Goal: Task Accomplishment & Management: Manage account settings

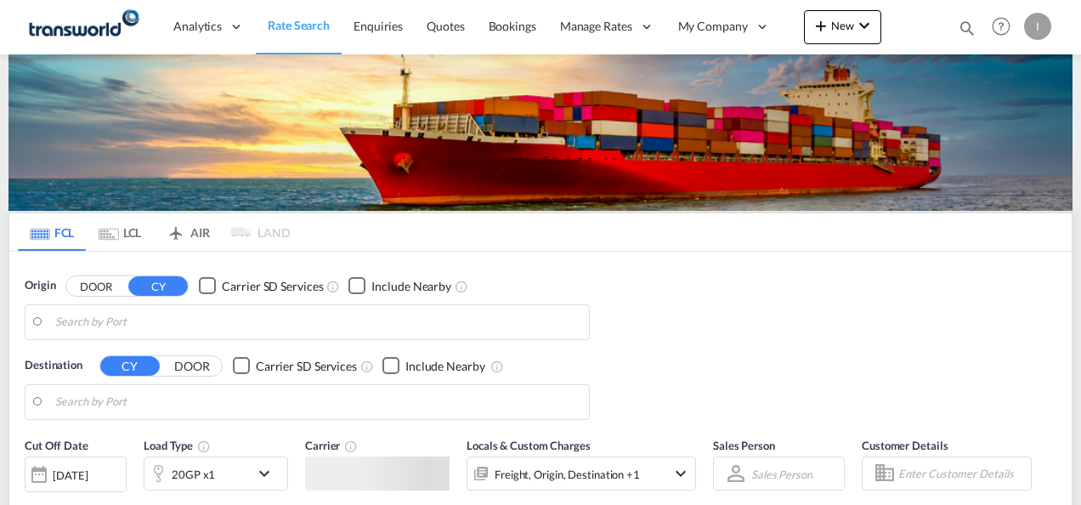
type input "Mundra, INMUN"
type input "[GEOGRAPHIC_DATA], [GEOGRAPHIC_DATA]"
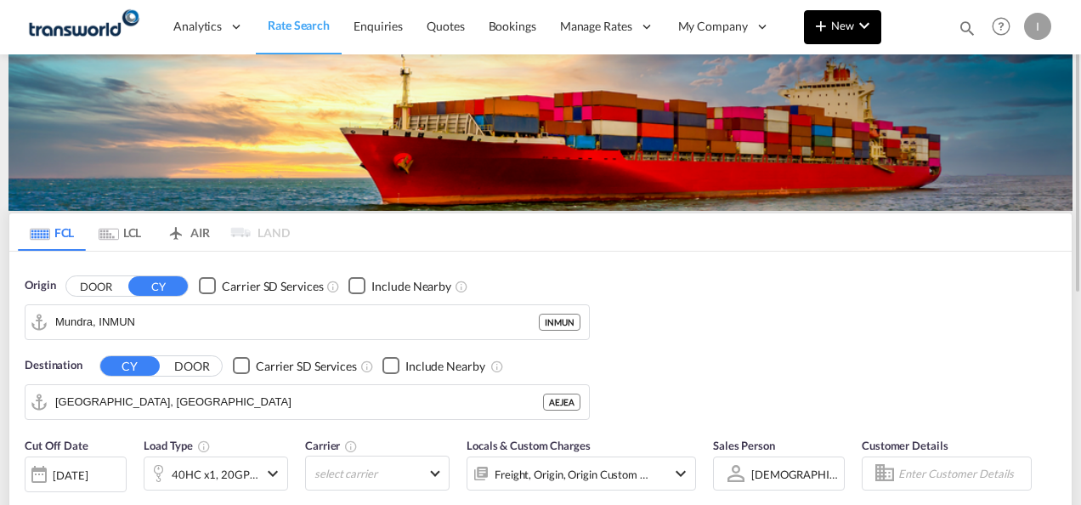
click at [868, 20] on md-icon "icon-chevron-down" at bounding box center [864, 25] width 20 height 20
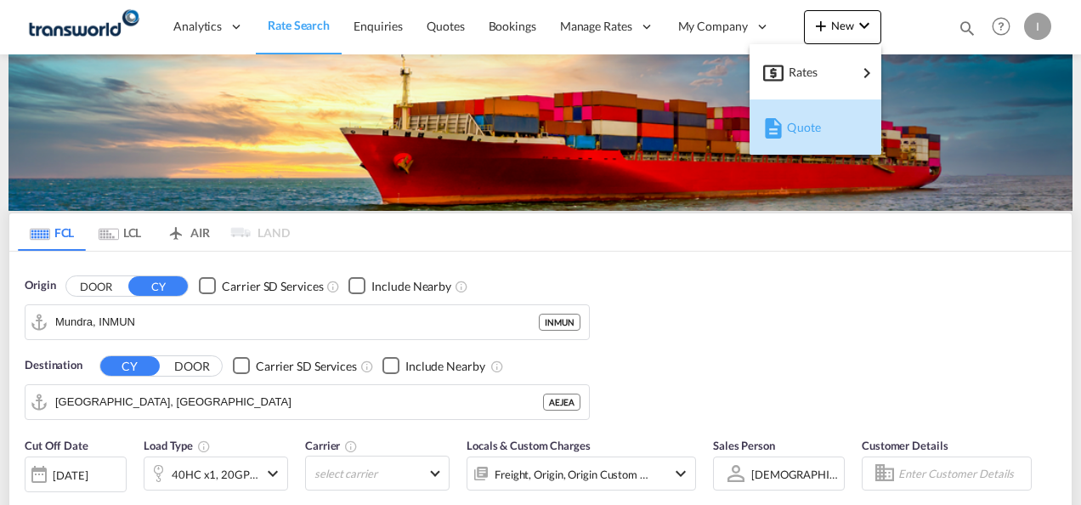
click at [824, 133] on div "Quote" at bounding box center [818, 127] width 63 height 42
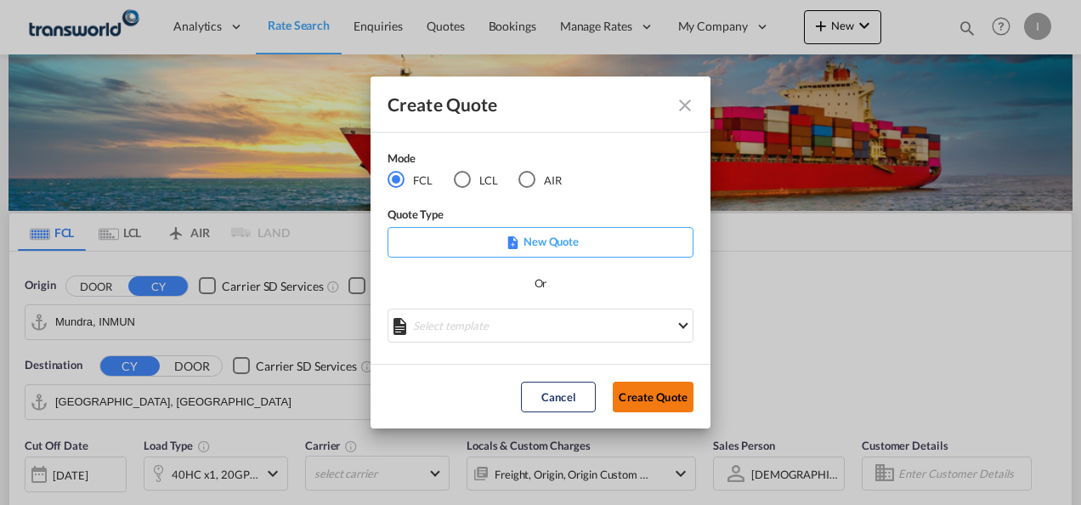
click at [641, 393] on button "Create Quote" at bounding box center [653, 397] width 81 height 31
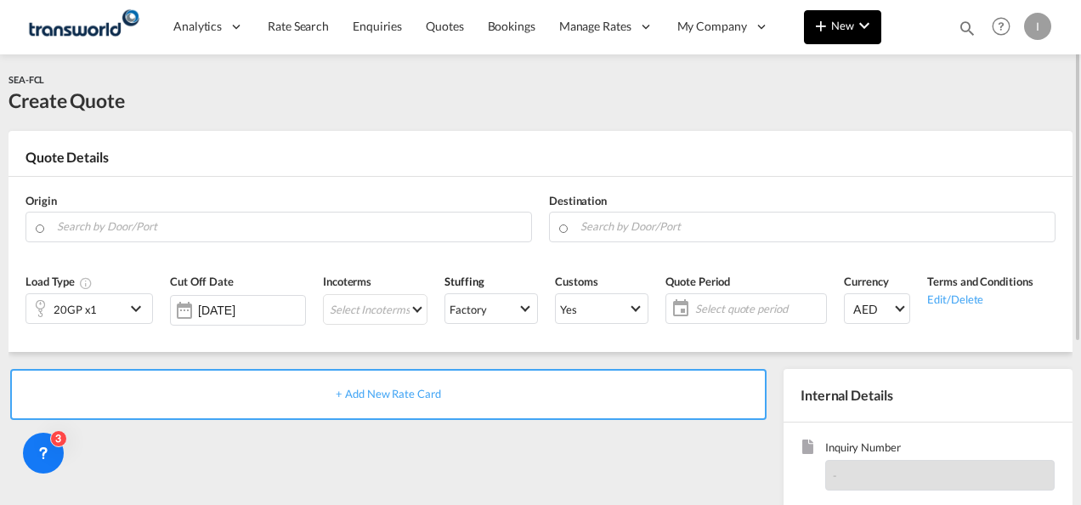
click at [832, 32] on button "New" at bounding box center [842, 27] width 77 height 34
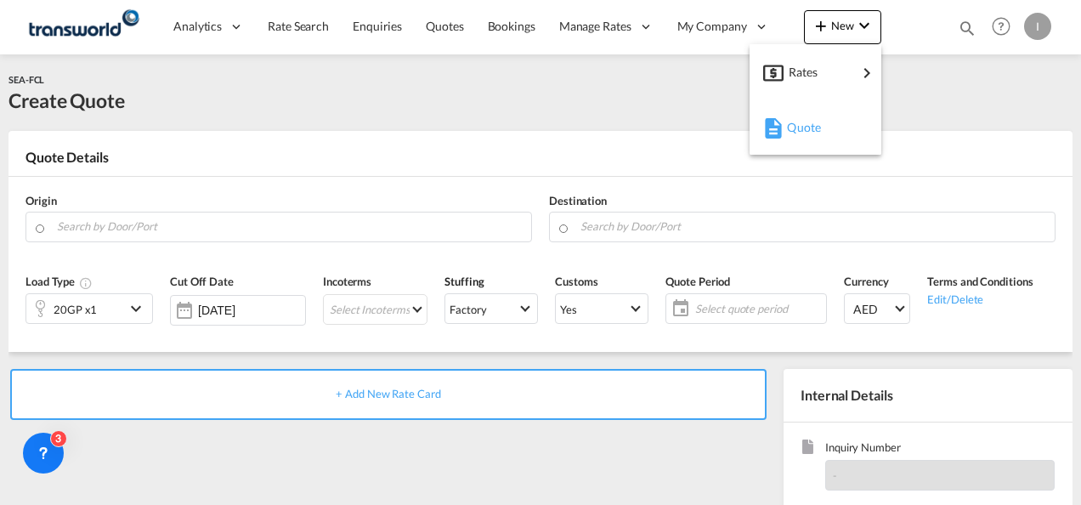
click at [798, 127] on span "Quote" at bounding box center [796, 127] width 19 height 34
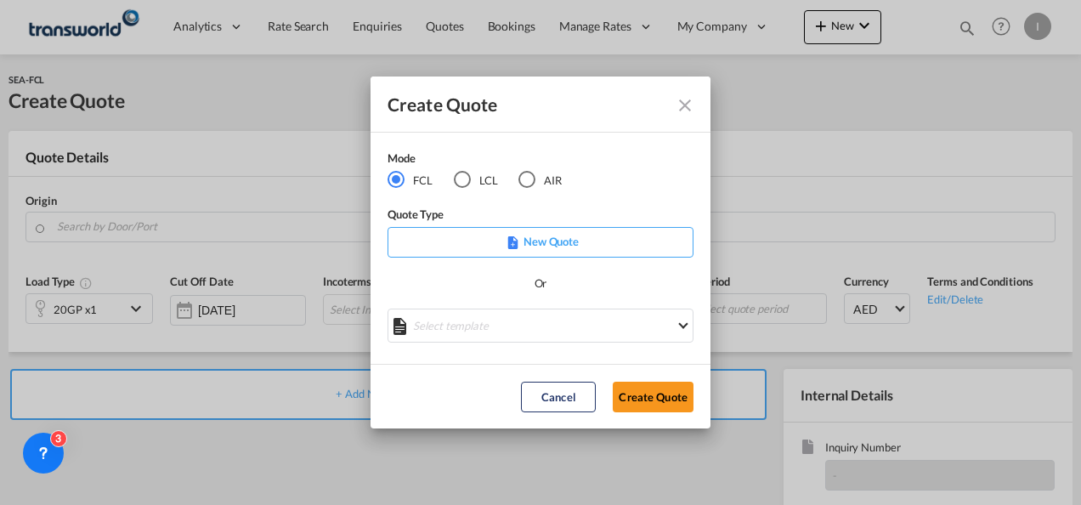
click at [520, 176] on div "AIR" at bounding box center [526, 179] width 17 height 17
click at [644, 398] on button "Create Quote" at bounding box center [653, 397] width 81 height 31
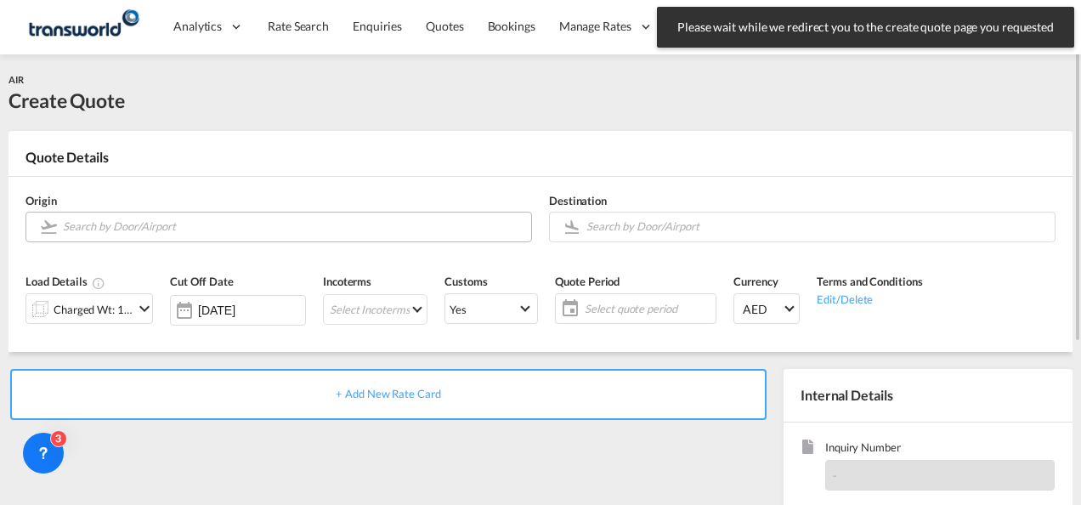
click at [185, 228] on input "Search by Door/Airport" at bounding box center [293, 227] width 460 height 30
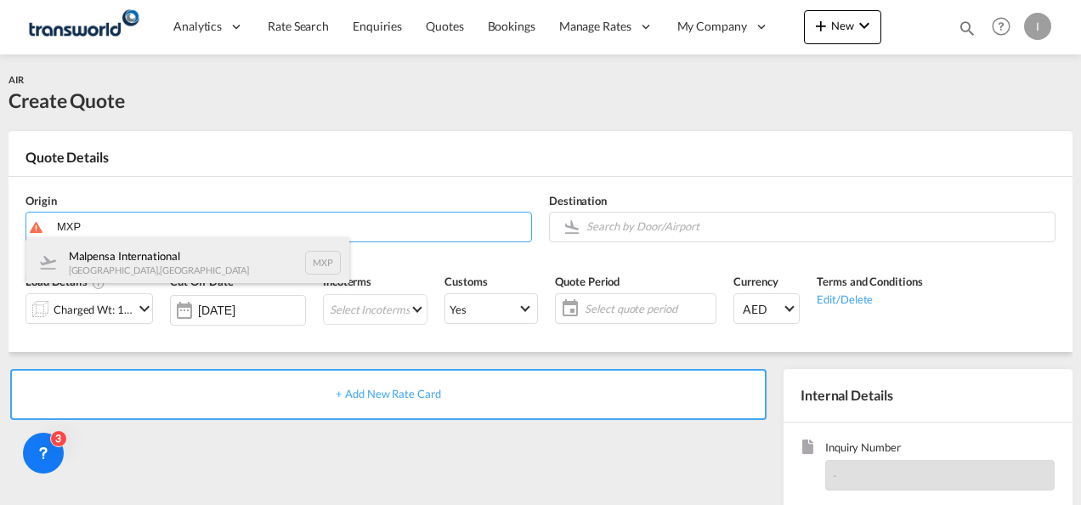
click at [162, 269] on div "Malpensa International [GEOGRAPHIC_DATA] , [GEOGRAPHIC_DATA] MXP" at bounding box center [187, 262] width 323 height 51
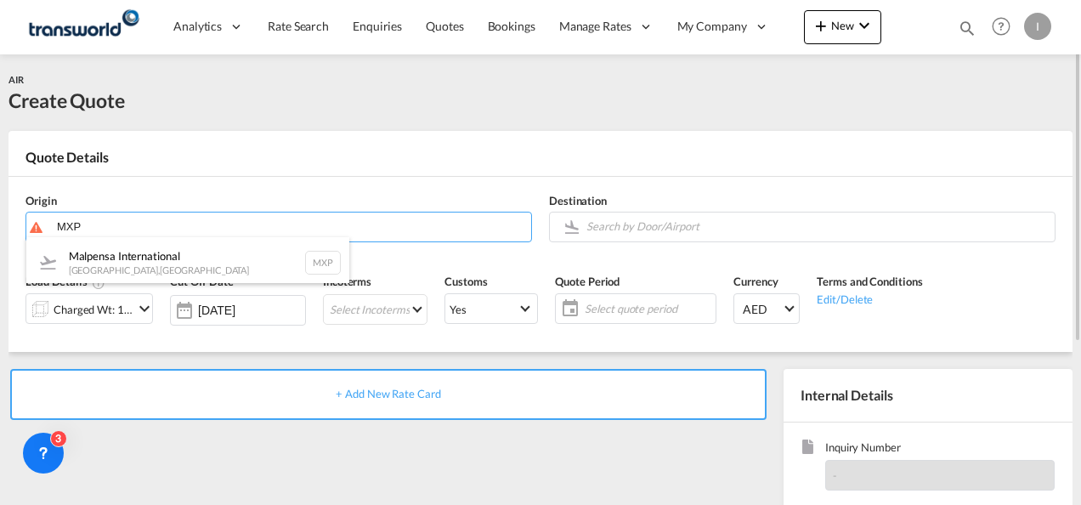
type input "Malpensa International, [GEOGRAPHIC_DATA], MXP"
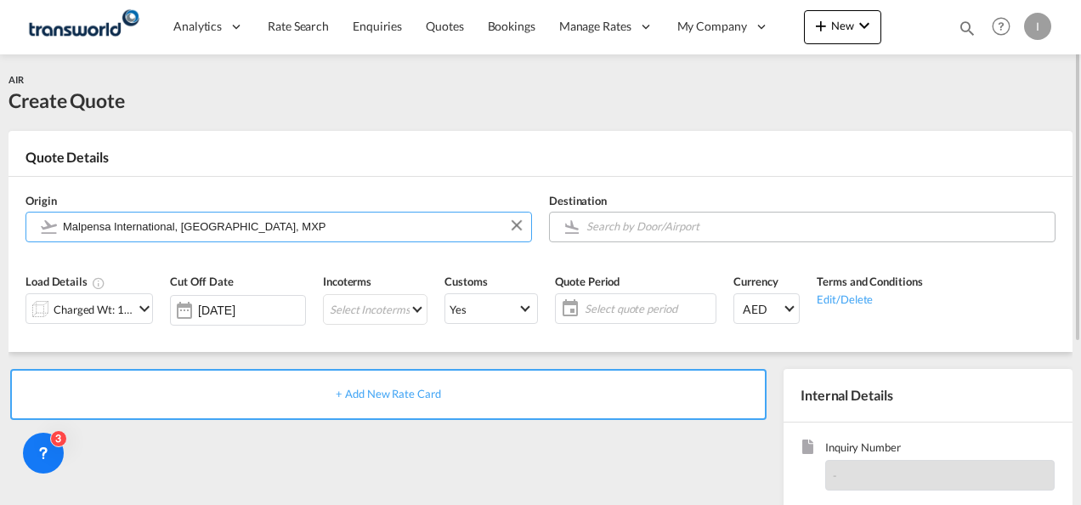
click at [615, 229] on input "Search by Door/Airport" at bounding box center [816, 227] width 460 height 30
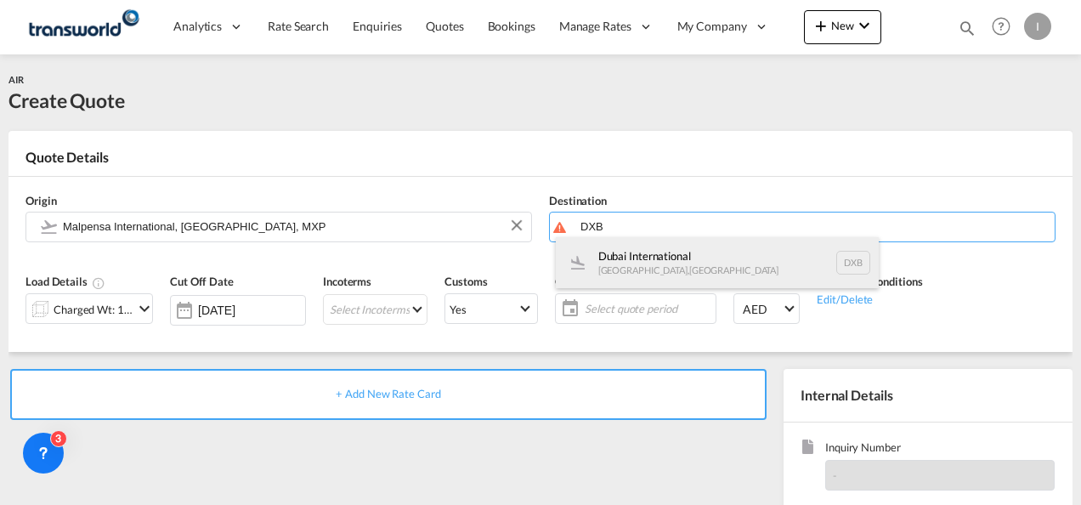
click at [622, 245] on div "Dubai International [GEOGRAPHIC_DATA] , [GEOGRAPHIC_DATA] DXB" at bounding box center [717, 262] width 323 height 51
type input "Dubai International, [GEOGRAPHIC_DATA], DXB"
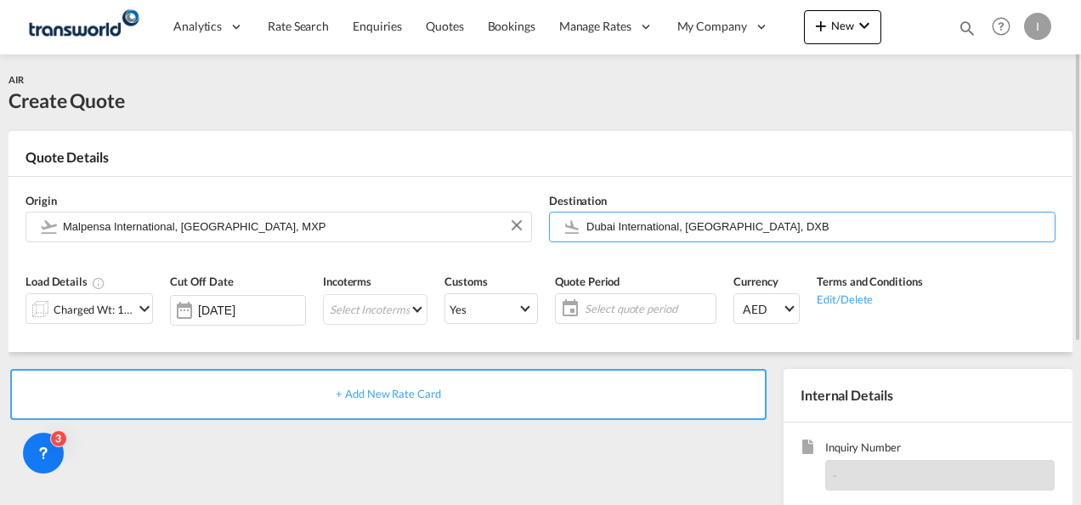
click at [109, 309] on div "Charged Wt: 1.00 KG" at bounding box center [94, 309] width 80 height 24
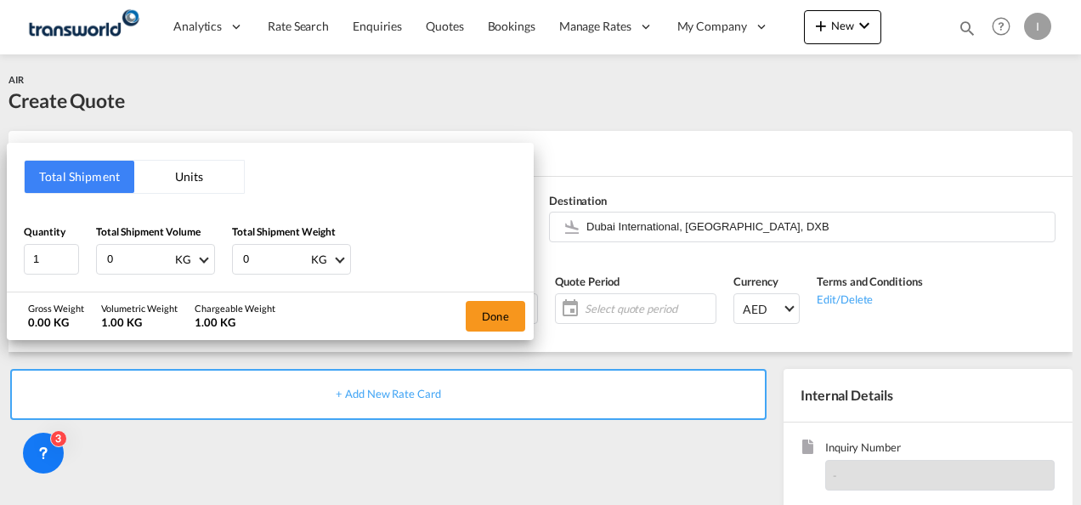
drag, startPoint x: 112, startPoint y: 255, endPoint x: 80, endPoint y: 253, distance: 32.3
click at [80, 253] on div "Quantity 1 Total Shipment Volume 0 KG CBM CFT KG LB Total Shipment Weight 0 KG …" at bounding box center [270, 249] width 493 height 51
type input "369"
click at [272, 261] on input "0" at bounding box center [275, 259] width 68 height 29
type input "360"
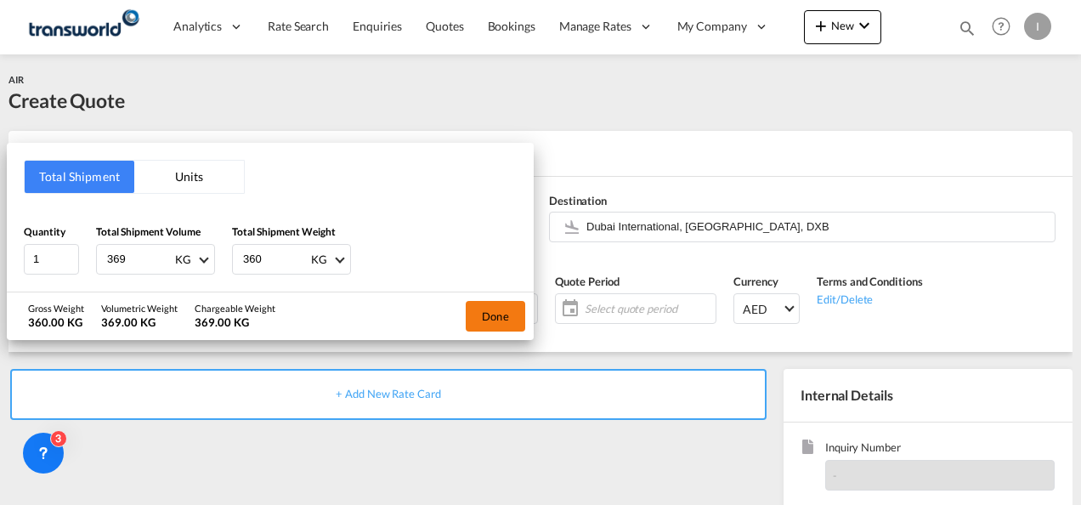
click at [495, 311] on button "Done" at bounding box center [495, 316] width 59 height 31
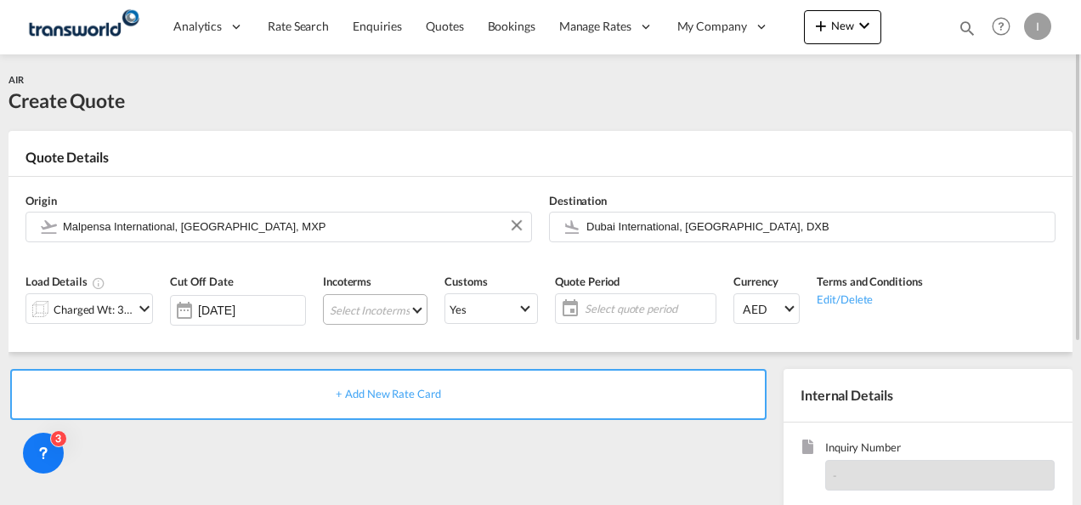
click at [344, 310] on md-select "Select Incoterms DAP - import Delivered at Place DDP - export Delivery Duty Pai…" at bounding box center [375, 309] width 105 height 31
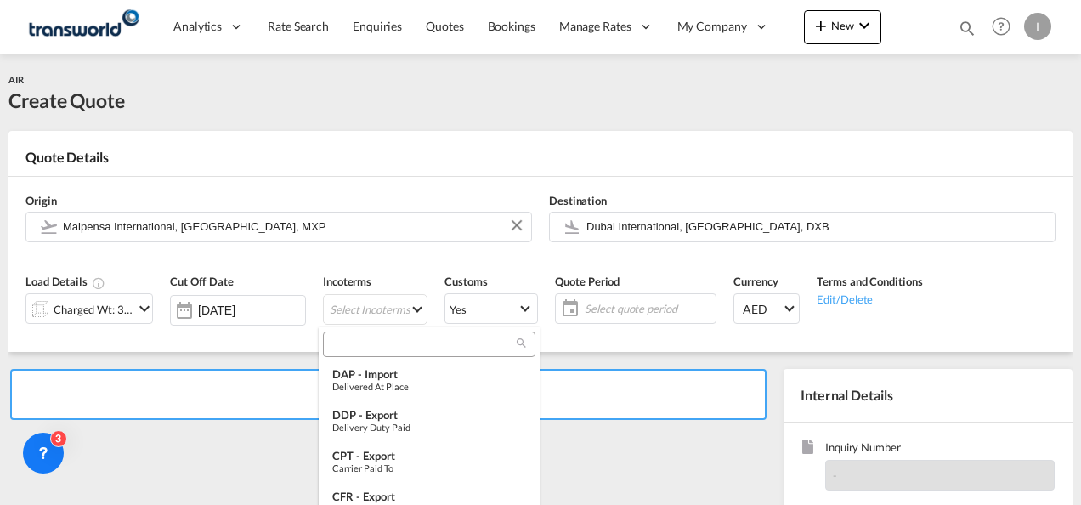
click at [365, 343] on input "search" at bounding box center [422, 344] width 189 height 15
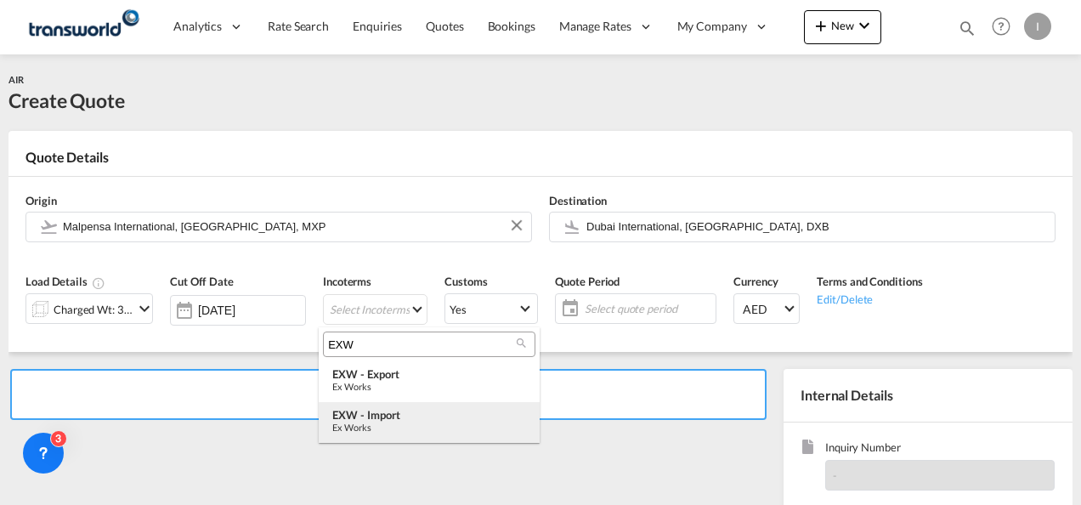
type input "EXW"
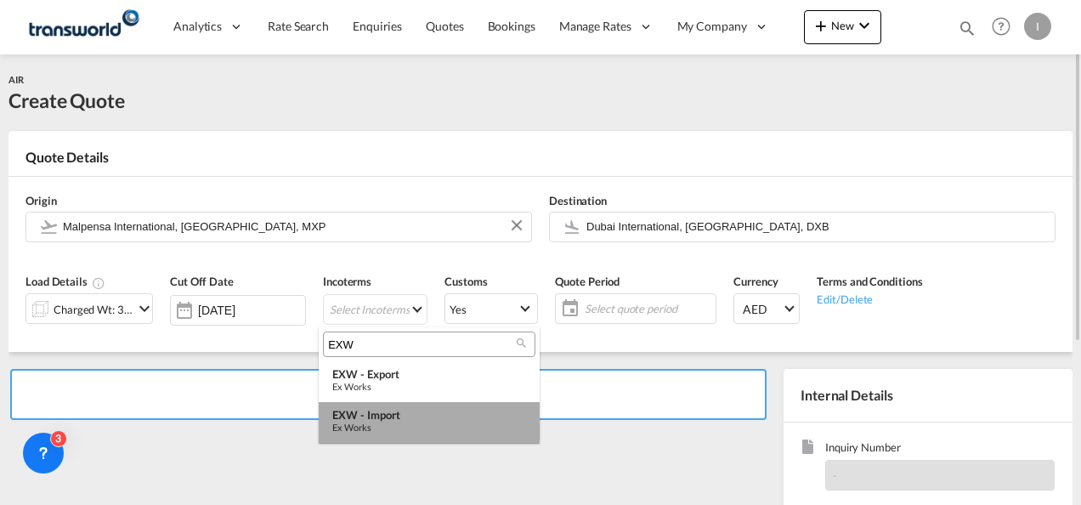
drag, startPoint x: 365, startPoint y: 420, endPoint x: 384, endPoint y: 418, distance: 19.6
click at [365, 420] on div "EXW - import" at bounding box center [429, 415] width 194 height 14
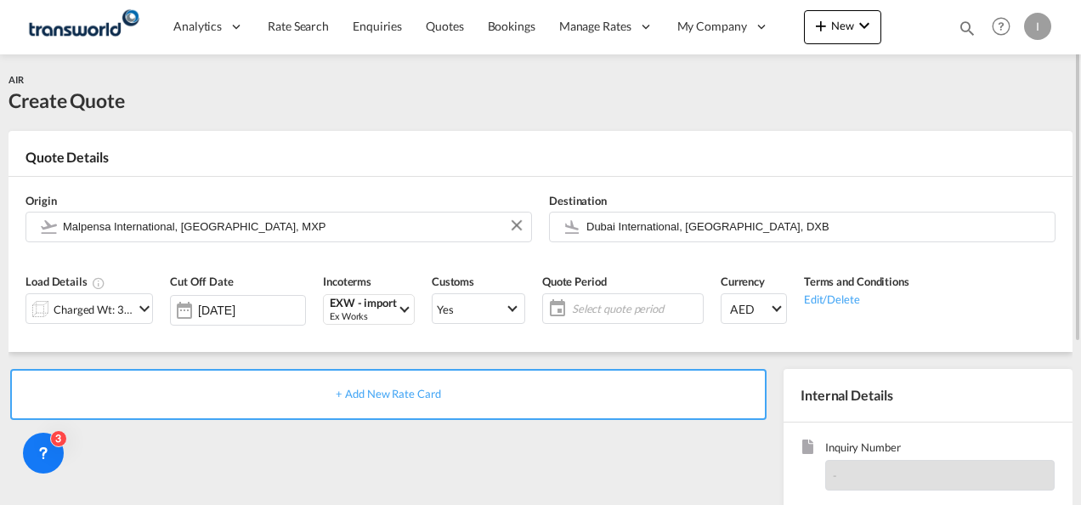
click at [609, 310] on span "Select quote period" at bounding box center [635, 308] width 127 height 15
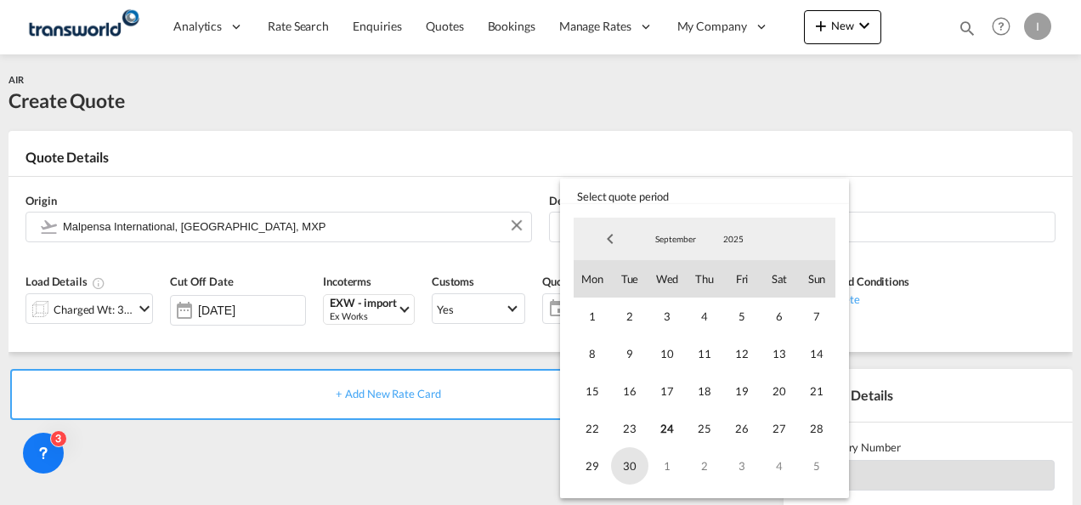
click at [634, 466] on span "30" at bounding box center [629, 465] width 37 height 37
click at [498, 455] on md-backdrop at bounding box center [540, 252] width 1081 height 505
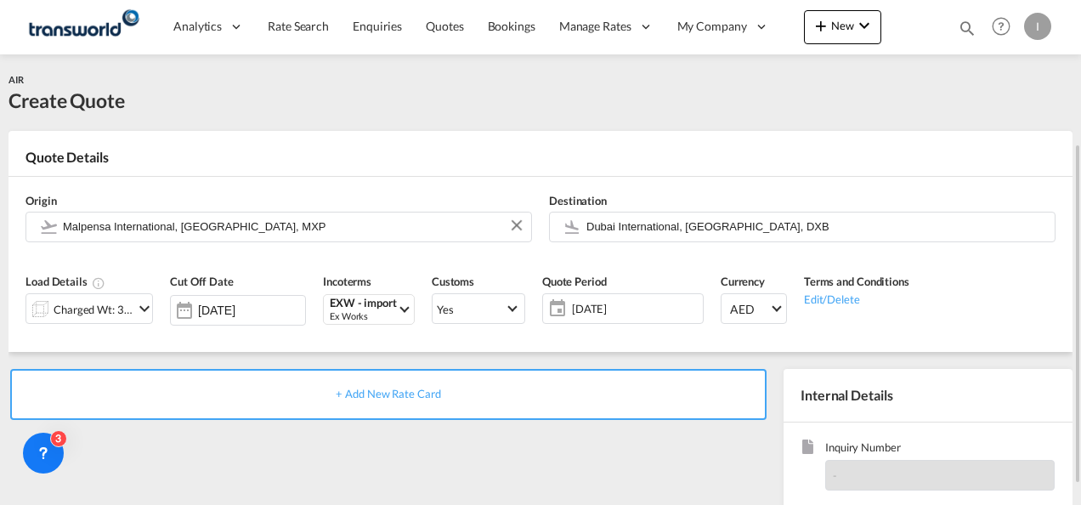
scroll to position [240, 0]
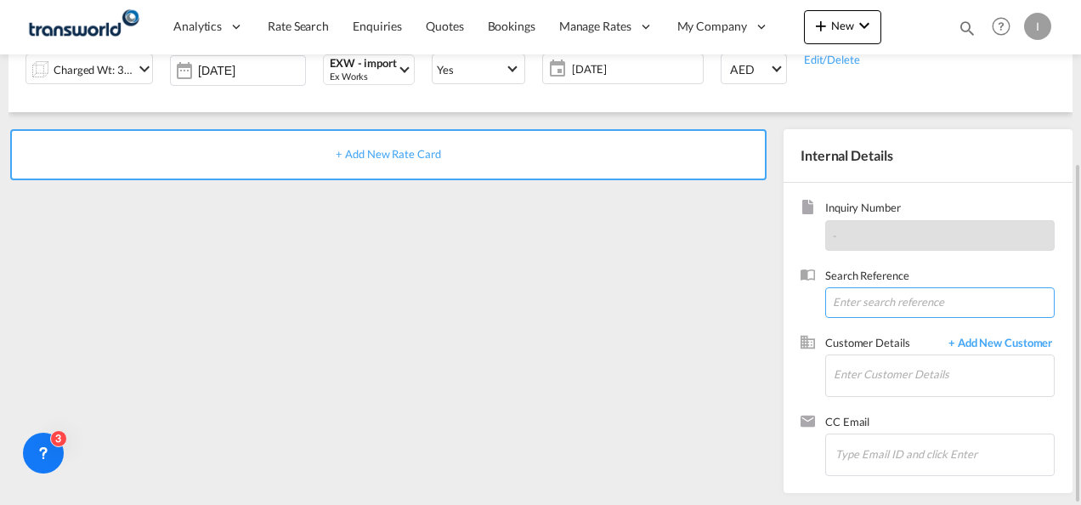
click at [883, 287] on input at bounding box center [939, 302] width 229 height 31
paste input "TWI 21873"
type input "TWI 21873"
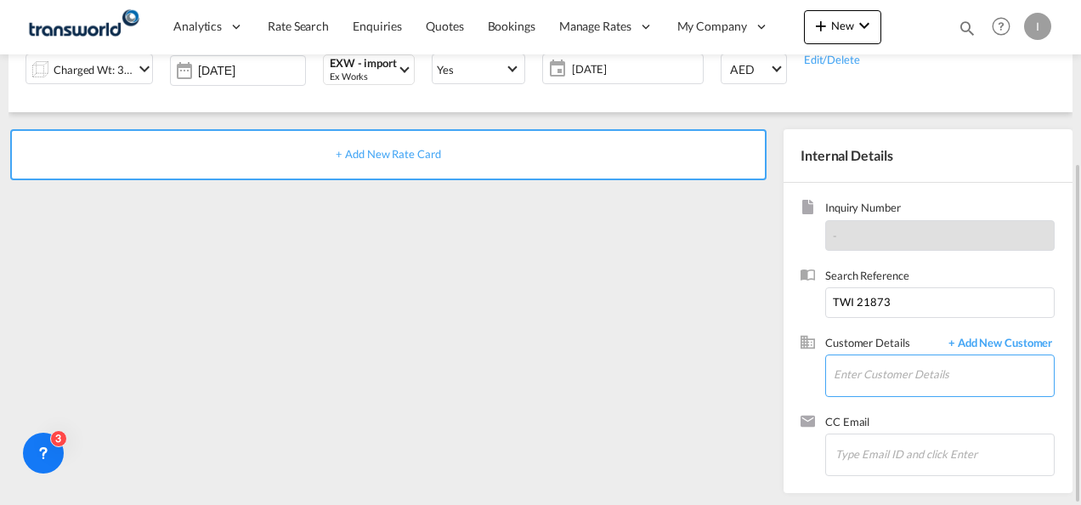
click at [869, 369] on input "Enter Customer Details" at bounding box center [944, 374] width 220 height 38
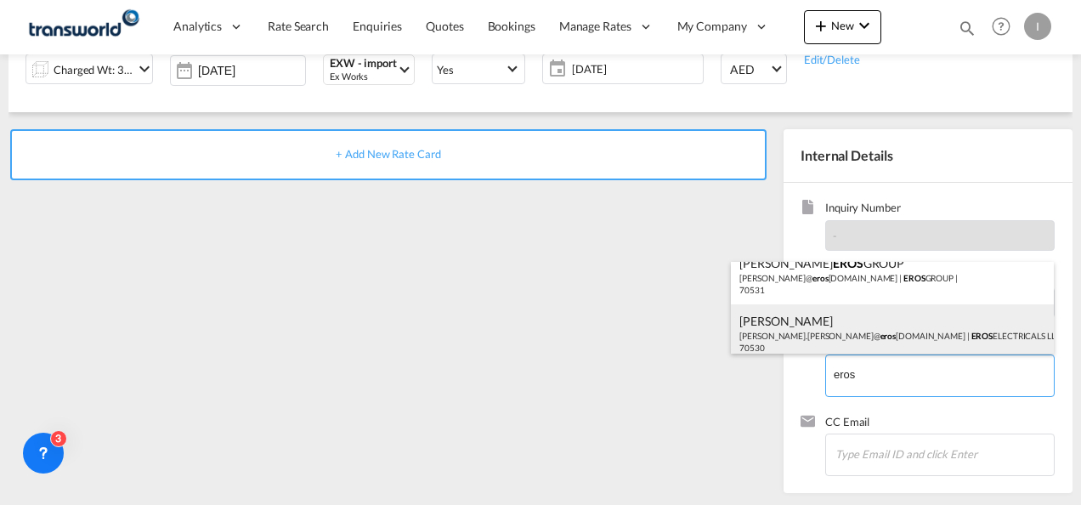
scroll to position [23, 0]
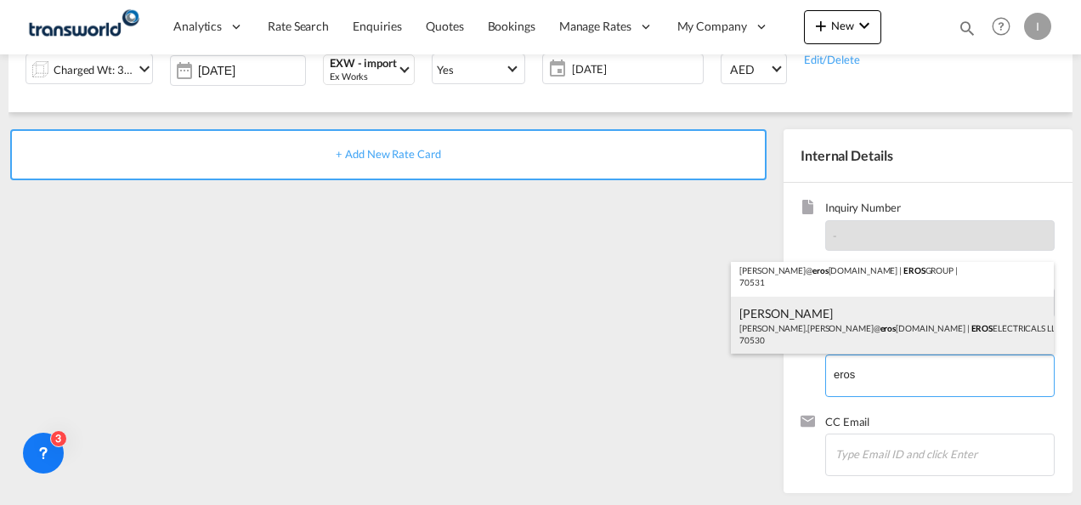
click at [812, 325] on div "[PERSON_NAME] [PERSON_NAME].[PERSON_NAME]@ eros [DOMAIN_NAME] | EROS ELECTRICAL…" at bounding box center [892, 326] width 323 height 58
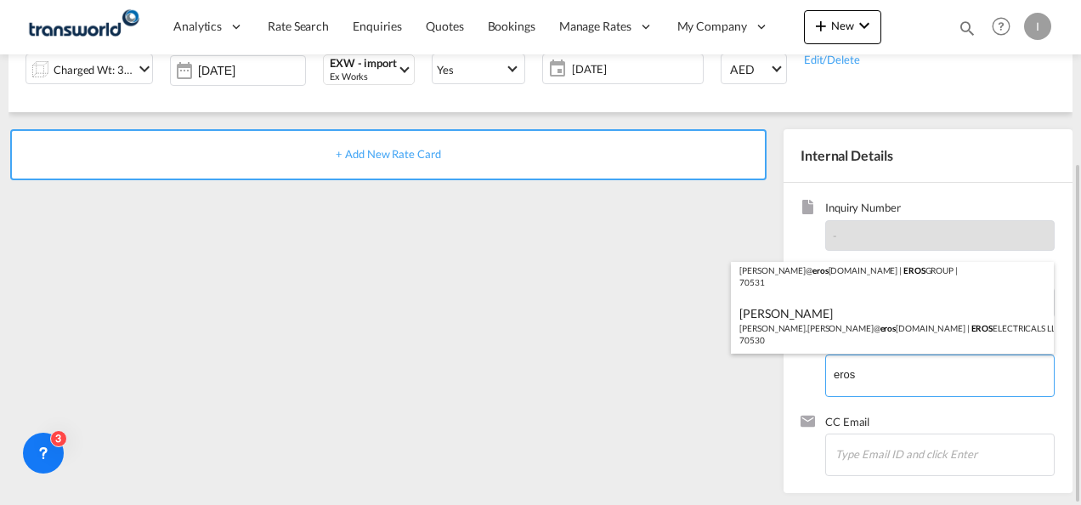
type input "EROS ELECTRICALS LLC, [PERSON_NAME], [PERSON_NAME][EMAIL_ADDRESS][PERSON_NAME][…"
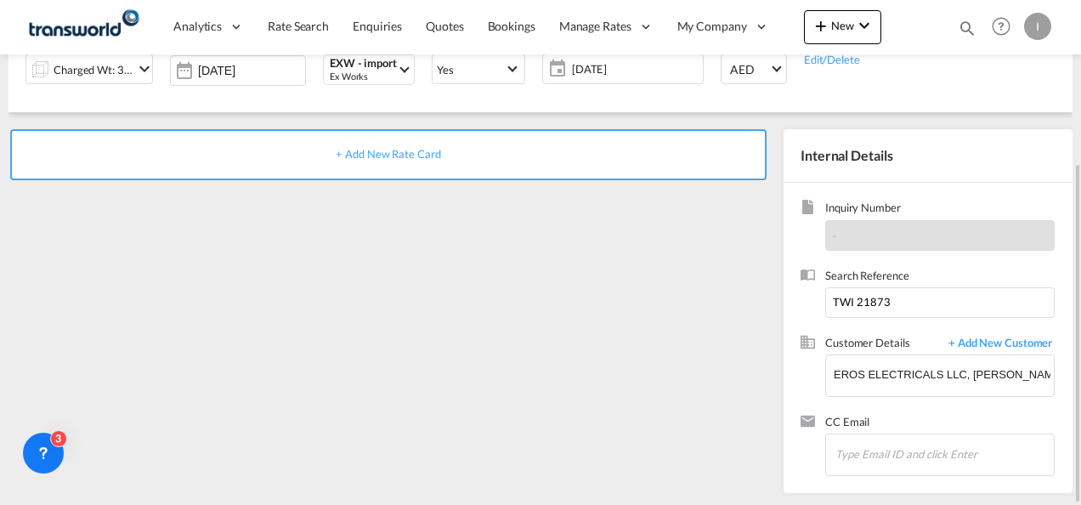
click at [408, 150] on span "+ Add New Rate Card" at bounding box center [388, 154] width 105 height 14
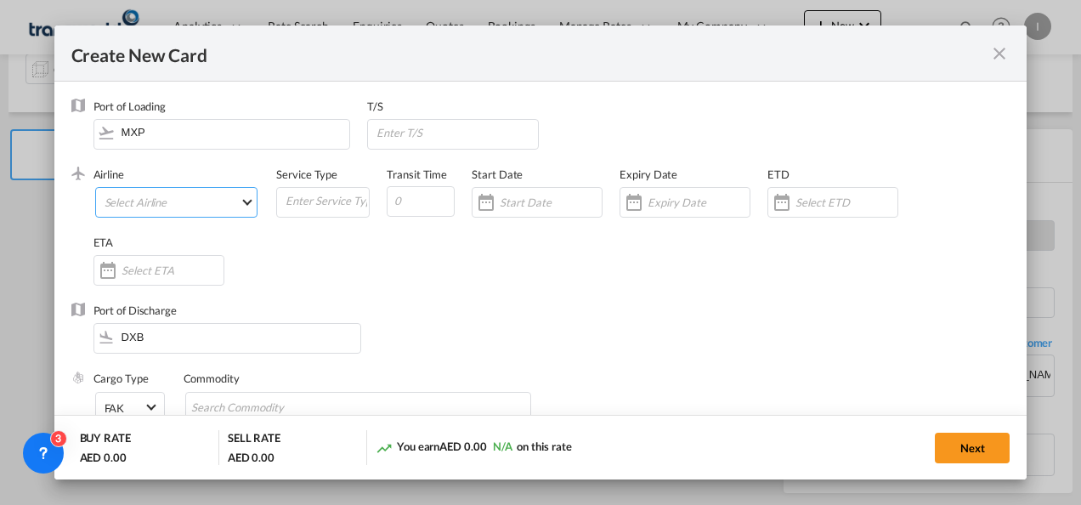
click at [136, 204] on md-select "Select Airline AIR EXPRESS S.A. (1166- / -) CMA CGM Air Cargo (1140-2C / -) DDW…" at bounding box center [176, 202] width 163 height 31
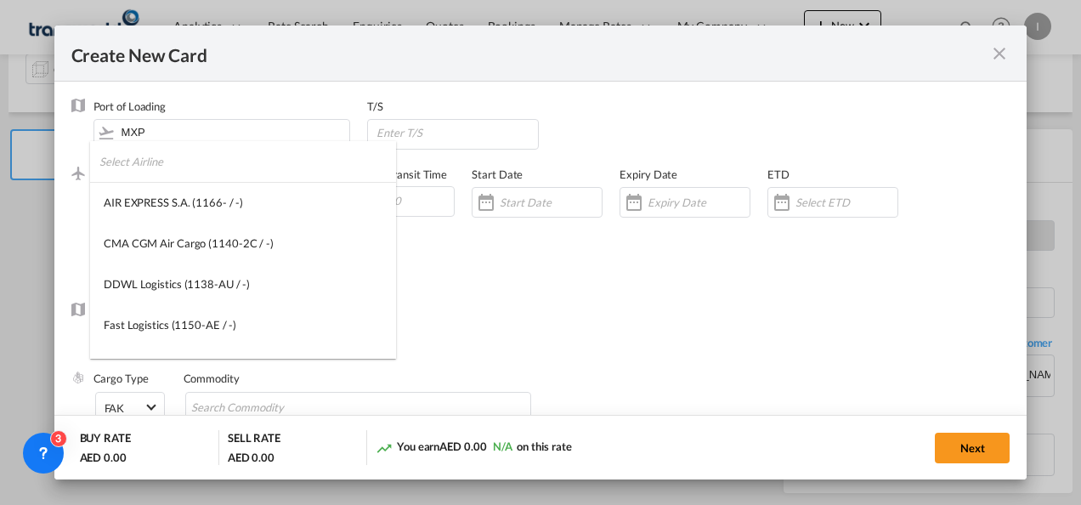
click at [141, 159] on input "search" at bounding box center [247, 161] width 297 height 41
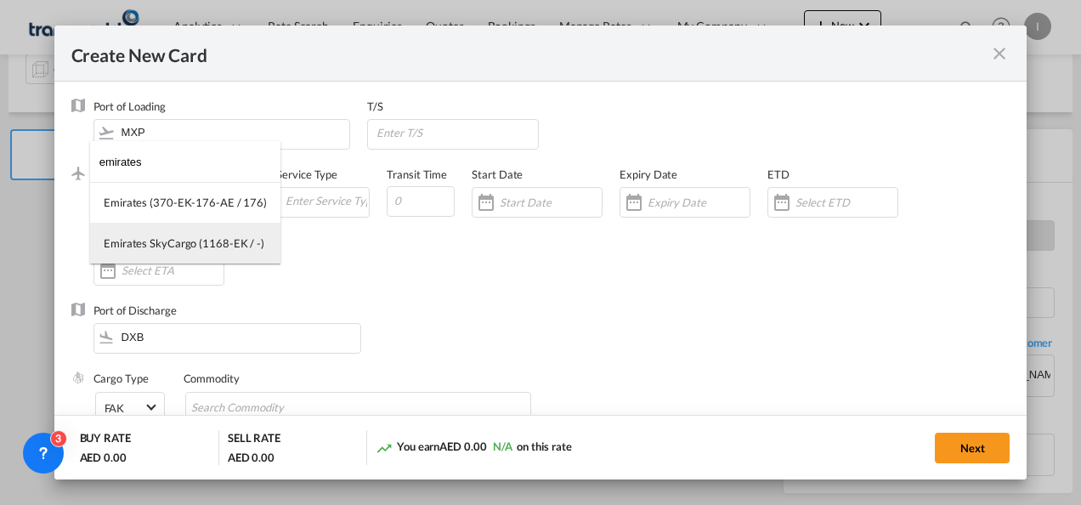
type input "emirates"
click at [158, 252] on md-option "Emirates SkyCargo (1168-EK / -)" at bounding box center [185, 243] width 190 height 41
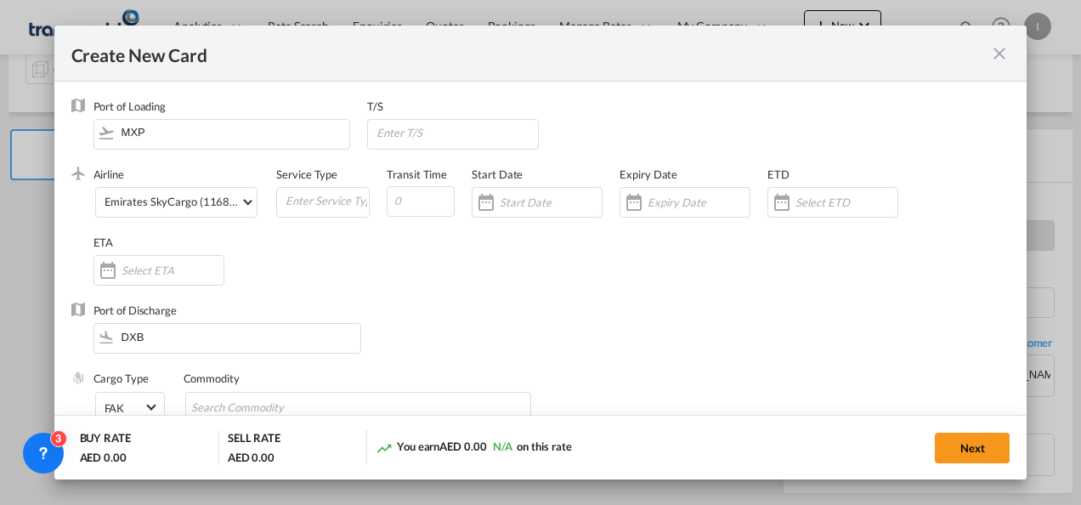
click at [654, 195] on div "Create New CardPort ..." at bounding box center [699, 202] width 102 height 15
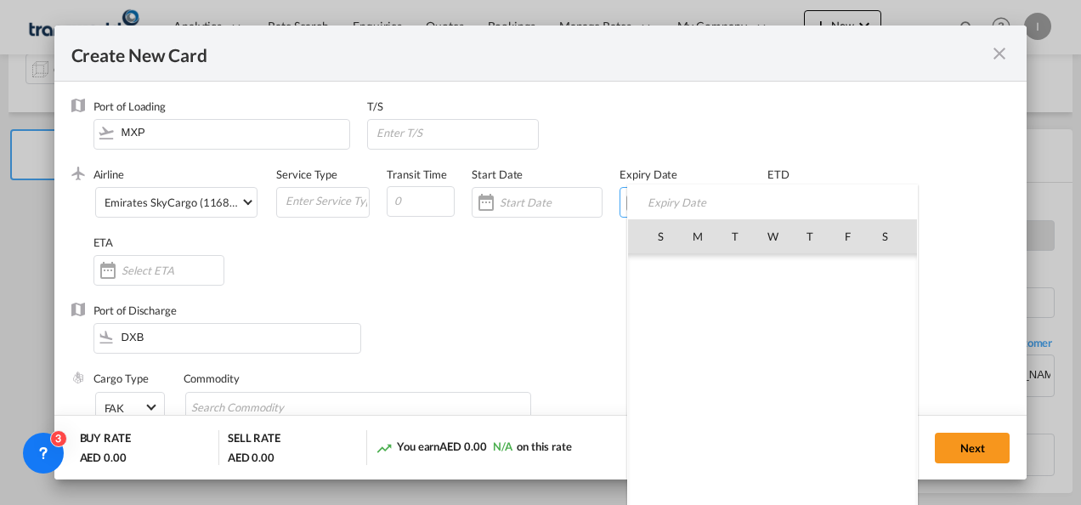
scroll to position [393679, 0]
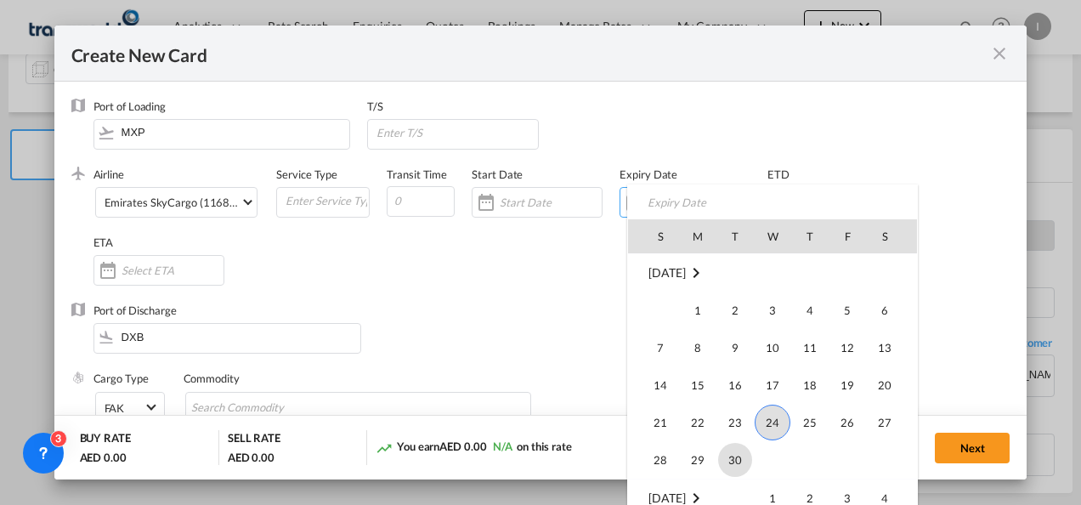
click at [738, 455] on span "30" at bounding box center [735, 460] width 34 height 34
type input "[DATE]"
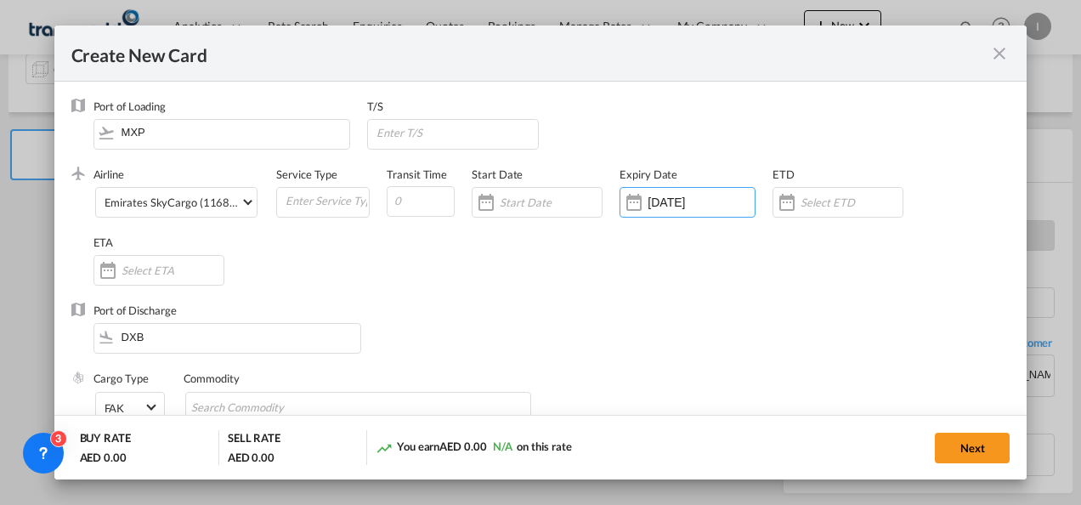
click at [440, 313] on div "Port of Discharge DXB" at bounding box center [540, 337] width 939 height 68
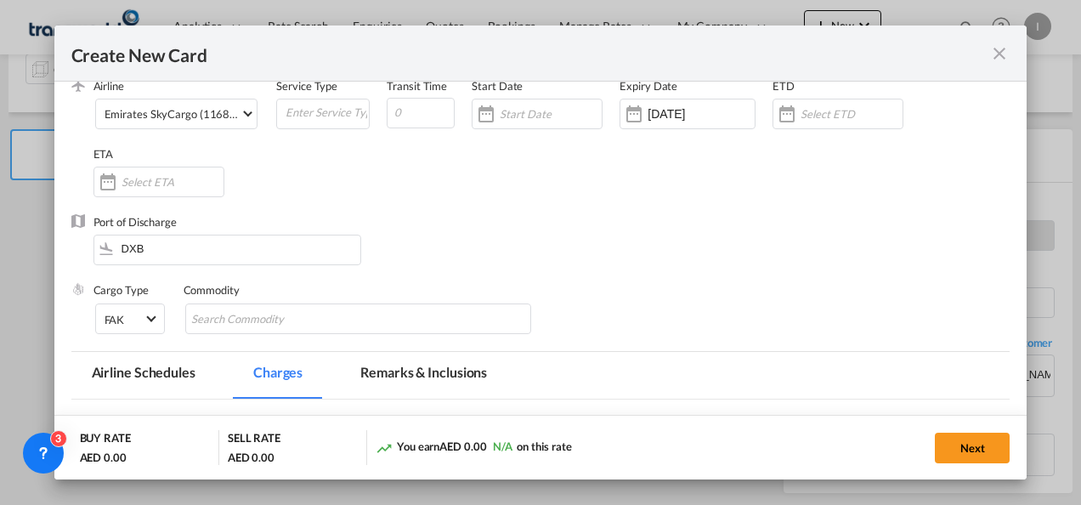
scroll to position [170, 0]
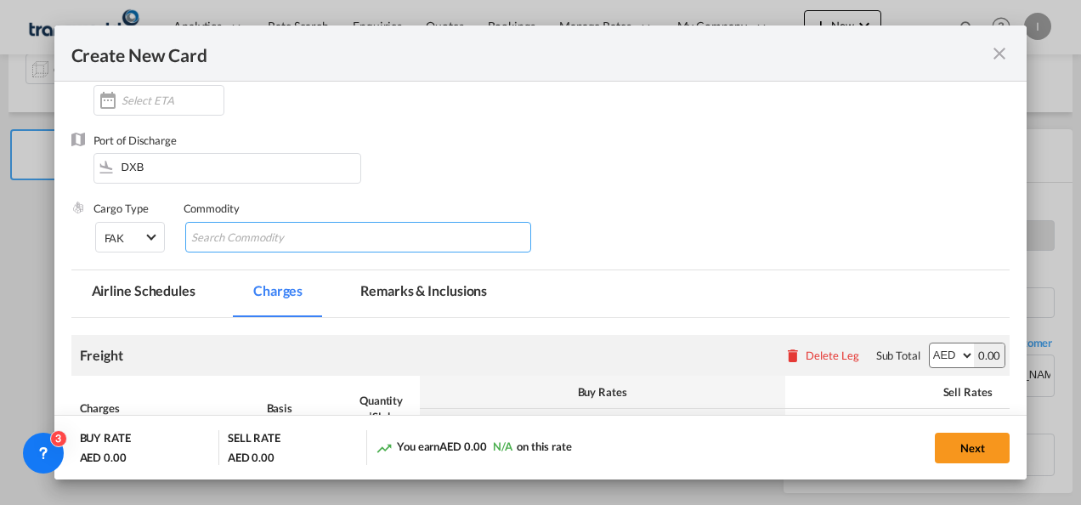
click at [253, 250] on input "Search Commodity" at bounding box center [269, 237] width 156 height 27
type input "General Cargo"
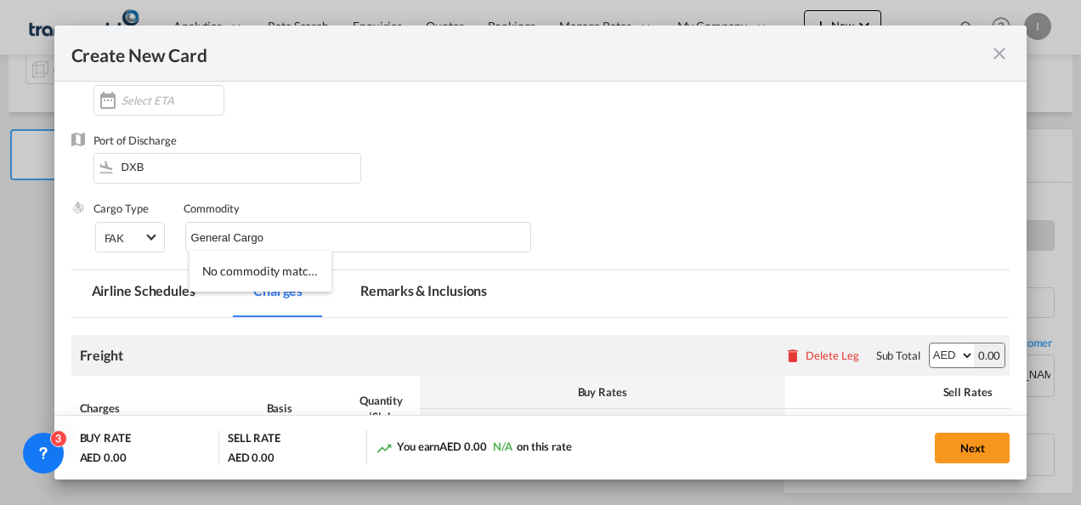
click at [326, 221] on div "Commodity General Cargo" at bounding box center [367, 235] width 367 height 68
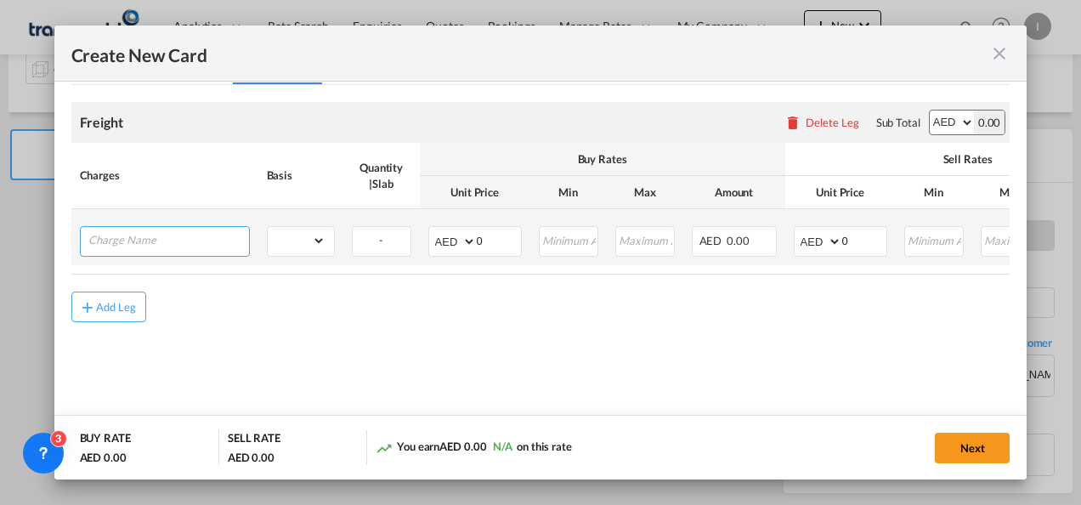
click at [124, 246] on input "Charge Name" at bounding box center [168, 239] width 161 height 25
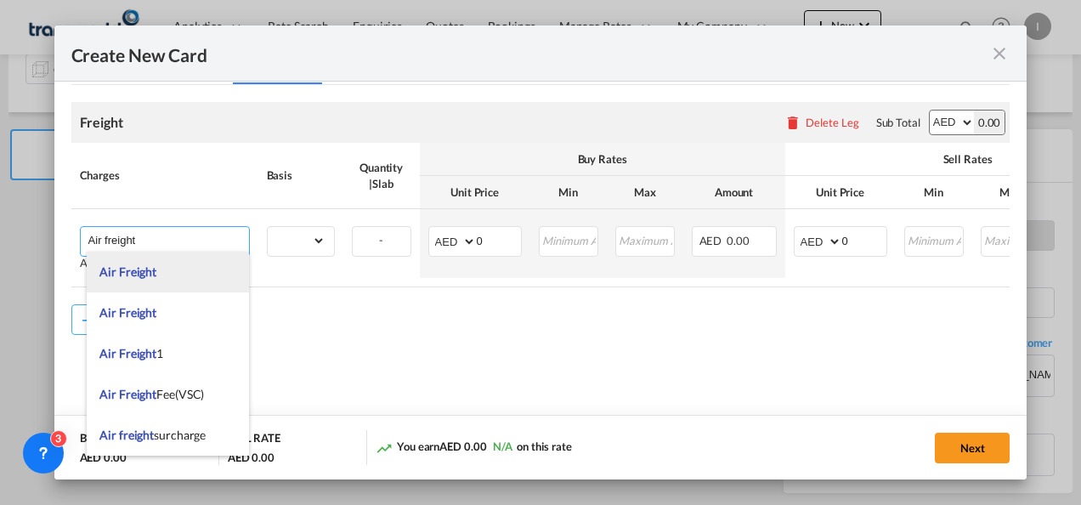
click at [135, 280] on li "Air Freight" at bounding box center [168, 272] width 162 height 41
type input "Air Freight"
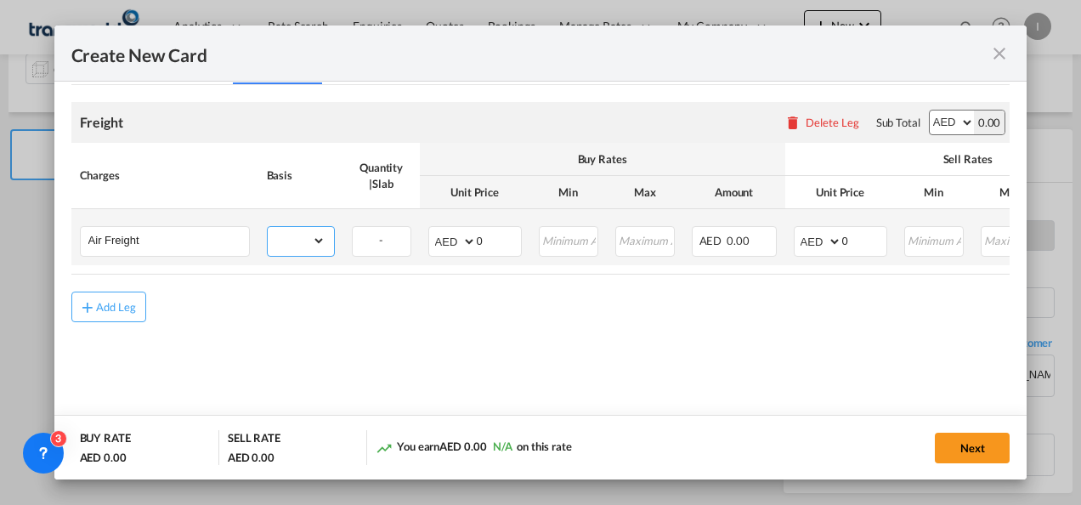
click at [306, 251] on select "gross_weight volumetric_weight per_shipment per_bl per_km % on air freight per_…" at bounding box center [297, 240] width 58 height 27
select select "per_shipment"
click at [268, 227] on select "gross_weight volumetric_weight per_shipment per_bl per_km % on air freight per_…" at bounding box center [297, 240] width 58 height 27
drag, startPoint x: 483, startPoint y: 238, endPoint x: 456, endPoint y: 236, distance: 27.2
click at [456, 236] on md-input-container "AED AFN ALL AMD ANG AOA ARS AUD AWG AZN BAM BBD BDT BGN BHD BIF BMD BND [PERSON…" at bounding box center [474, 241] width 93 height 31
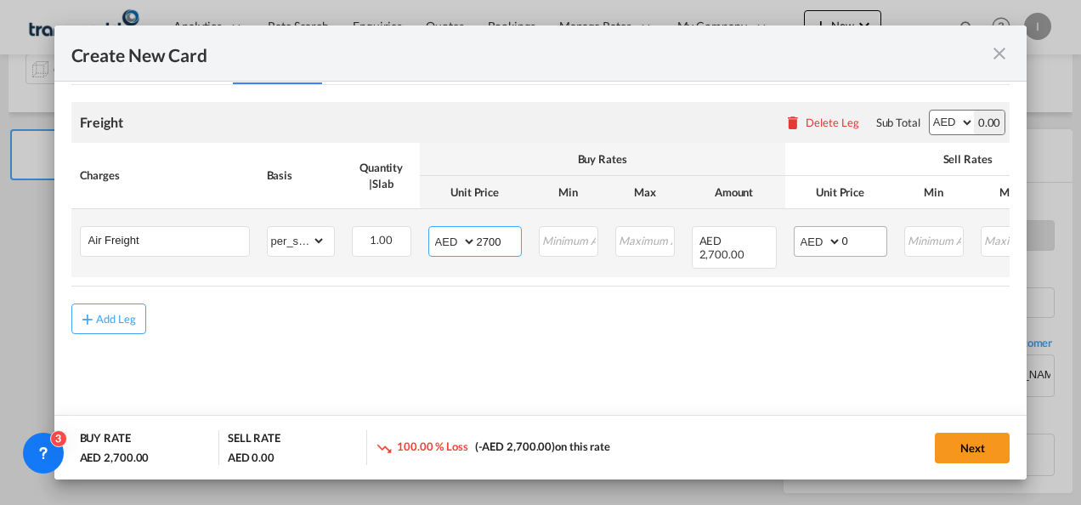
type input "2700"
click at [855, 245] on input "0" at bounding box center [864, 239] width 44 height 25
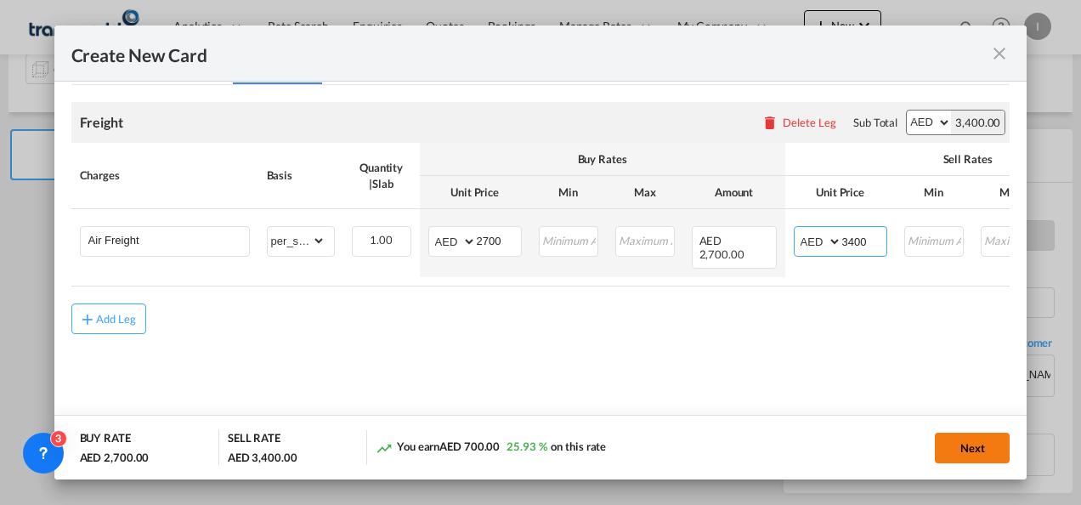
type input "3400"
click at [950, 440] on button "Next" at bounding box center [972, 448] width 75 height 31
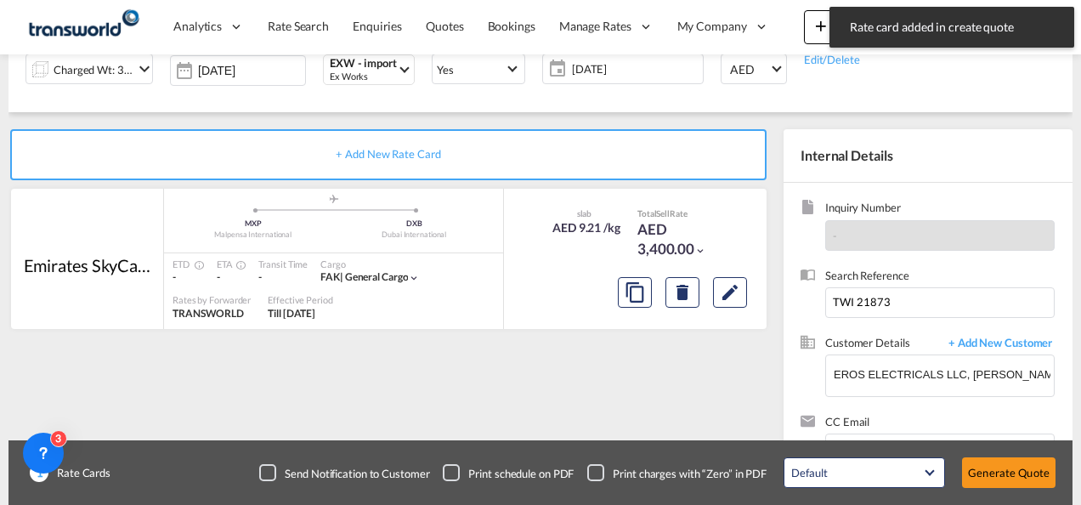
click at [974, 471] on div "Create New Card Port of [GEOGRAPHIC_DATA] MXP T/S .a{fill:#aaa8ad;} Airline Emi…" at bounding box center [540, 252] width 1081 height 505
click at [974, 471] on button "Generate Quote" at bounding box center [1008, 472] width 93 height 31
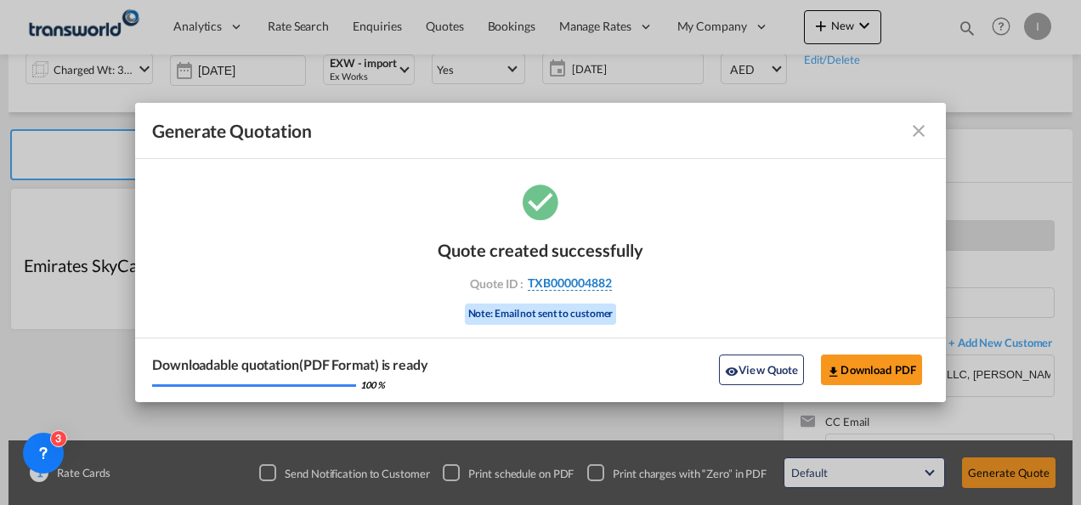
click at [584, 284] on span "TXB000004882" at bounding box center [570, 282] width 84 height 15
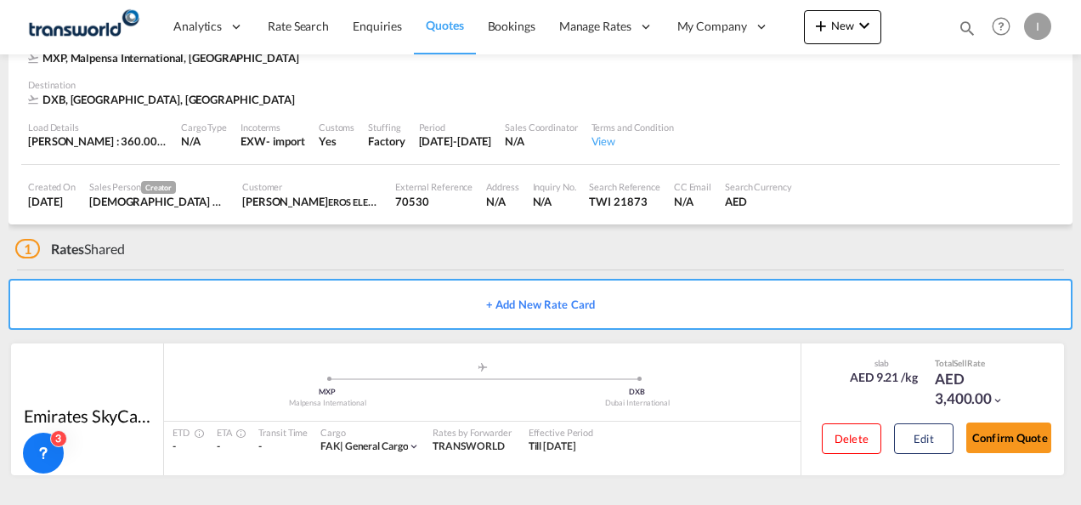
scroll to position [104, 0]
click at [962, 441] on div "Delete Edit Confirm Quote" at bounding box center [930, 442] width 242 height 49
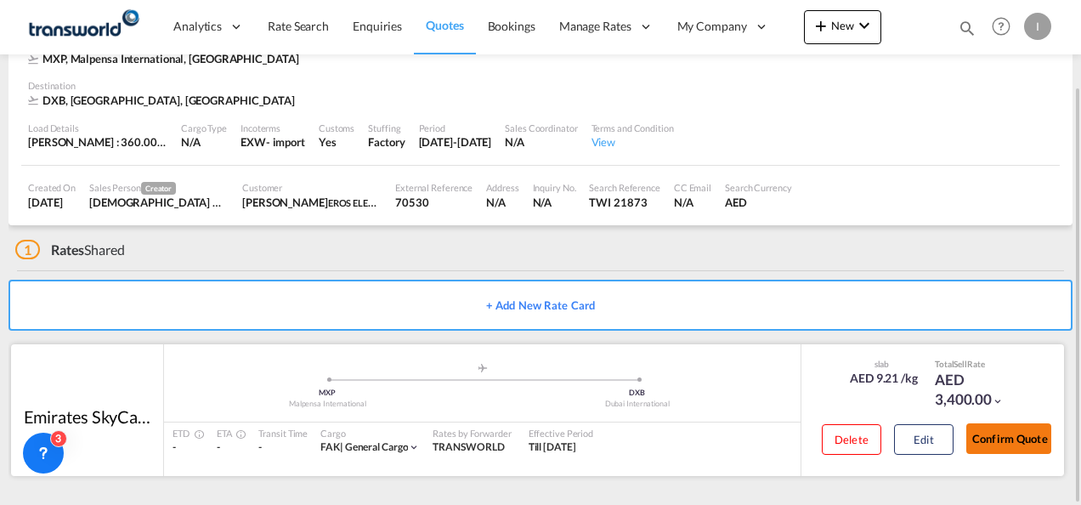
click at [988, 442] on button "Confirm Quote" at bounding box center [1008, 438] width 85 height 31
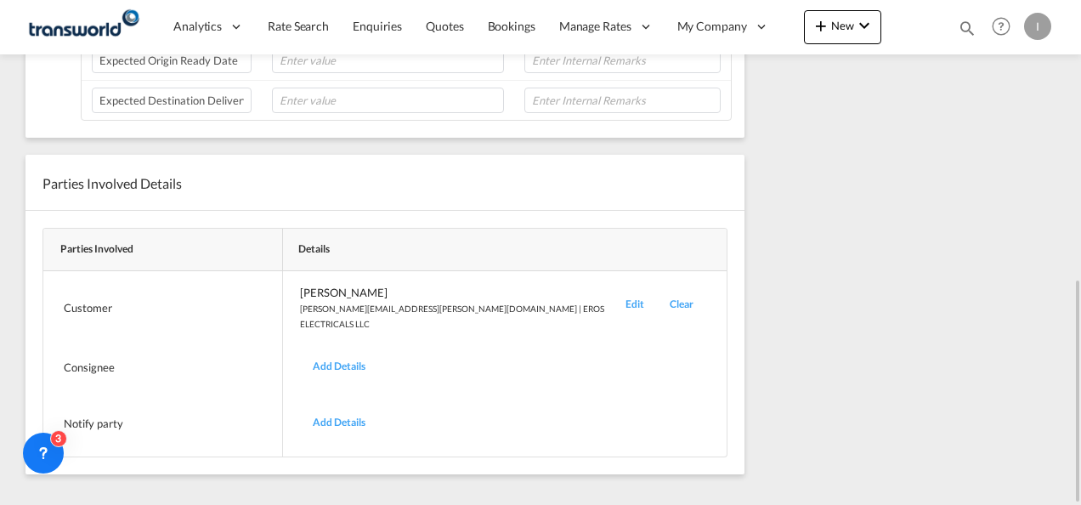
scroll to position [291, 0]
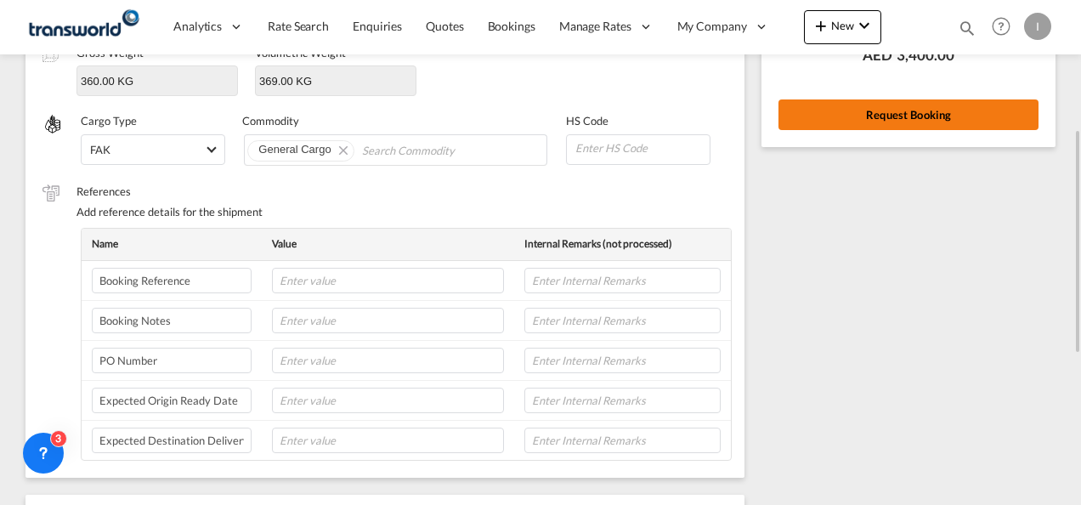
click at [846, 114] on button "Request Booking" at bounding box center [908, 114] width 260 height 31
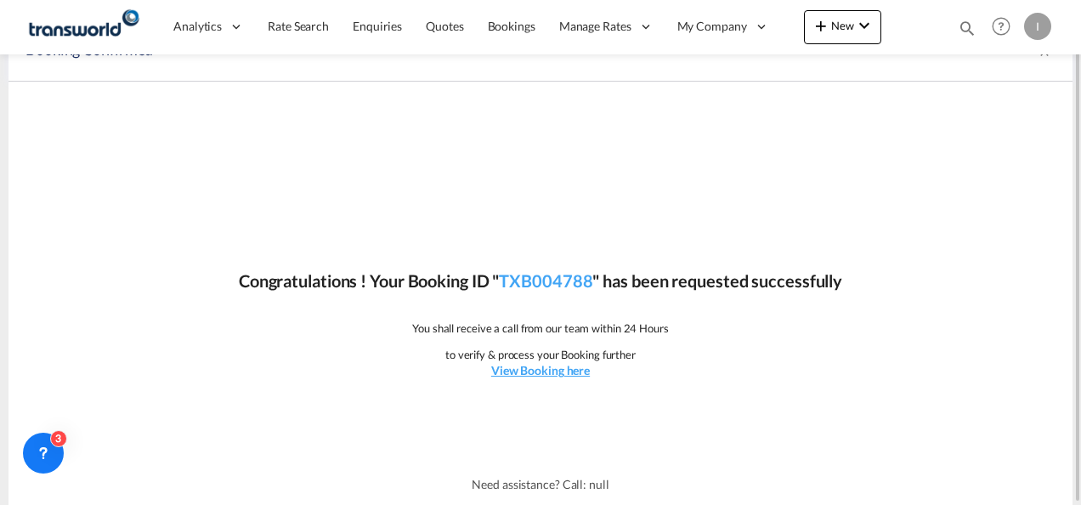
scroll to position [31, 0]
click at [531, 280] on link "TXB004788" at bounding box center [545, 281] width 93 height 20
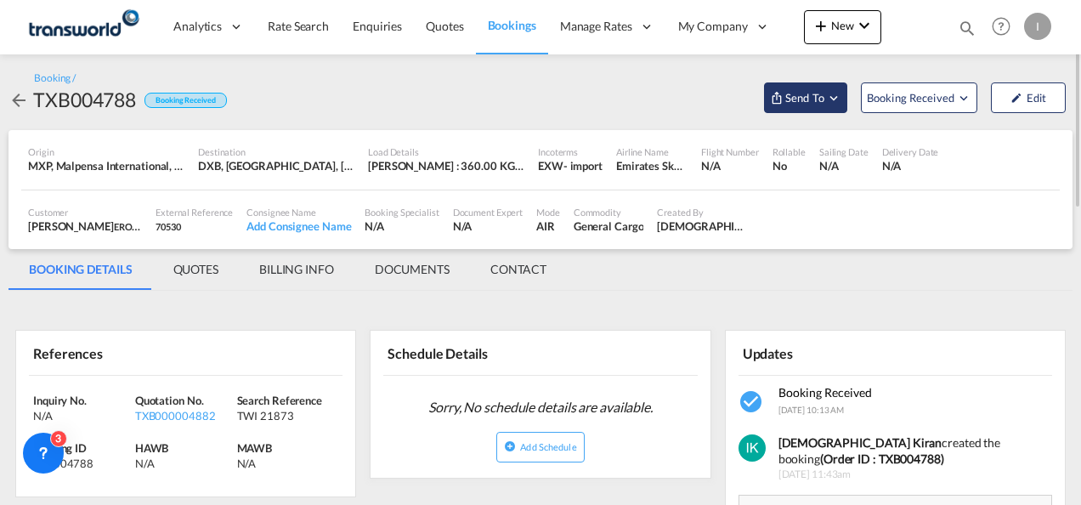
click at [801, 104] on span "Send To" at bounding box center [805, 97] width 42 height 17
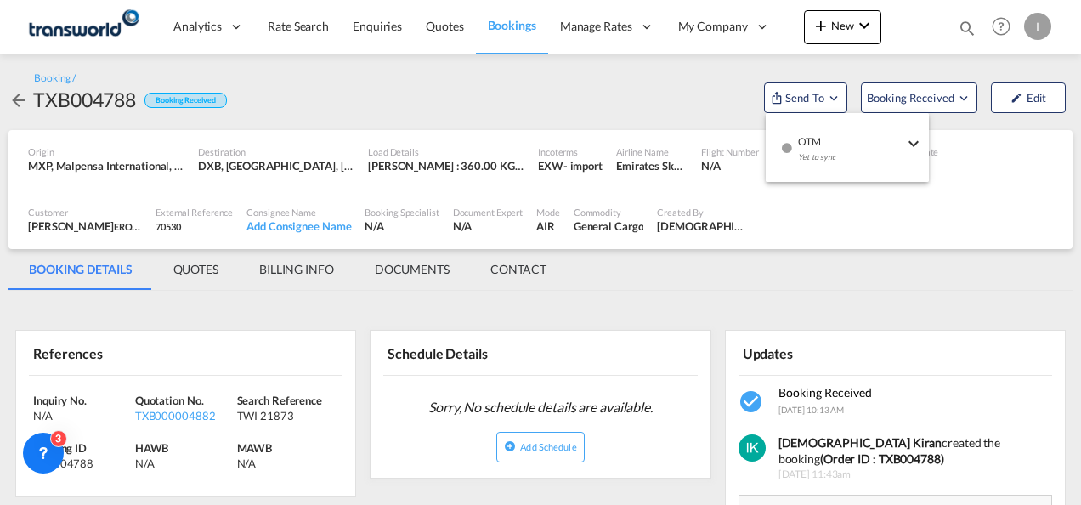
click at [826, 158] on div "Yet to sync" at bounding box center [850, 162] width 105 height 36
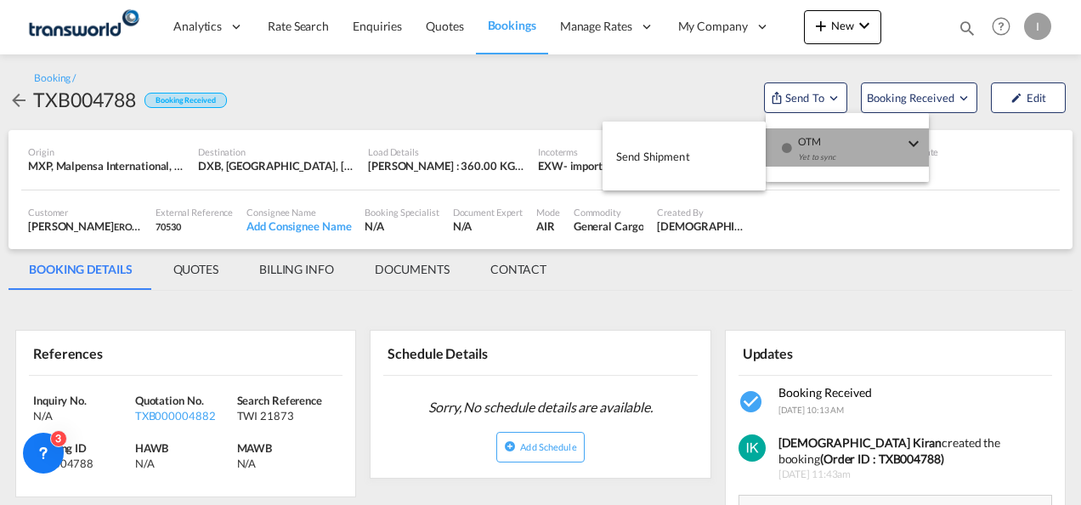
click at [713, 157] on button "Send Shipment" at bounding box center [684, 156] width 163 height 38
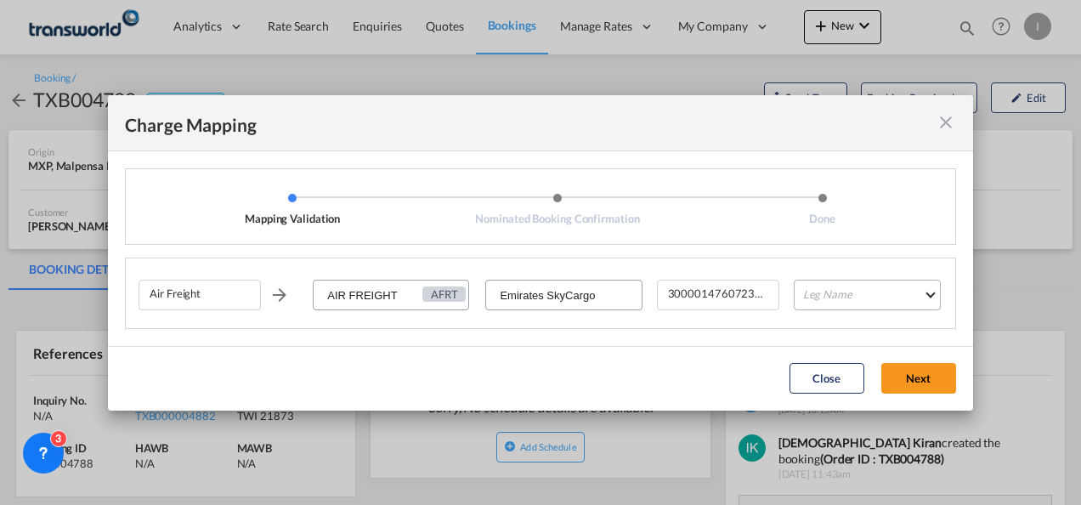
click at [837, 301] on md-select "Leg Name HANDLING ORIGIN HANDLING DESTINATION OTHERS TL PICK UP CUSTOMS ORIGIN …" at bounding box center [867, 295] width 147 height 31
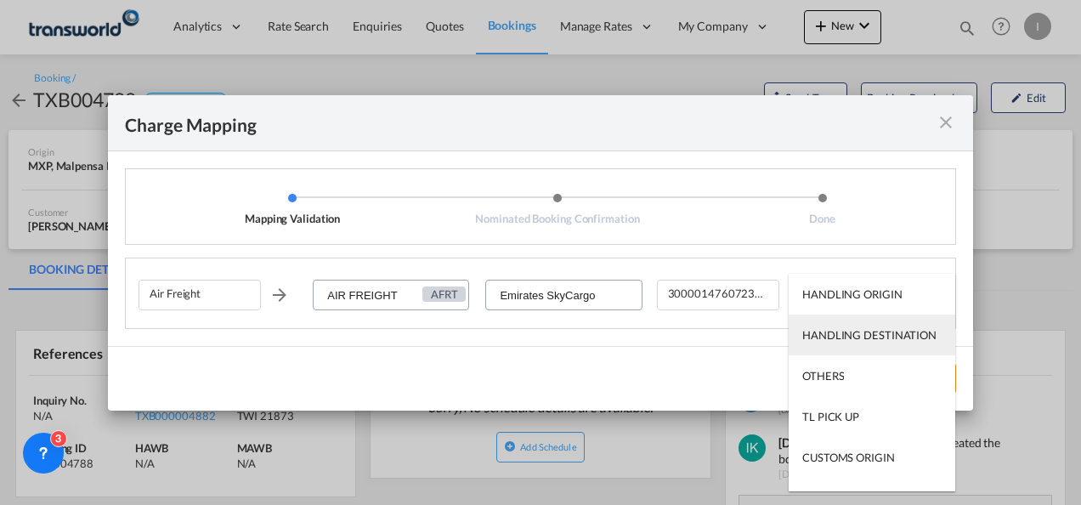
click at [826, 337] on div "HANDLING DESTINATION" at bounding box center [869, 334] width 134 height 15
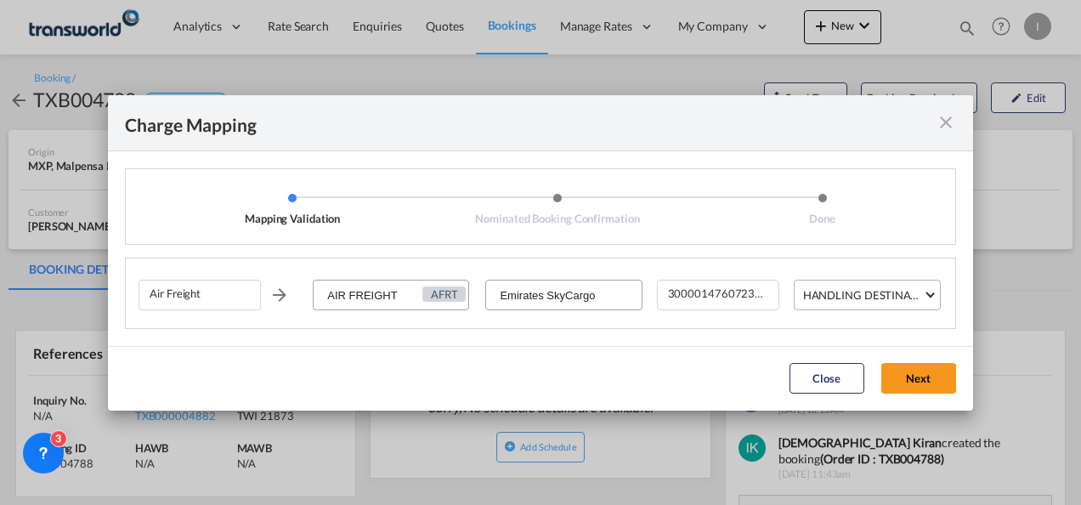
click at [836, 303] on span "HANDLING DESTINATION" at bounding box center [863, 294] width 121 height 15
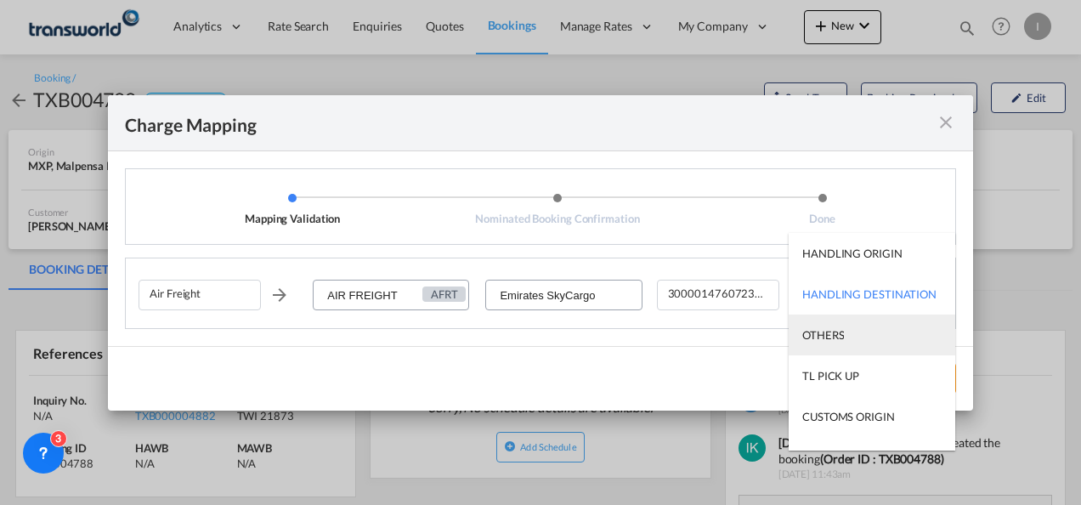
scroll to position [85, 0]
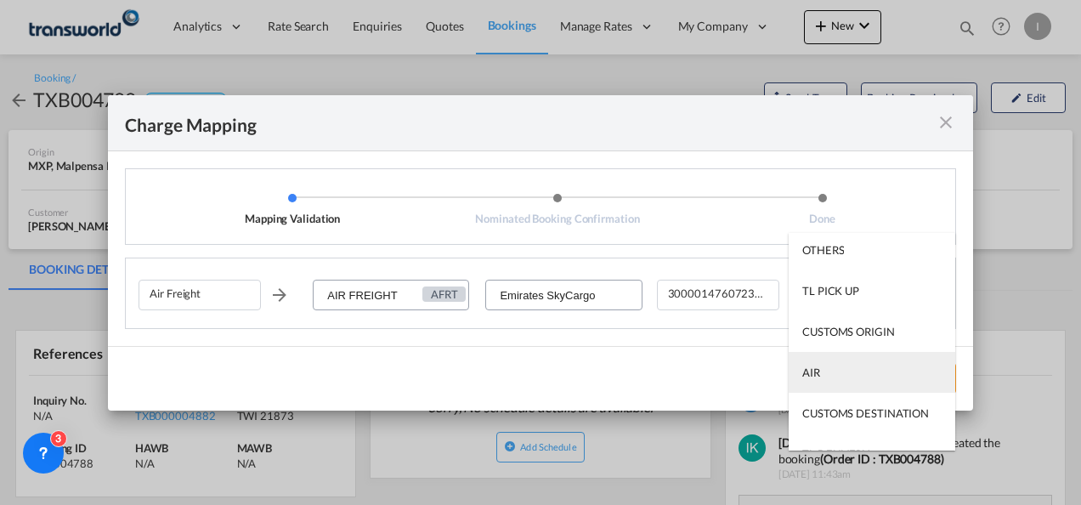
click at [825, 374] on md-option "AIR" at bounding box center [872, 372] width 167 height 41
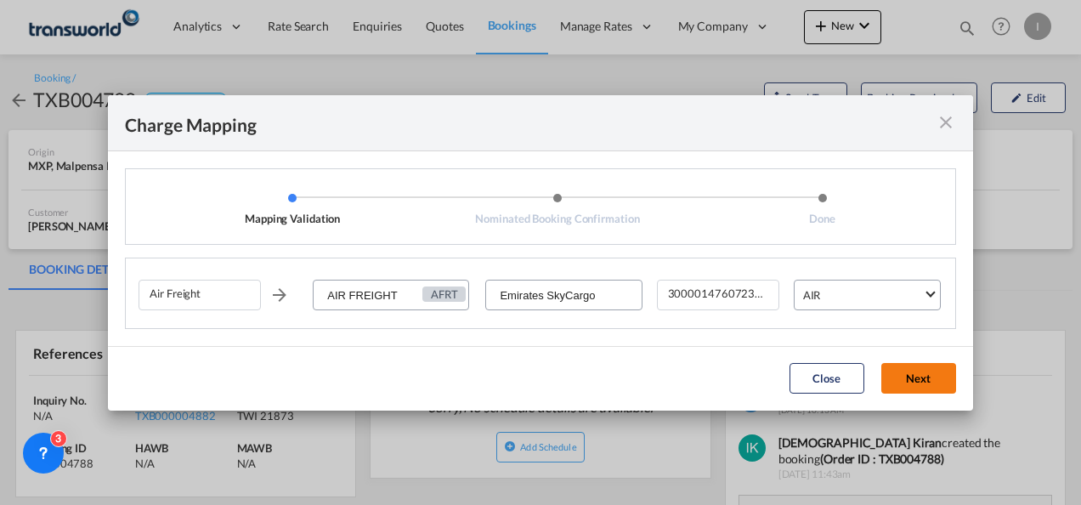
click at [899, 374] on button "Next" at bounding box center [918, 378] width 75 height 31
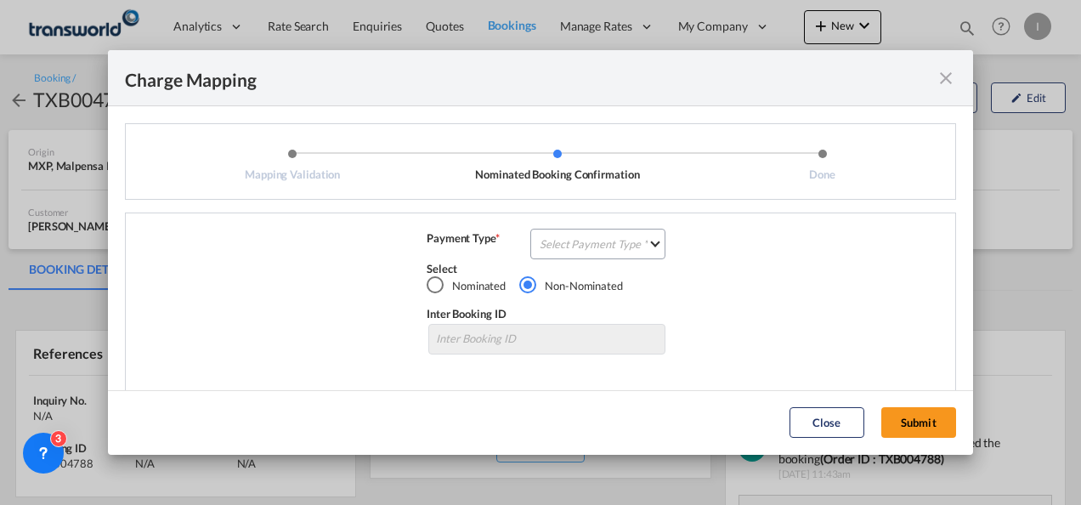
click at [541, 216] on div "Air Freight AIR FREIGHT AFRT Emirates SkyCargo 300001476072379 AIR Payment Type…" at bounding box center [540, 303] width 831 height 182
click at [557, 245] on md-select "Select Payment Type COLLECT PREPAID" at bounding box center [597, 244] width 135 height 31
click at [557, 245] on div "COLLECT" at bounding box center [559, 243] width 48 height 15
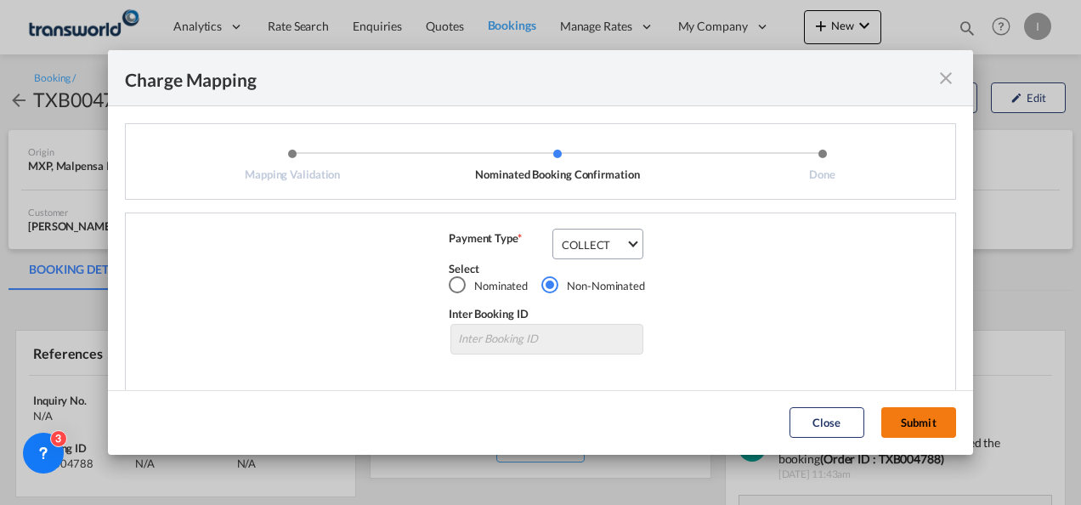
click at [894, 426] on button "Submit" at bounding box center [918, 422] width 75 height 31
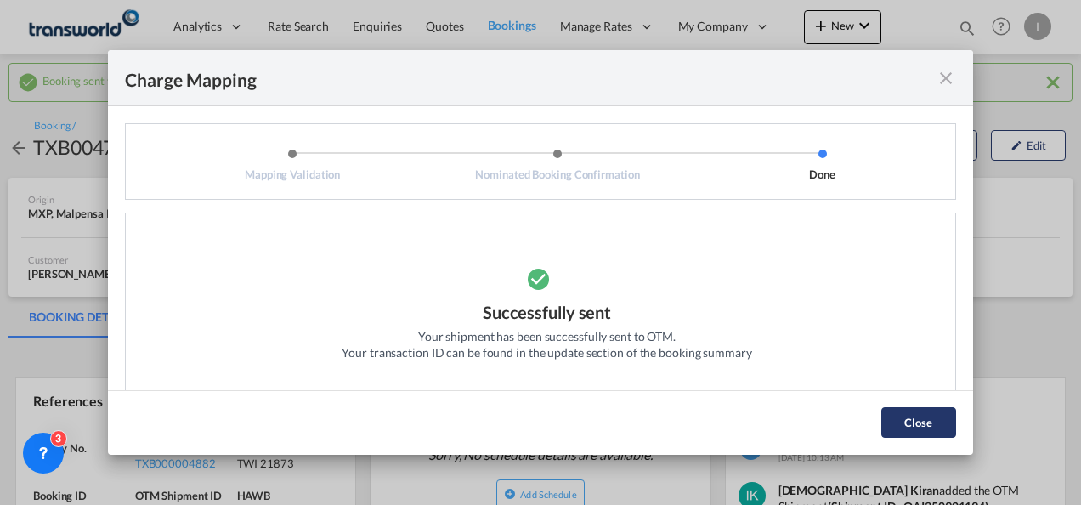
click at [921, 425] on button "Close" at bounding box center [918, 422] width 75 height 31
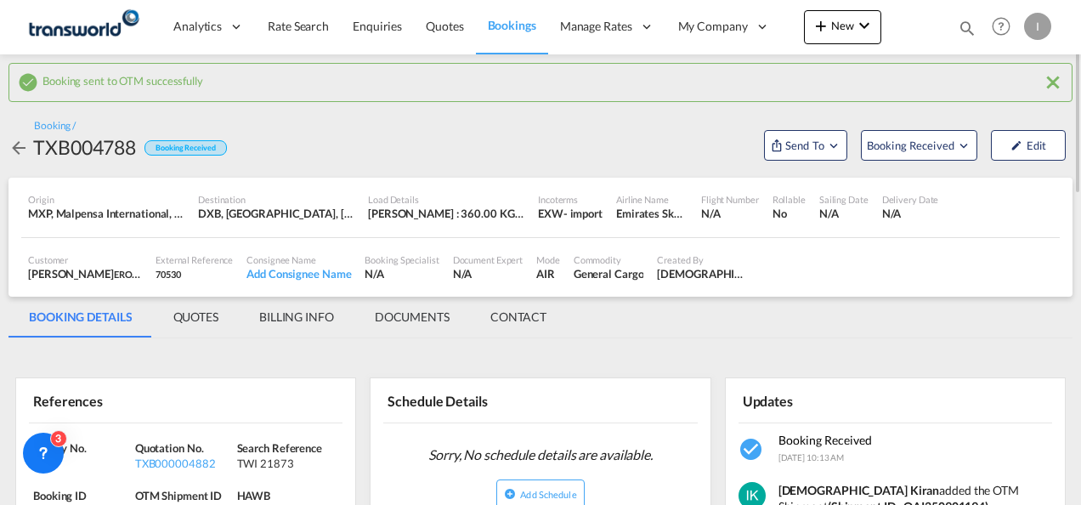
scroll to position [170, 0]
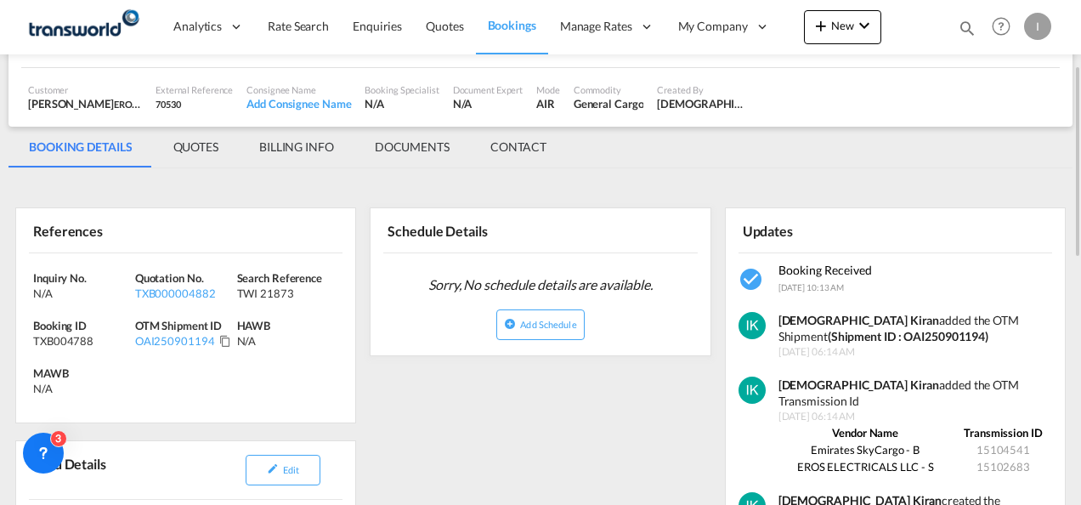
drag, startPoint x: 292, startPoint y: 352, endPoint x: 261, endPoint y: 325, distance: 40.9
click at [0, 248] on html "Analytics Reports Dashboard Rate Search Enquiries Quotes" at bounding box center [540, 252] width 1081 height 505
click at [260, 319] on span "HAWB" at bounding box center [254, 326] width 34 height 14
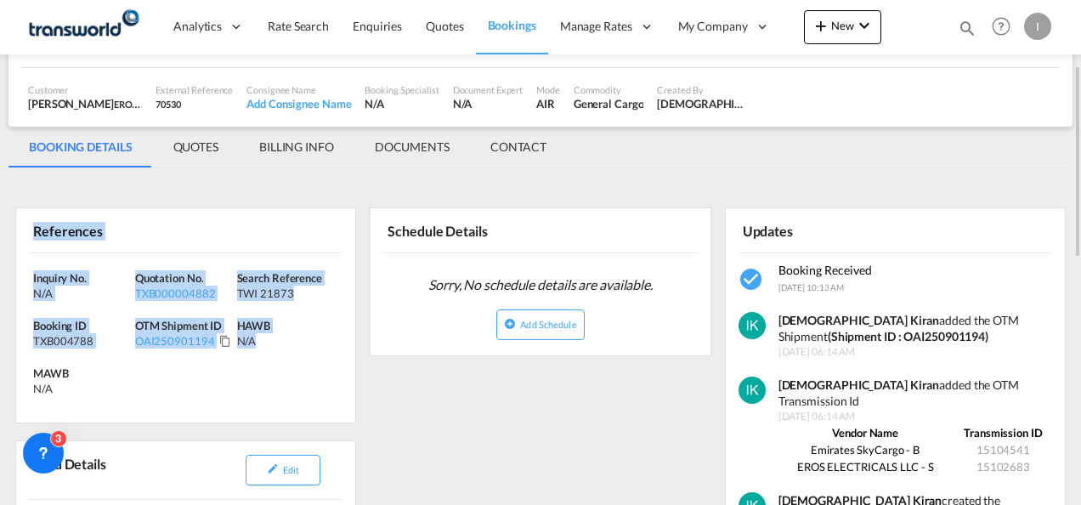
click at [274, 334] on div "N/A" at bounding box center [288, 340] width 102 height 15
drag, startPoint x: 276, startPoint y: 342, endPoint x: 29, endPoint y: 281, distance: 254.6
click at [29, 281] on div "Inquiry No. N/A Quotation No. TXB000004882 Search Reference TWI 21873 Booking I…" at bounding box center [185, 337] width 339 height 169
copy div "Inquiry No. N/A Quotation No. TXB000004882 Search Reference TWI 21873 Booking I…"
click at [841, 14] on button "New" at bounding box center [842, 27] width 77 height 34
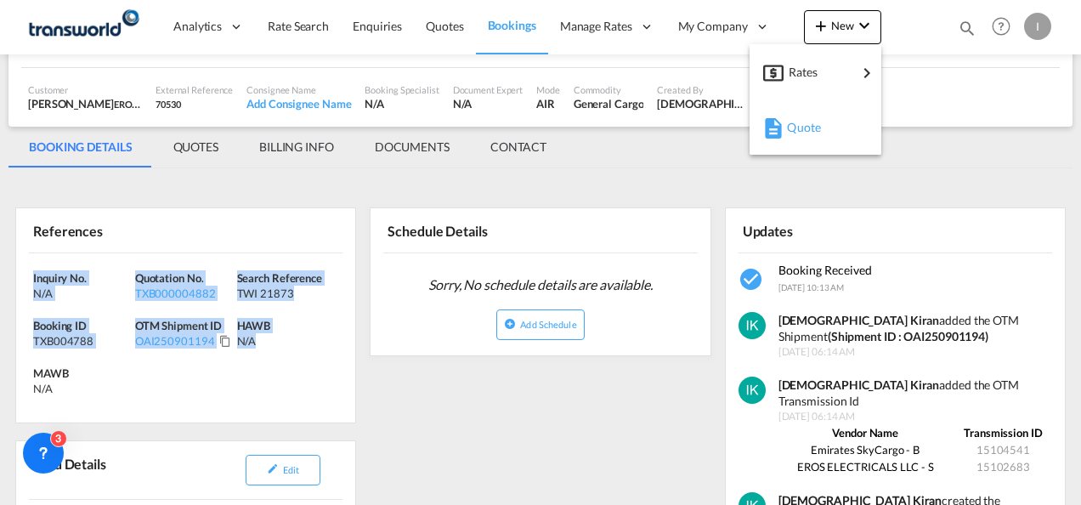
click at [806, 122] on span "Quote" at bounding box center [796, 127] width 19 height 34
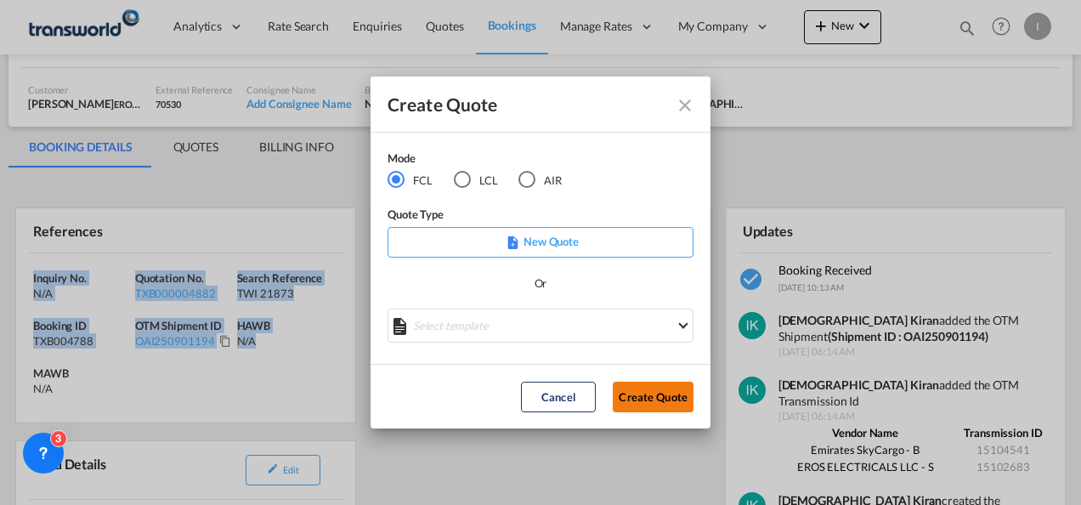
click at [648, 401] on button "Create Quote" at bounding box center [653, 397] width 81 height 31
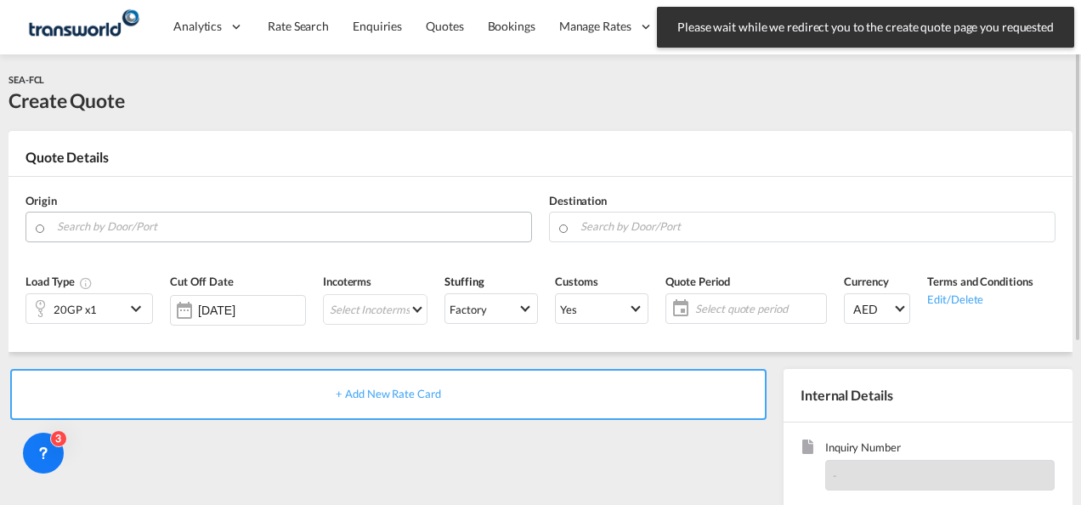
click at [143, 229] on input "Search by Door/Port" at bounding box center [290, 227] width 466 height 30
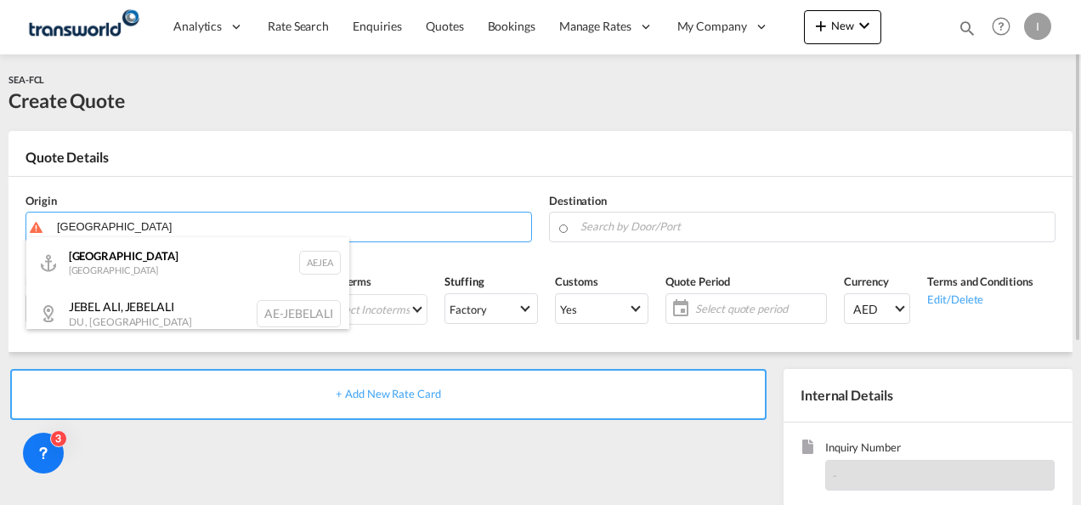
drag, startPoint x: 110, startPoint y: 260, endPoint x: 122, endPoint y: 259, distance: 11.9
click at [110, 260] on div "[GEOGRAPHIC_DATA] AEJEA" at bounding box center [187, 262] width 323 height 51
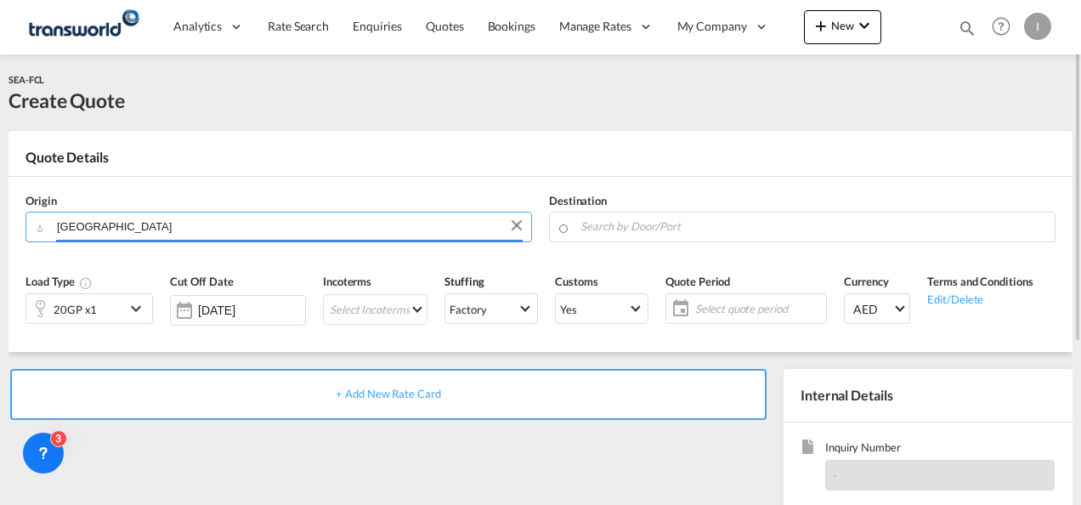
type input "[GEOGRAPHIC_DATA], [GEOGRAPHIC_DATA]"
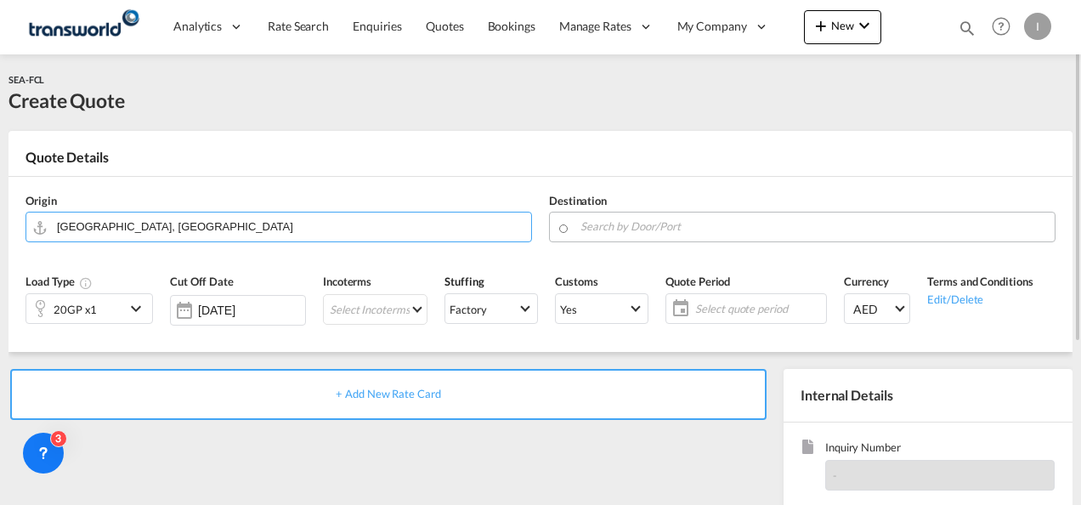
click at [603, 227] on input "Search by Door/Port" at bounding box center [813, 227] width 466 height 30
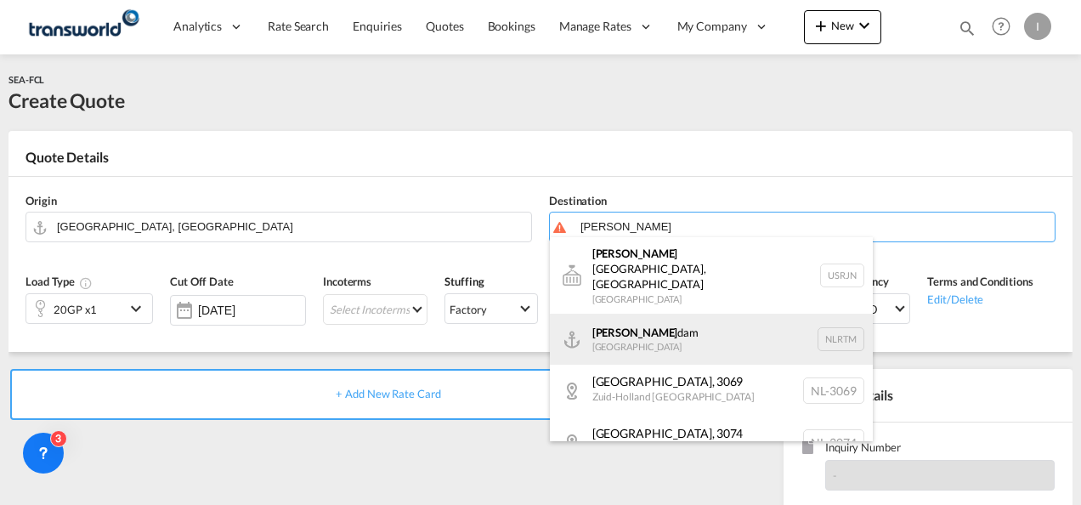
click at [618, 314] on div "[PERSON_NAME] dam [GEOGRAPHIC_DATA] NLRTM" at bounding box center [711, 339] width 323 height 51
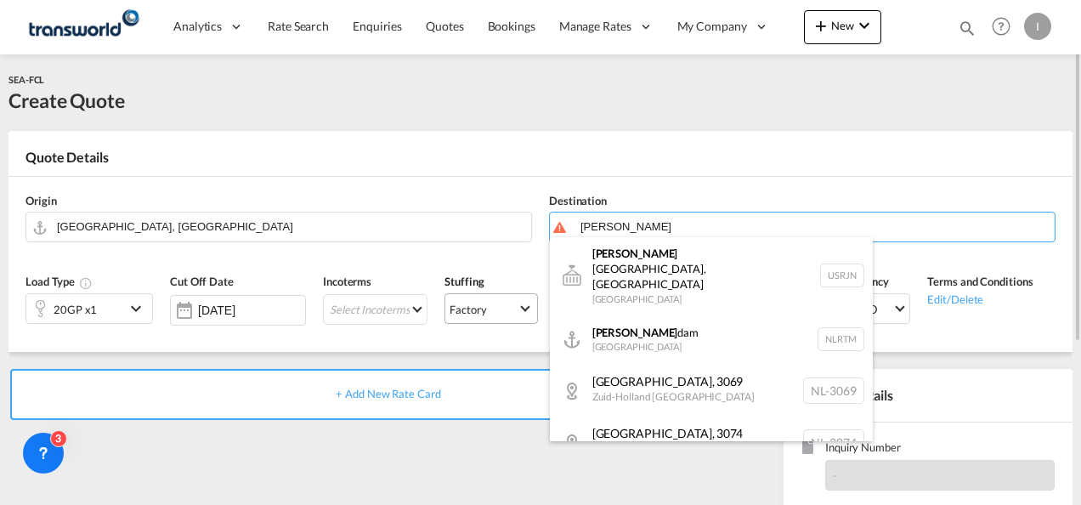
type input "[GEOGRAPHIC_DATA], NLRTM"
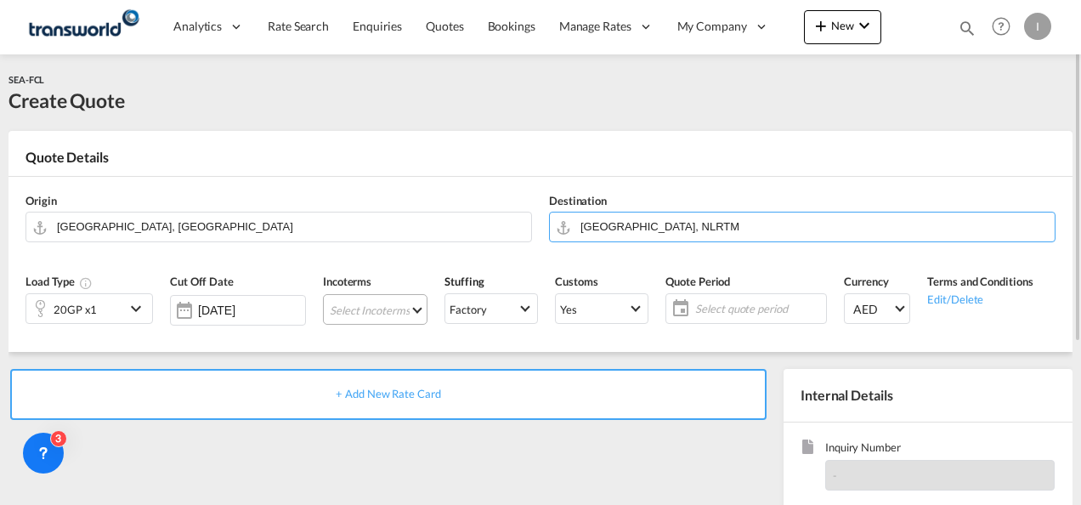
click at [357, 308] on md-select "Select Incoterms DAP - import Delivered at Place DDP - export Delivery Duty Pai…" at bounding box center [375, 309] width 105 height 31
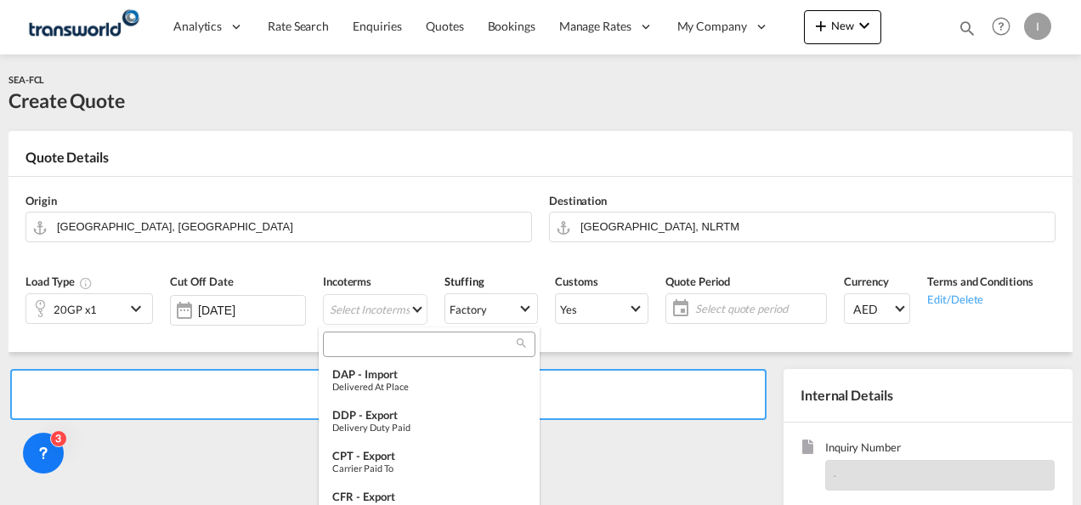
click at [364, 345] on input "search" at bounding box center [422, 344] width 189 height 15
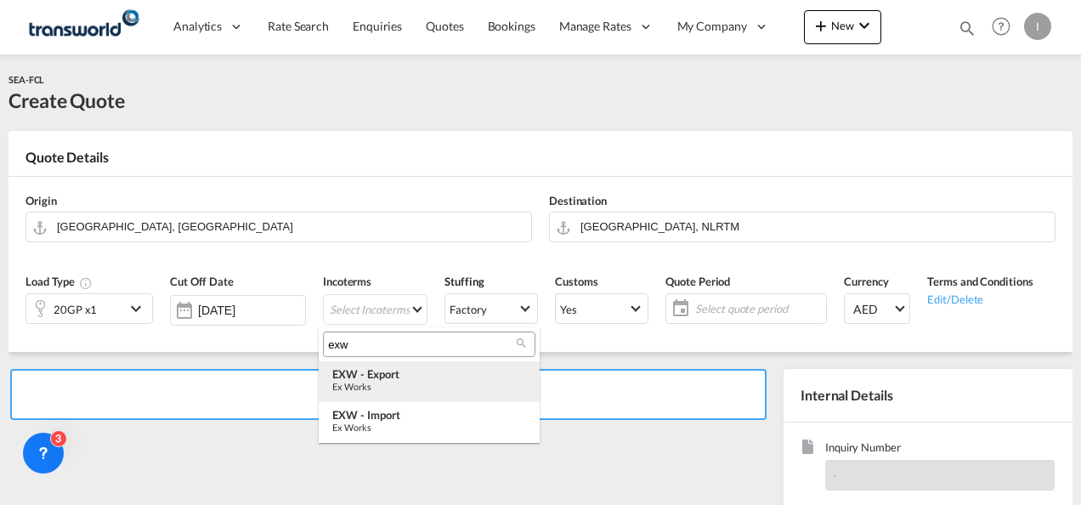
type input "exw"
click at [375, 392] on md-option "EXW - export Ex Works" at bounding box center [429, 381] width 221 height 41
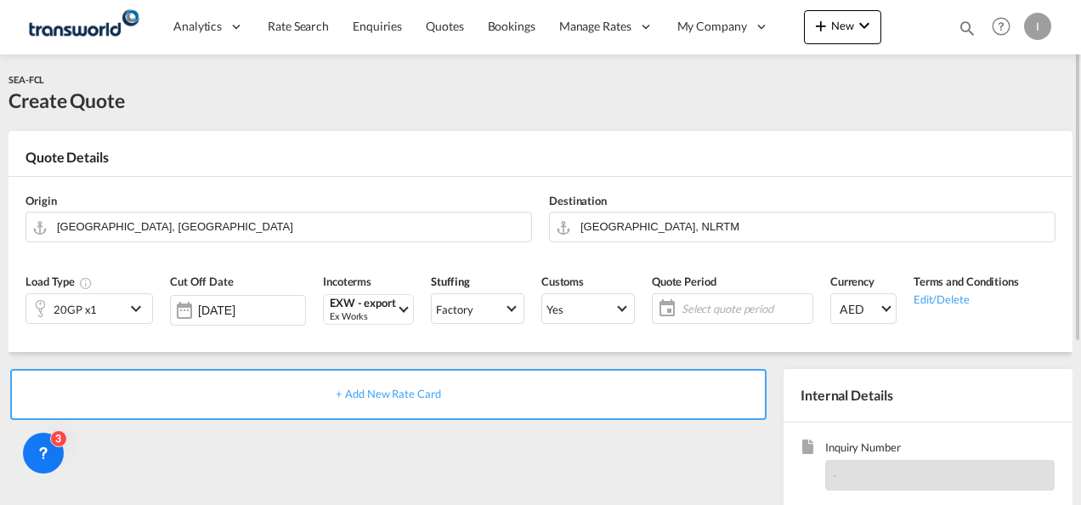
click at [786, 314] on span "Select quote period" at bounding box center [745, 308] width 127 height 15
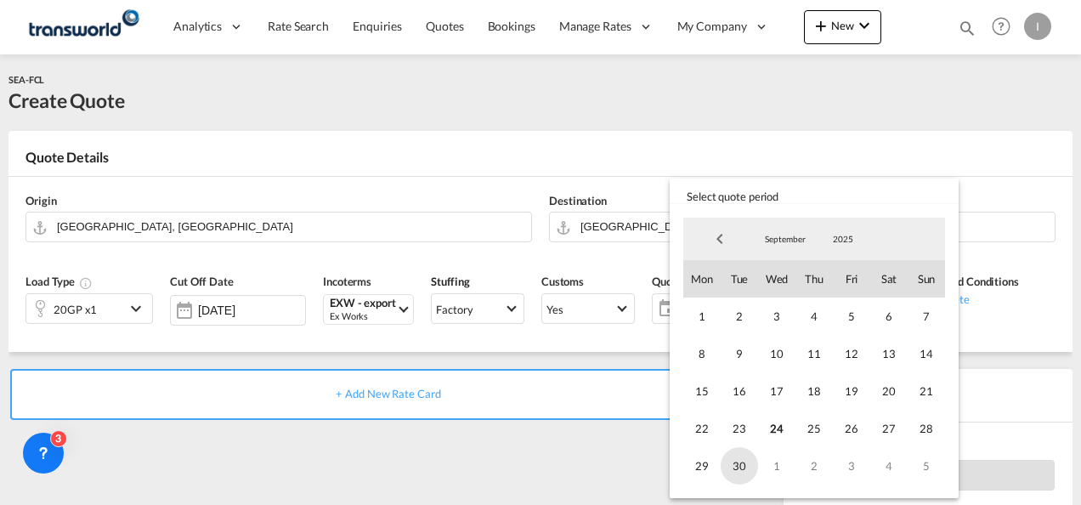
click at [740, 462] on span "30" at bounding box center [739, 465] width 37 height 37
click at [527, 427] on md-backdrop at bounding box center [540, 252] width 1081 height 505
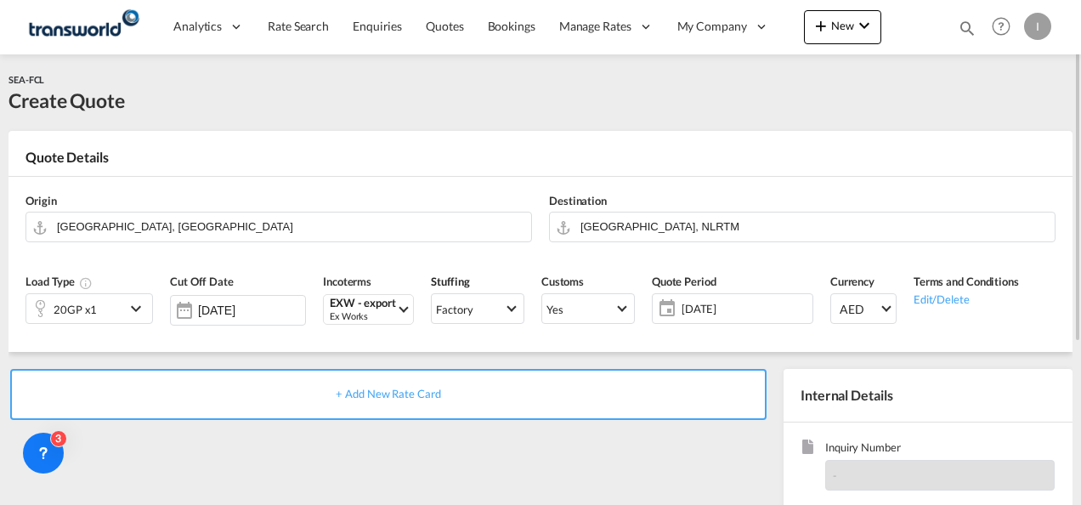
scroll to position [170, 0]
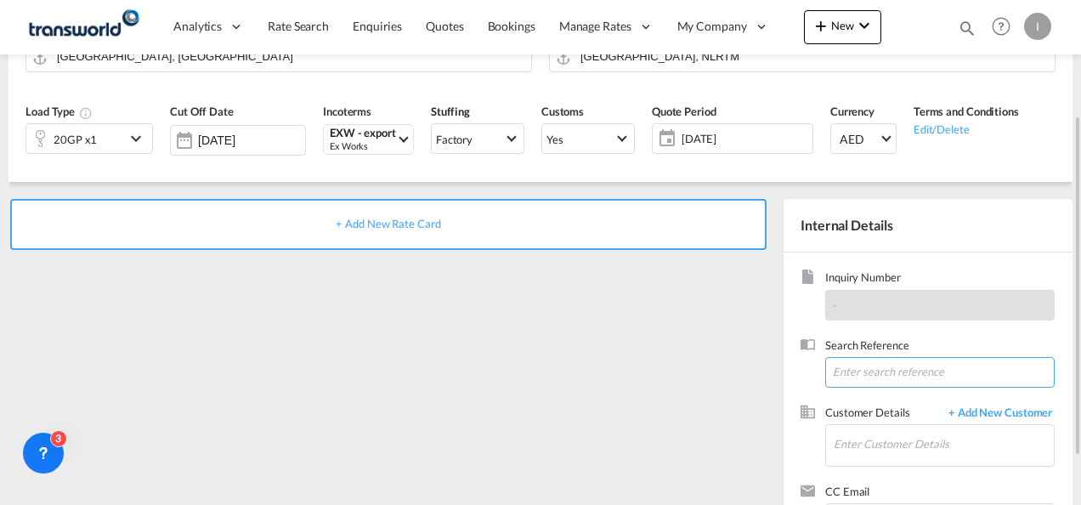
click at [840, 372] on input at bounding box center [939, 372] width 229 height 31
paste input "TWI 21738"
type input "TWI 21738"
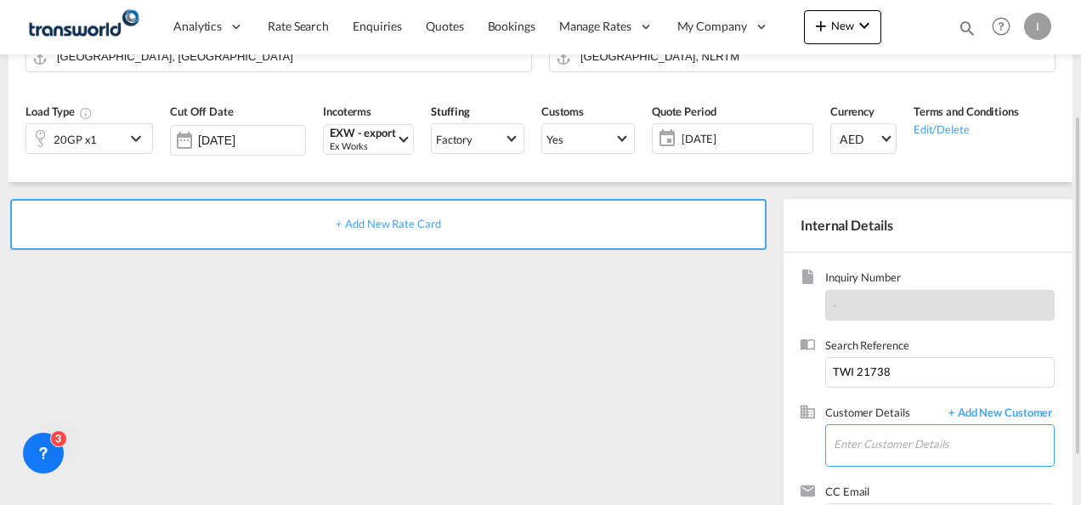
click at [871, 441] on input "Enter Customer Details" at bounding box center [944, 444] width 220 height 38
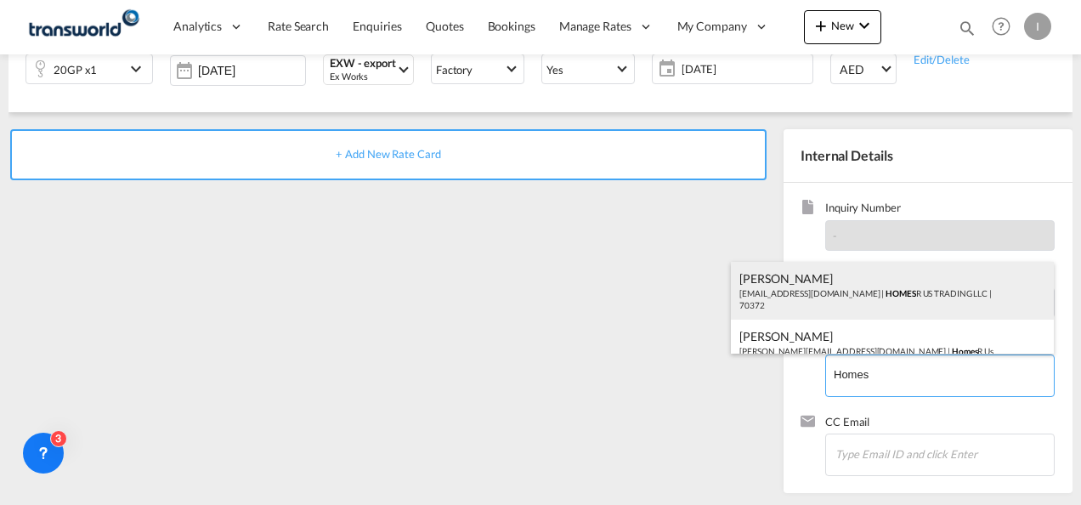
click at [818, 294] on div "Abhay S [EMAIL_ADDRESS][DOMAIN_NAME] | HOMES R US TRADING LLC | 70372" at bounding box center [892, 291] width 323 height 58
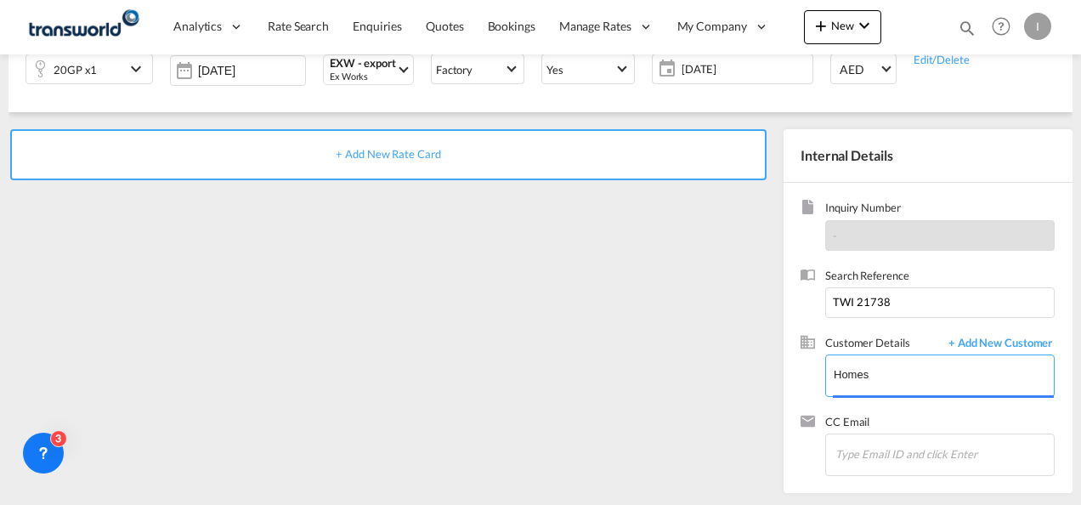
type input "HOMES R US TRADING LLC, Abhay S, [EMAIL_ADDRESS][DOMAIN_NAME]"
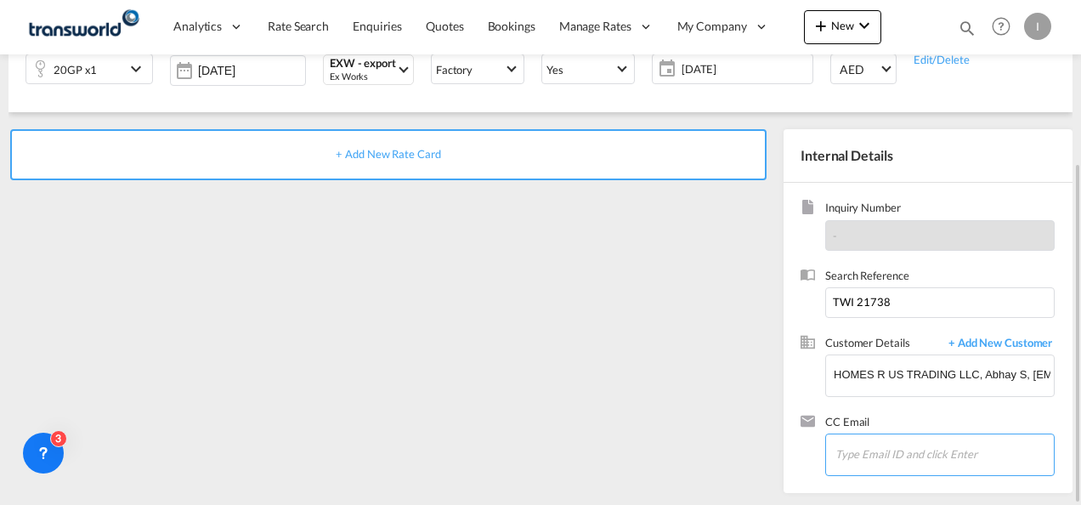
click at [872, 456] on input "Chips input." at bounding box center [920, 454] width 170 height 36
click at [585, 272] on div "+ Add New Rate Card" at bounding box center [391, 306] width 767 height 355
click at [378, 154] on span "+ Add New Rate Card" at bounding box center [388, 154] width 105 height 14
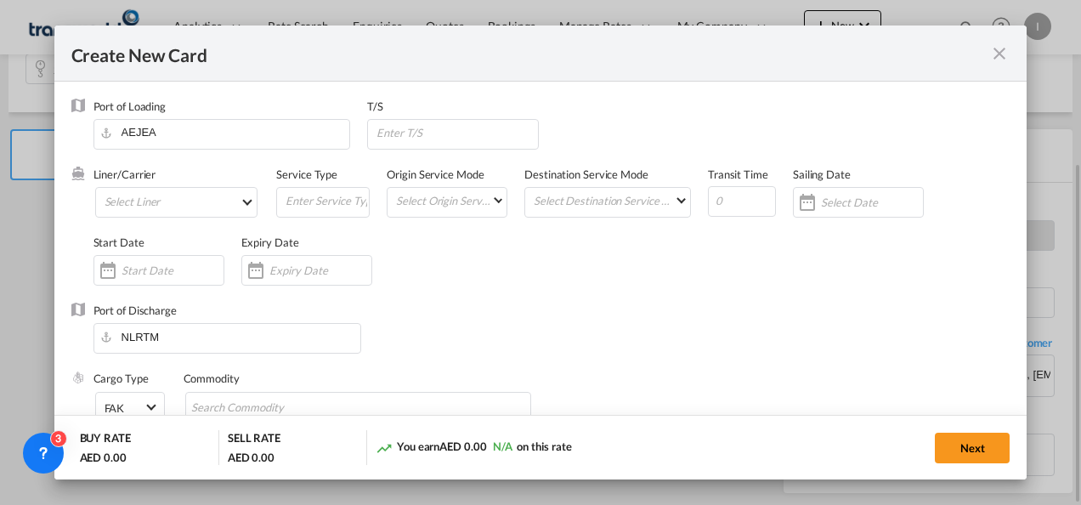
type input "Basic Ocean Freight"
select select "per equipment"
click at [172, 186] on div "Liner/Carrier Select Liner 2HM LOGISTICS D.O.O. / TDWC-CAPODISTRI 2HM LOGISTICS…" at bounding box center [185, 201] width 184 height 68
click at [161, 203] on md-select "Select Liner 2HM LOGISTICS D.O.O. / TDWC-CAPODISTRI 2HM LOGISTICS D.O.O. / TDWC…" at bounding box center [176, 202] width 163 height 31
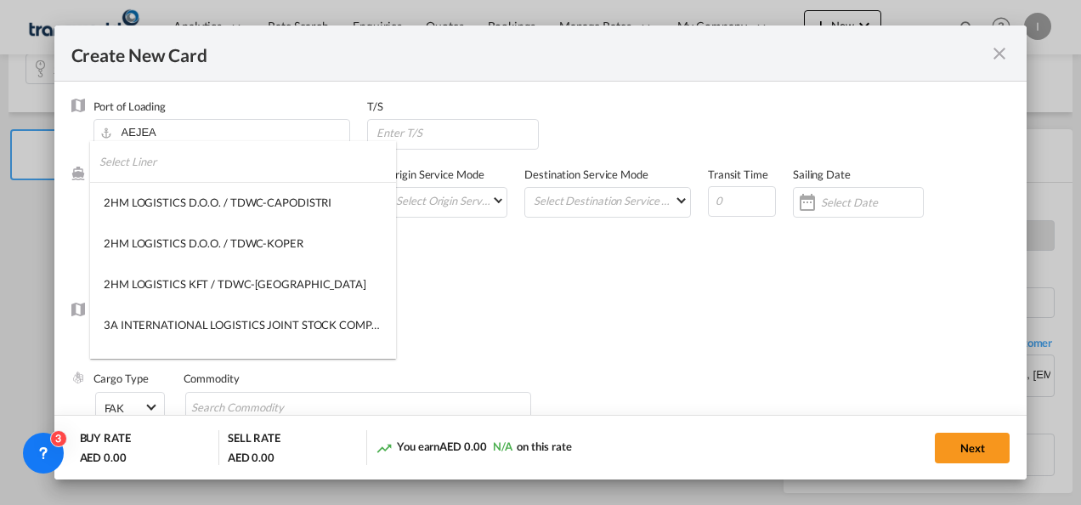
click at [146, 175] on input "search" at bounding box center [247, 161] width 297 height 41
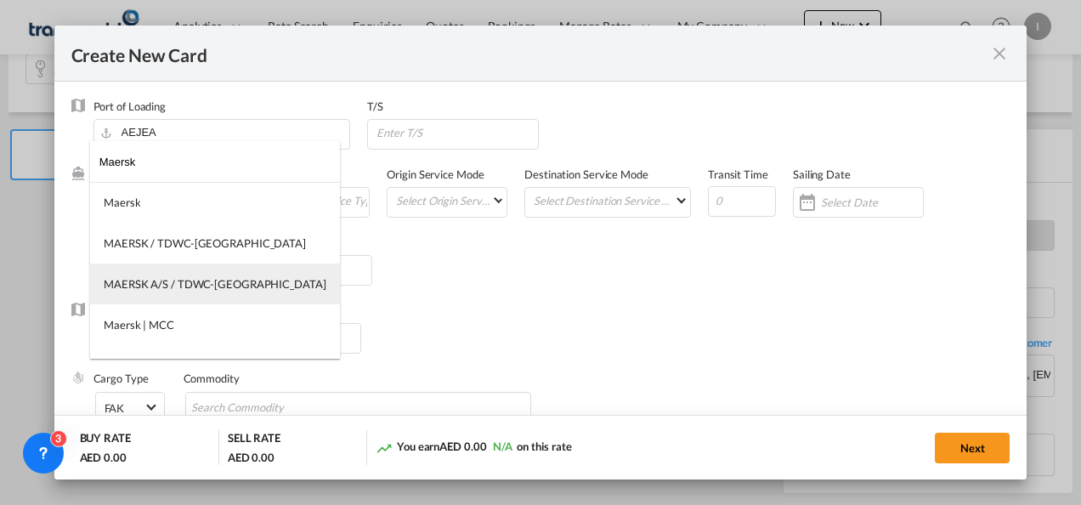
type input "Maersk"
click at [168, 291] on div "MAERSK A/S / TDWC-[GEOGRAPHIC_DATA]" at bounding box center [215, 283] width 223 height 15
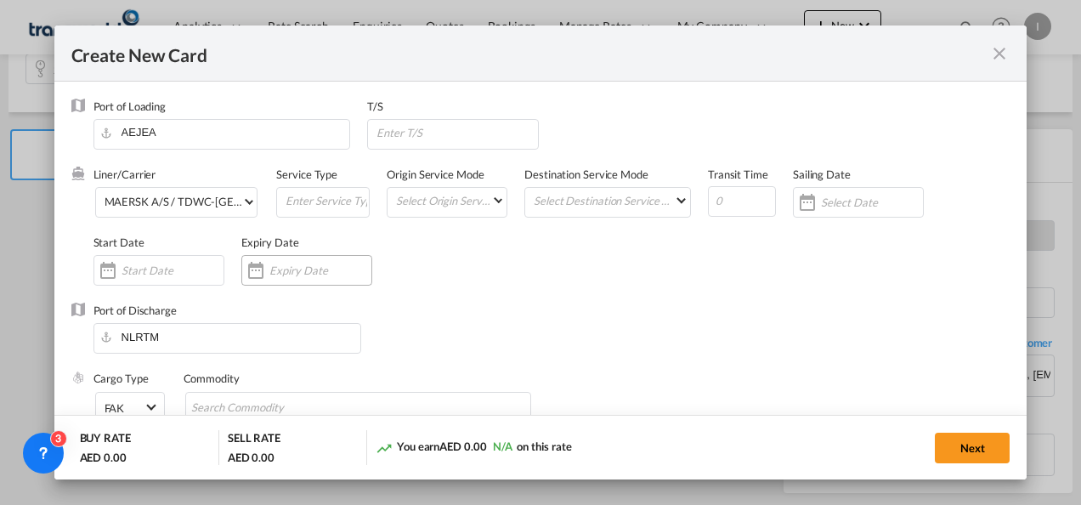
click at [289, 275] on input "Create New Card ..." at bounding box center [320, 270] width 102 height 14
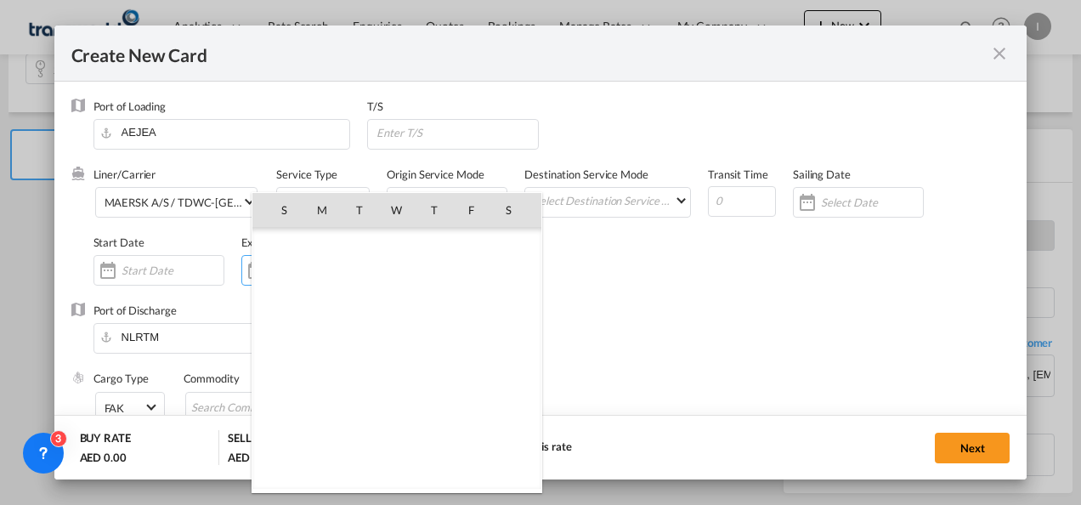
scroll to position [393679, 0]
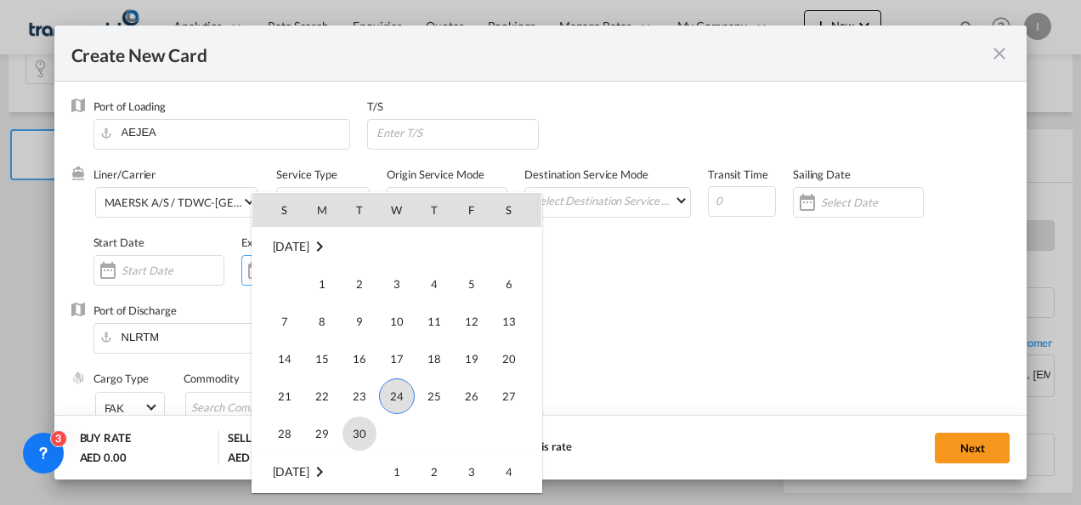
click at [362, 434] on span "30" at bounding box center [359, 433] width 34 height 34
type input "[DATE]"
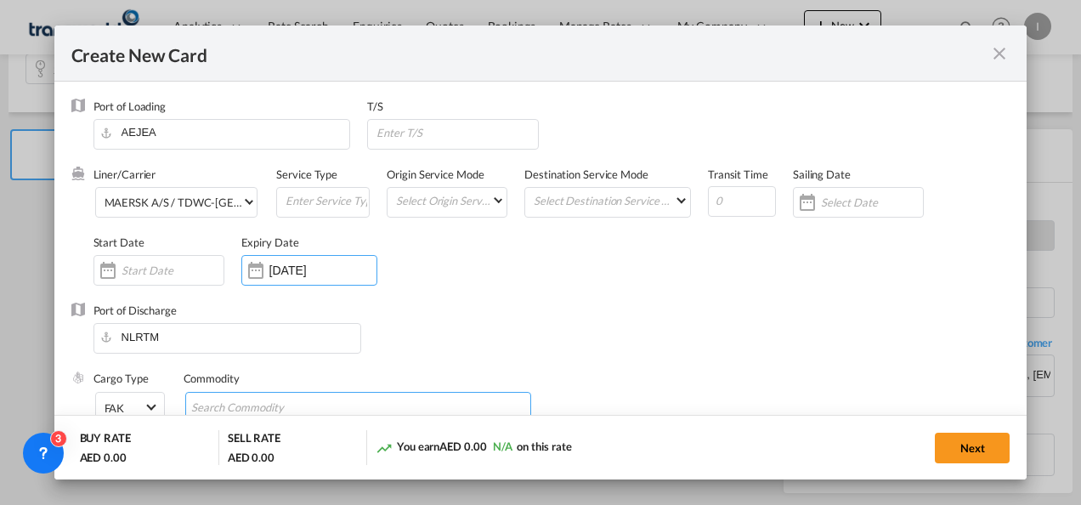
click at [224, 399] on input "Search Commodity" at bounding box center [269, 407] width 156 height 27
type input "General Cargo"
click at [592, 318] on div "Port of Discharge NLRTM" at bounding box center [540, 337] width 939 height 68
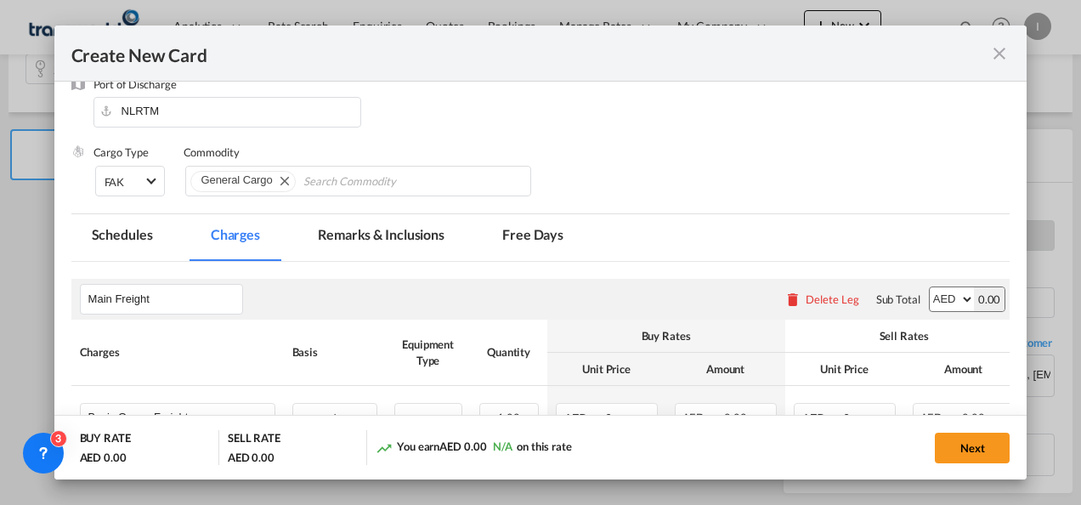
scroll to position [255, 0]
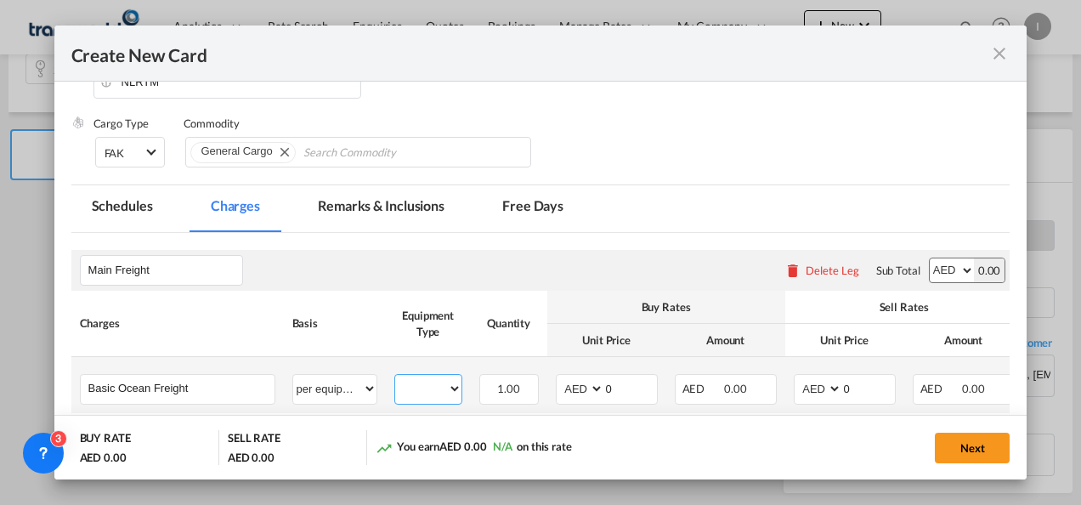
click at [413, 382] on select "20GP" at bounding box center [428, 388] width 66 height 23
select select "20GP"
click at [395, 377] on select "20GP" at bounding box center [428, 388] width 66 height 23
click at [576, 394] on select "AED AFN ALL AMD ANG AOA ARS AUD AWG AZN BAM BBD BDT BGN BHD BIF BMD BND [PERSON…" at bounding box center [581, 388] width 44 height 23
click at [559, 377] on select "AED AFN ALL AMD ANG AOA ARS AUD AWG AZN BAM BBD BDT BGN BHD BIF BMD BND [PERSON…" at bounding box center [581, 388] width 44 height 23
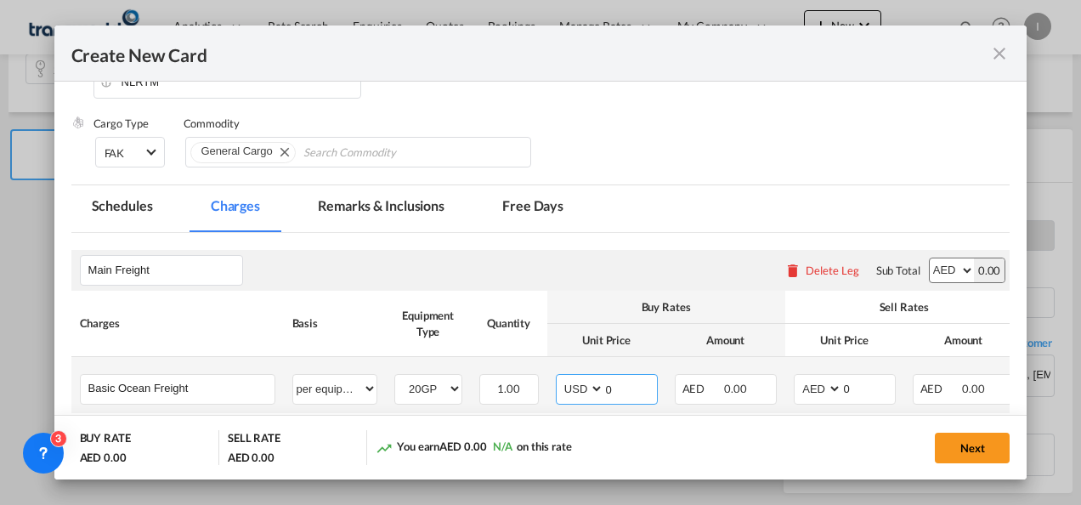
click at [614, 386] on input "0" at bounding box center [630, 387] width 53 height 25
click at [582, 391] on select "AED AFN ALL AMD ANG AOA ARS AUD AWG AZN BAM BBD BDT BGN BHD BIF BMD BND [PERSON…" at bounding box center [581, 388] width 44 height 23
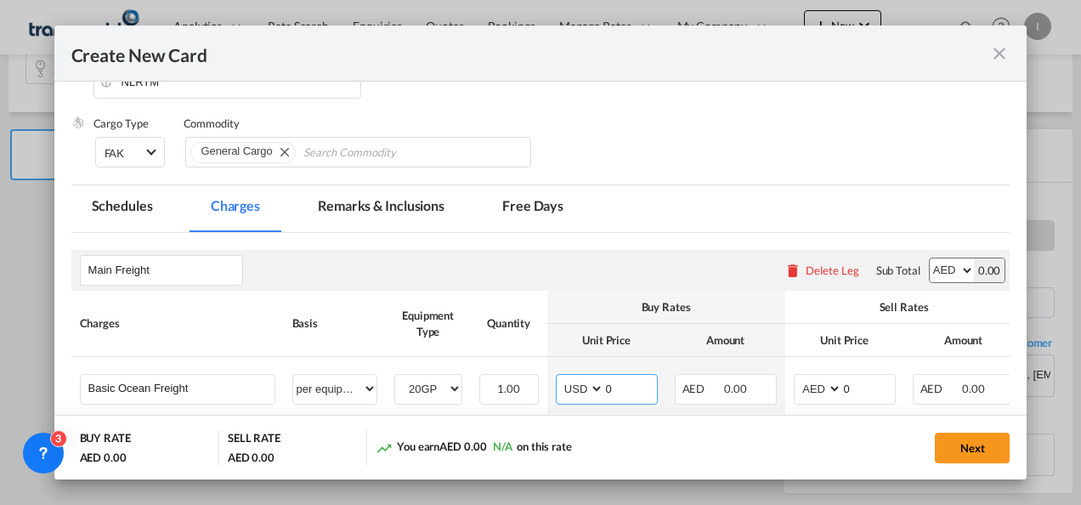
select select "string:AED"
click at [612, 388] on div "Main Freight Please enter leg name Leg Name Already Exists Delete Leg Sub Total…" at bounding box center [540, 336] width 939 height 173
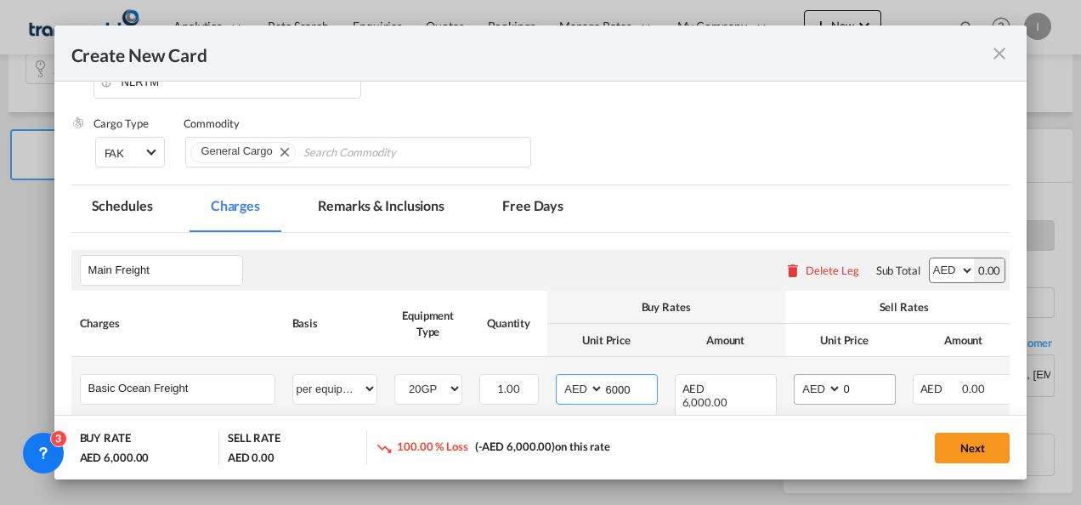
type input "6000"
drag, startPoint x: 849, startPoint y: 391, endPoint x: 820, endPoint y: 391, distance: 28.9
click at [820, 391] on md-input-container "AED AFN ALL AMD ANG AOA ARS AUD AWG AZN BAM BBD BDT BGN BHD BIF BMD BND [PERSON…" at bounding box center [845, 389] width 102 height 31
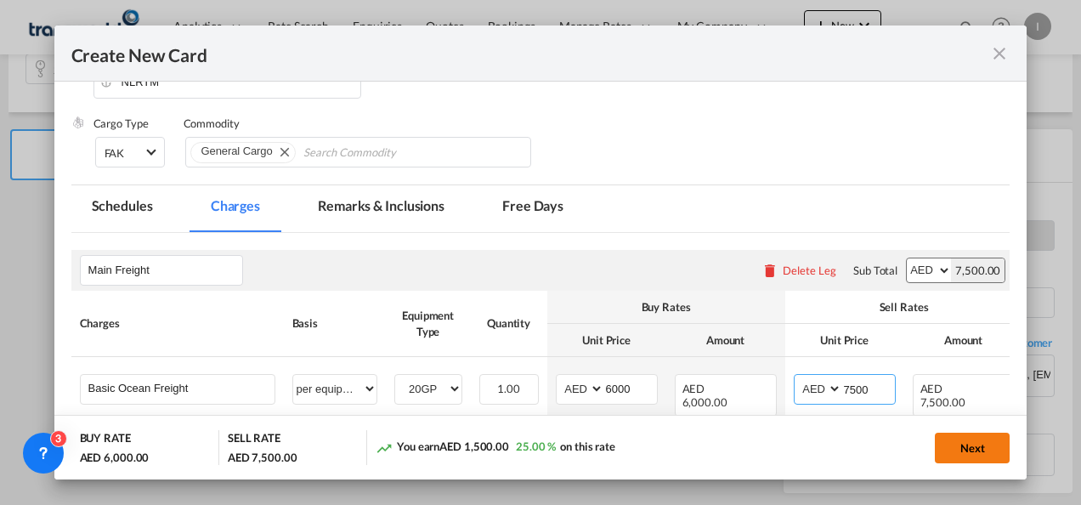
type input "7500"
click at [948, 440] on button "Next" at bounding box center [972, 448] width 75 height 31
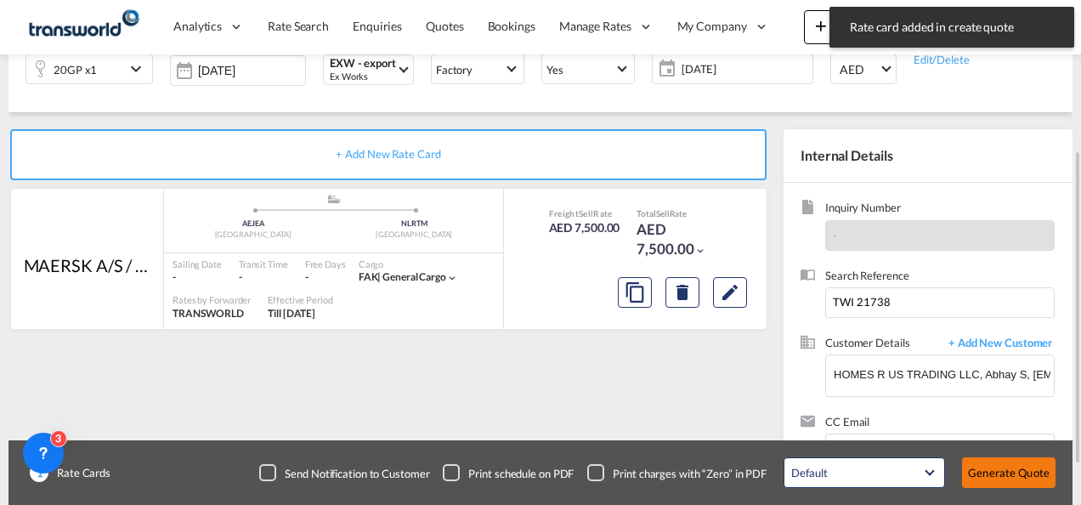
click at [988, 477] on button "Generate Quote" at bounding box center [1008, 472] width 93 height 31
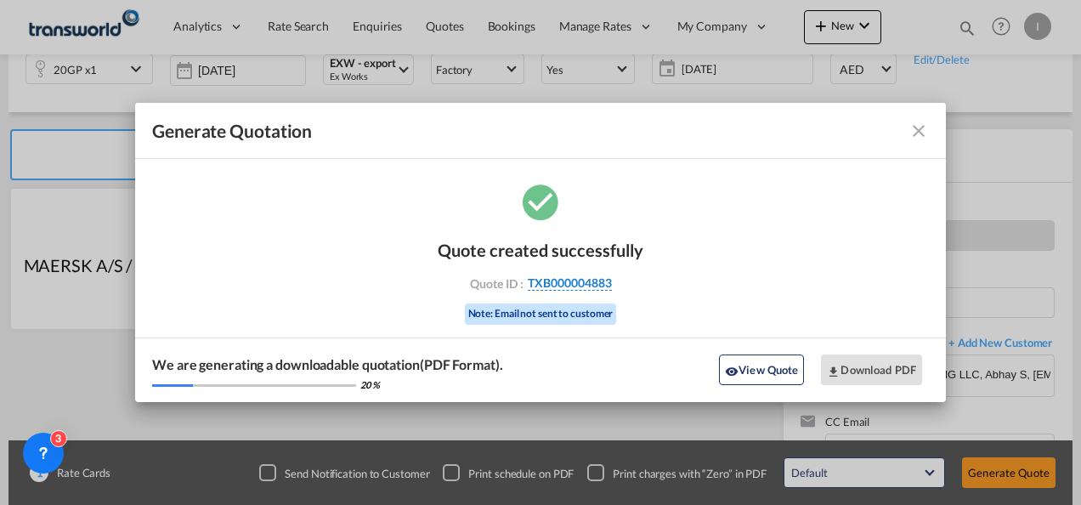
click at [563, 282] on span "TXB000004883" at bounding box center [570, 282] width 84 height 15
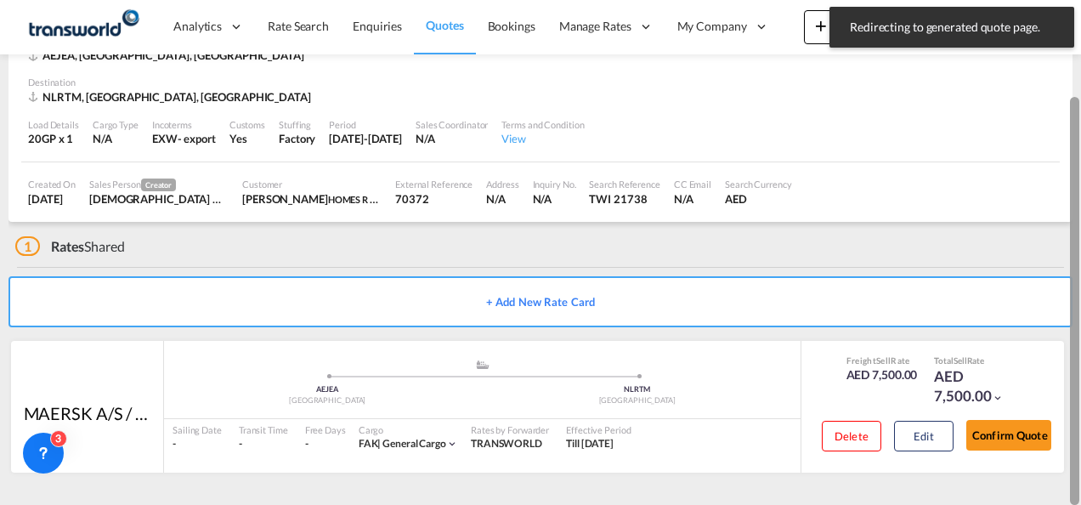
scroll to position [104, 0]
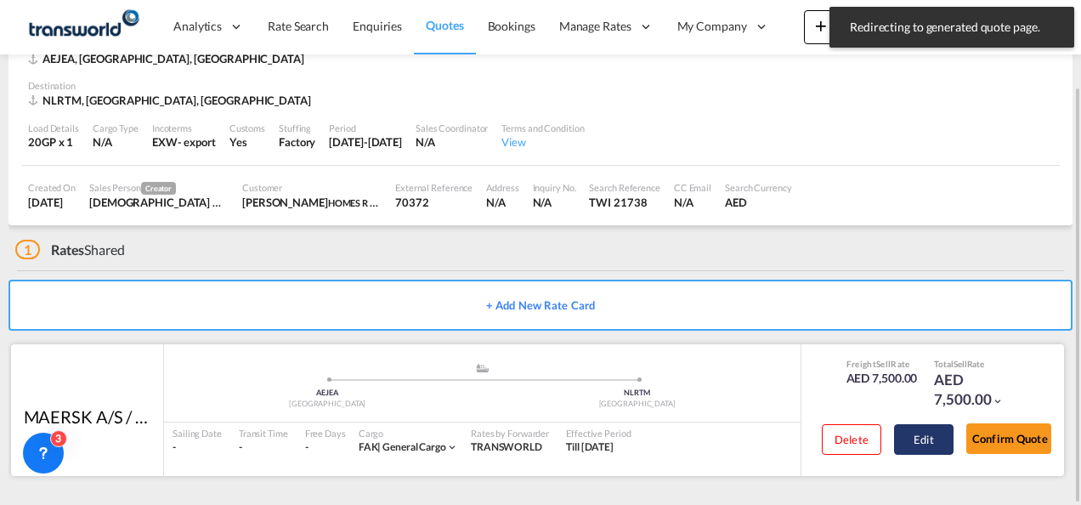
click at [941, 424] on button "Edit" at bounding box center [923, 439] width 59 height 31
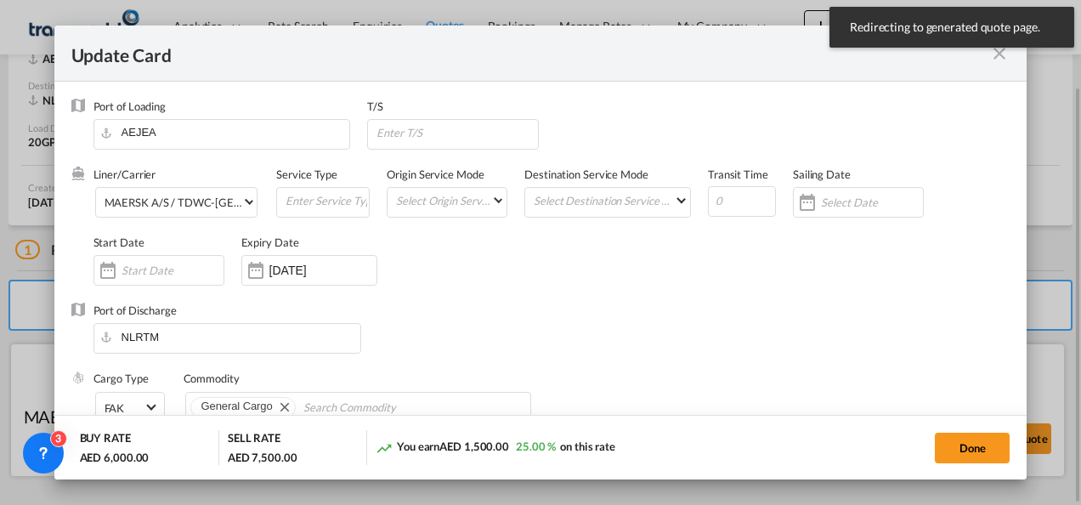
click at [975, 432] on add-new-rate "Update Card Port of [GEOGRAPHIC_DATA] [GEOGRAPHIC_DATA] T/S Liner/Carrier MAERS…" at bounding box center [540, 252] width 973 height 455
click at [974, 444] on button "Done" at bounding box center [972, 448] width 75 height 31
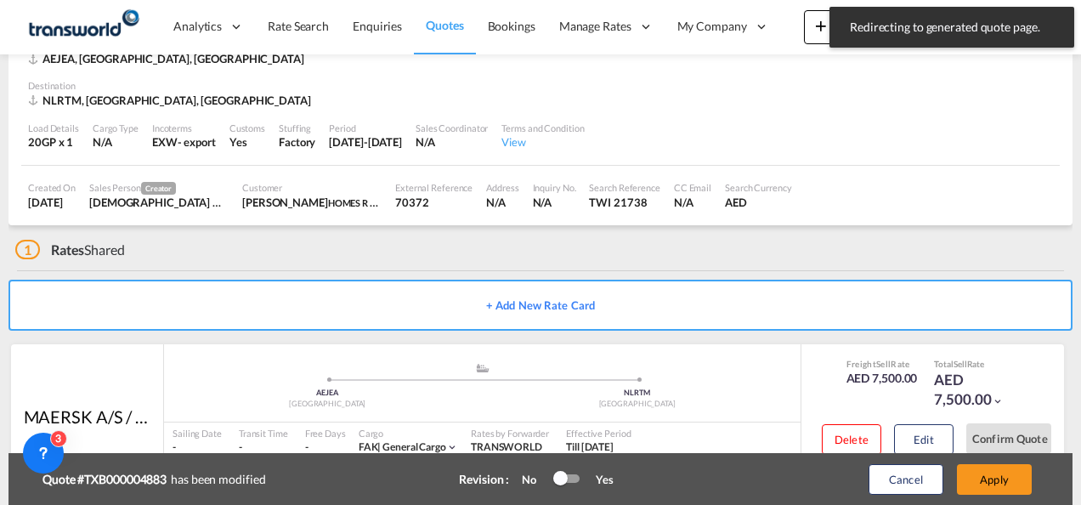
click at [1005, 440] on div "Update Card Port of [GEOGRAPHIC_DATA] [GEOGRAPHIC_DATA] T/S Liner/Carrier MAERS…" at bounding box center [540, 252] width 1081 height 505
click at [1001, 480] on button "Apply" at bounding box center [994, 479] width 75 height 31
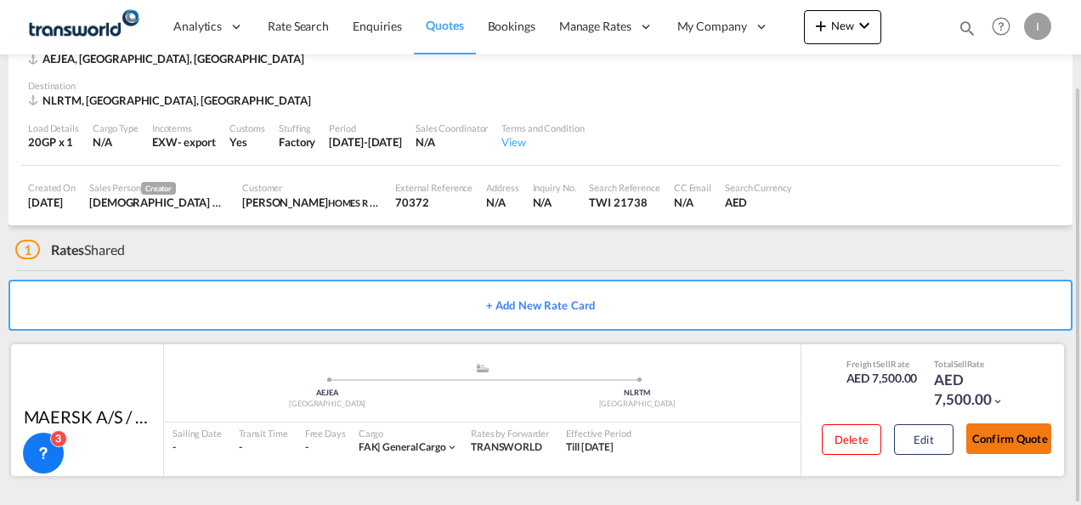
click at [1006, 446] on button "Confirm Quote" at bounding box center [1008, 438] width 85 height 31
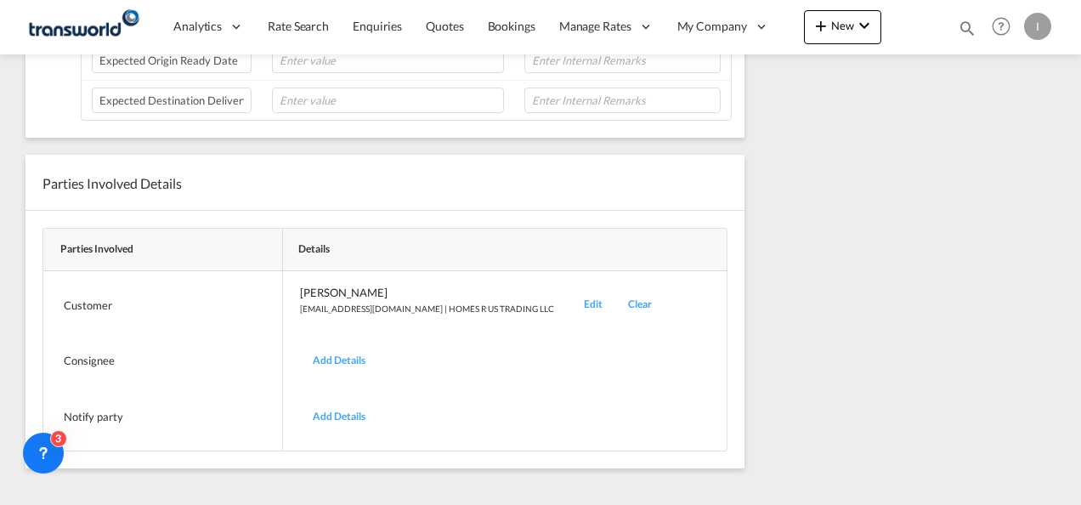
scroll to position [264, 0]
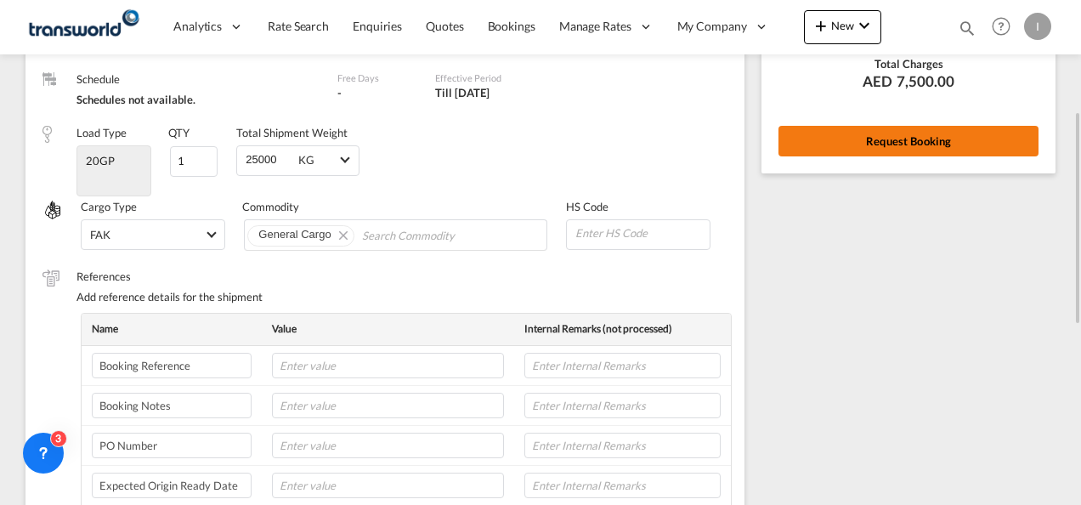
click at [891, 144] on button "Request Booking" at bounding box center [908, 141] width 260 height 31
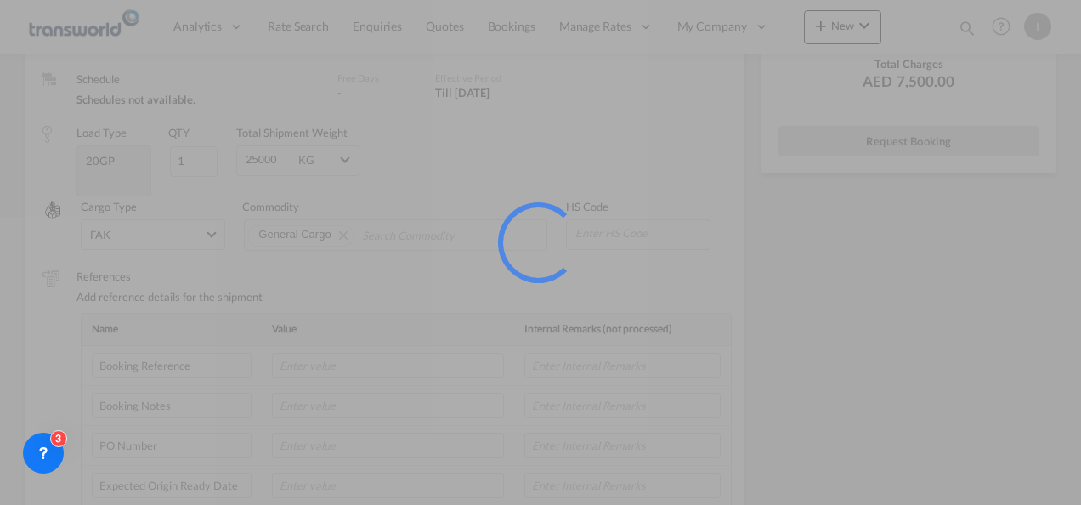
scroll to position [31, 0]
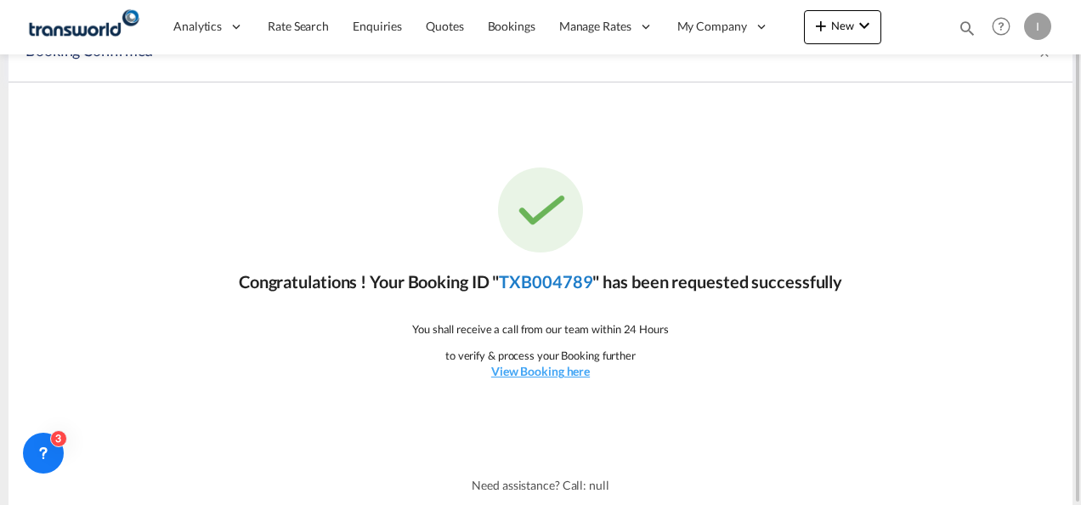
click at [573, 282] on link "TXB004789" at bounding box center [545, 281] width 93 height 20
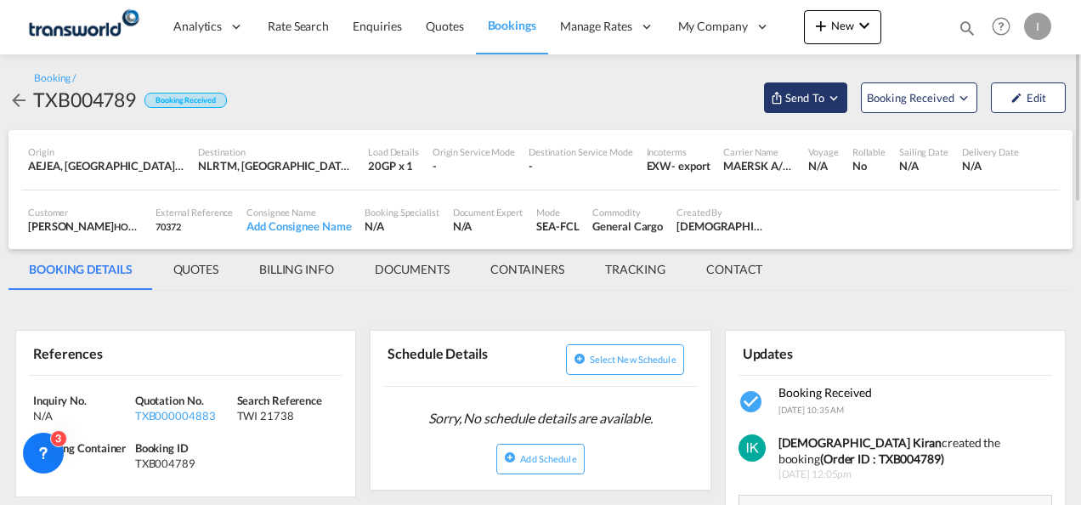
click at [811, 94] on span "Send To" at bounding box center [805, 97] width 42 height 17
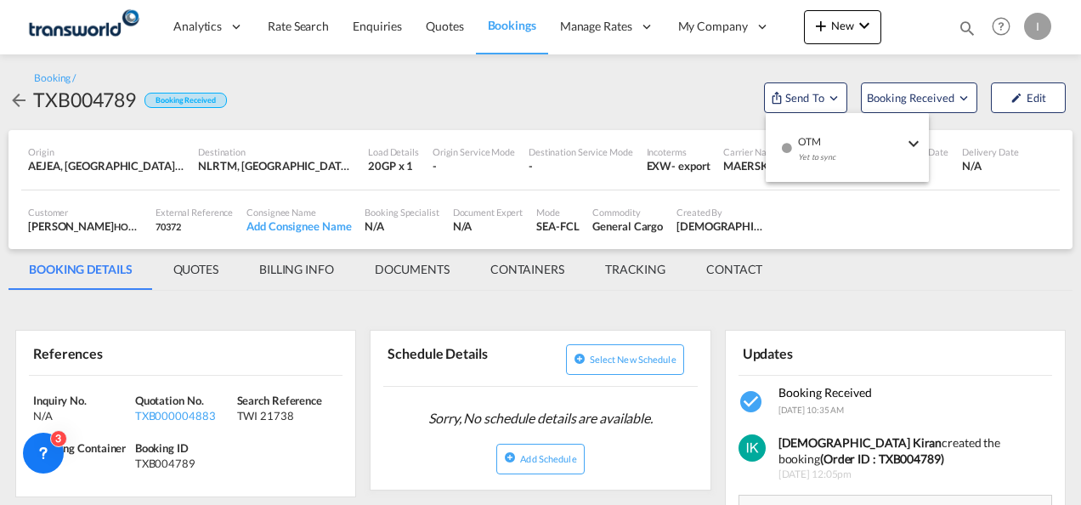
click at [816, 136] on span "OTM" at bounding box center [850, 135] width 105 height 15
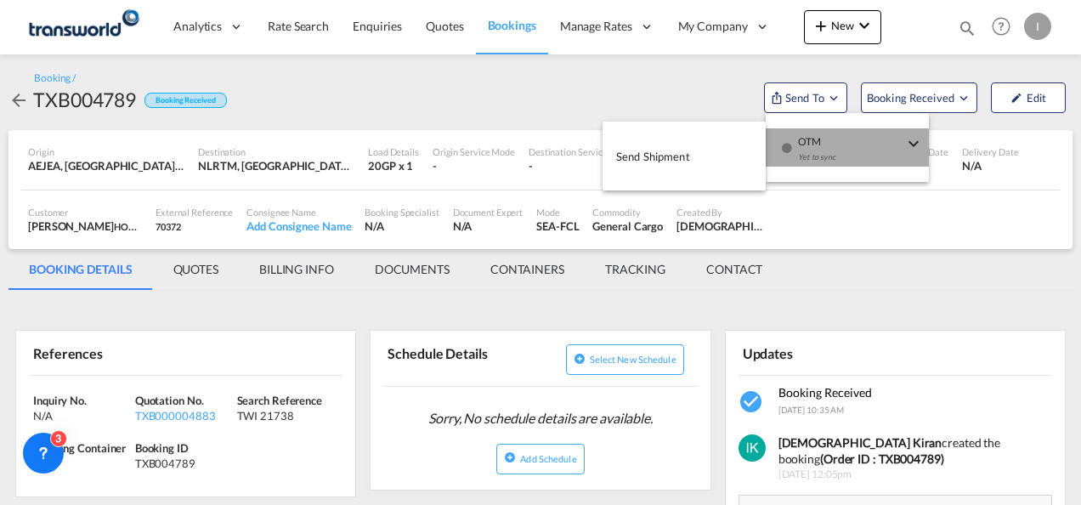
click at [663, 154] on span "Send Shipment" at bounding box center [653, 156] width 74 height 27
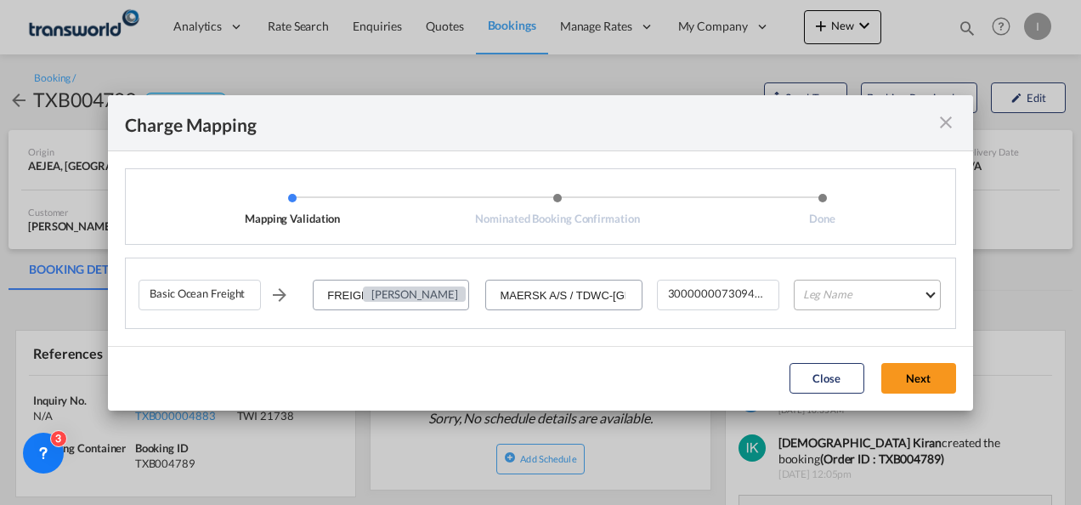
click at [814, 293] on md-select "Leg Name HANDLING ORIGIN VESSEL HANDLING DESTINATION OTHERS TL PICK UP CUSTOMS …" at bounding box center [867, 295] width 147 height 31
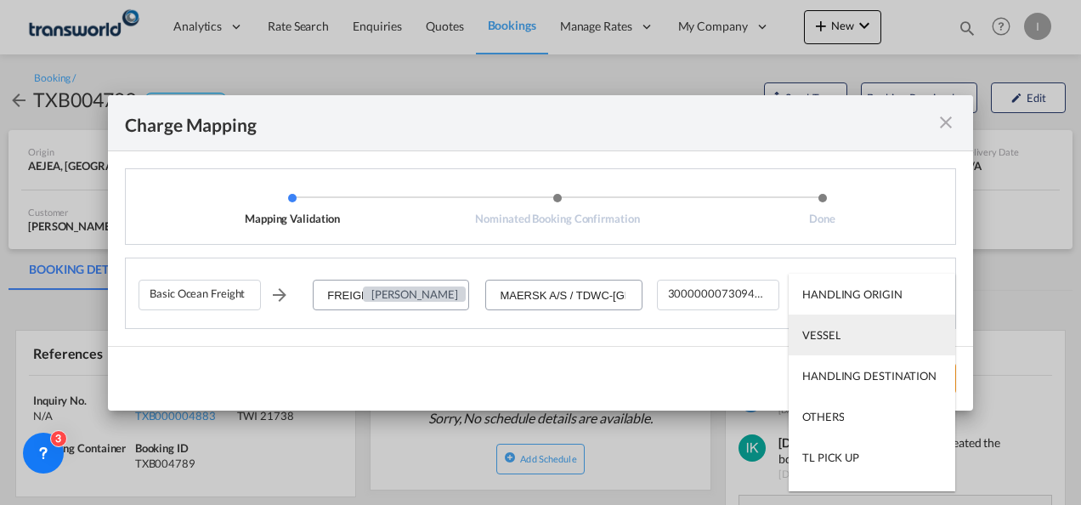
click at [829, 337] on div "VESSEL" at bounding box center [821, 334] width 38 height 15
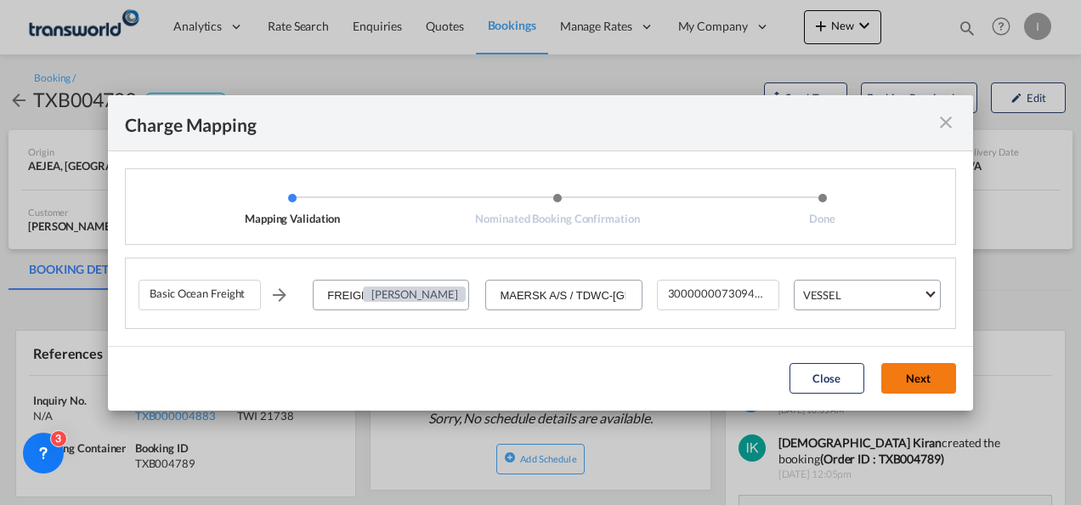
click at [916, 380] on button "Next" at bounding box center [918, 378] width 75 height 31
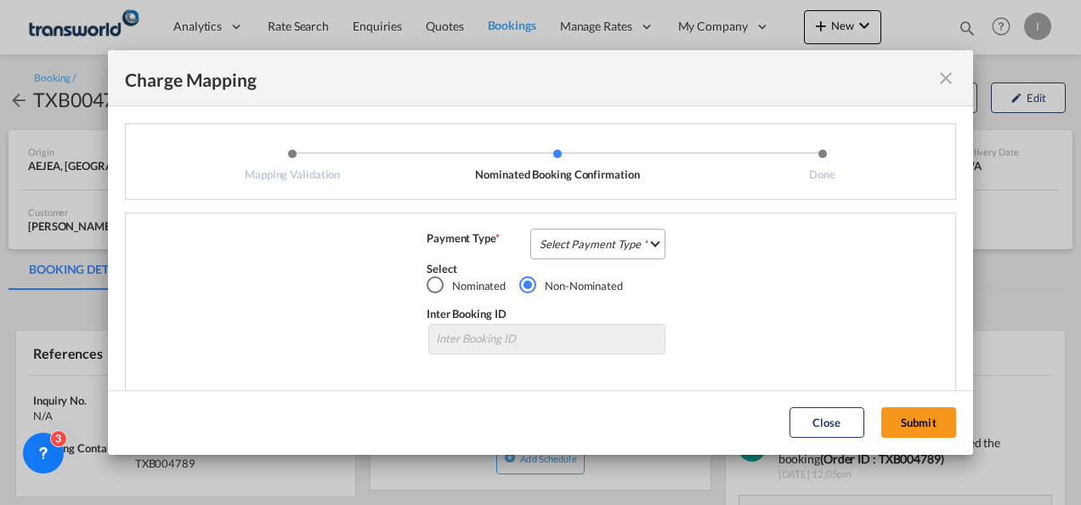
click at [597, 241] on md-select "Select Payment Type COLLECT PREPAID" at bounding box center [597, 244] width 135 height 31
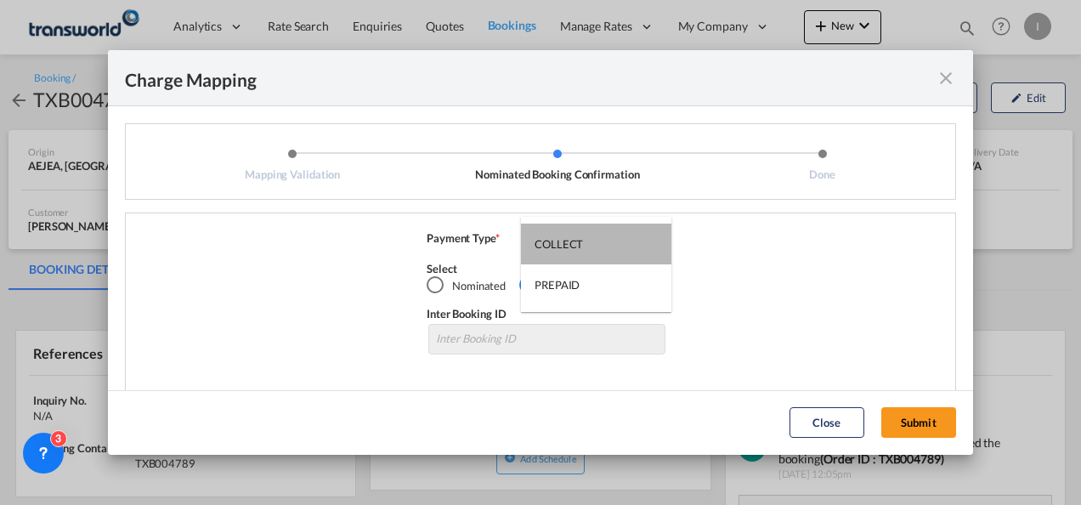
click at [597, 241] on md-option "COLLECT" at bounding box center [596, 244] width 150 height 41
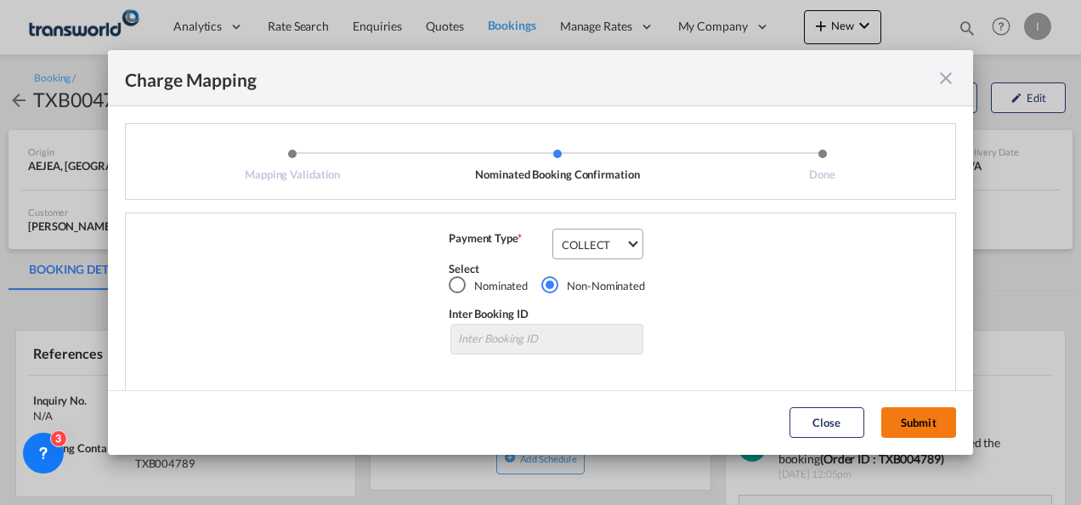
click at [929, 427] on button "Submit" at bounding box center [918, 422] width 75 height 31
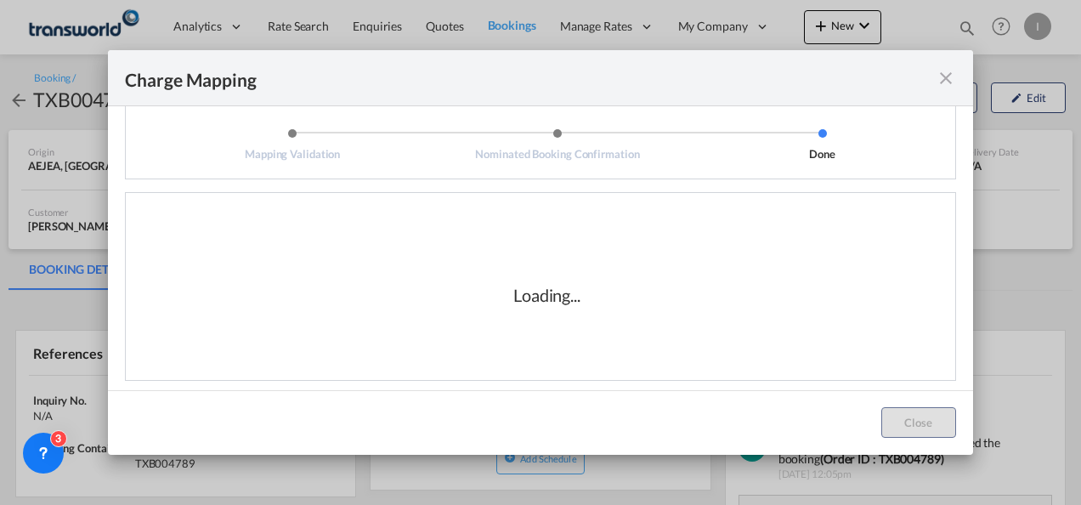
scroll to position [28, 0]
click at [688, 358] on div "Loading..." at bounding box center [547, 287] width 817 height 170
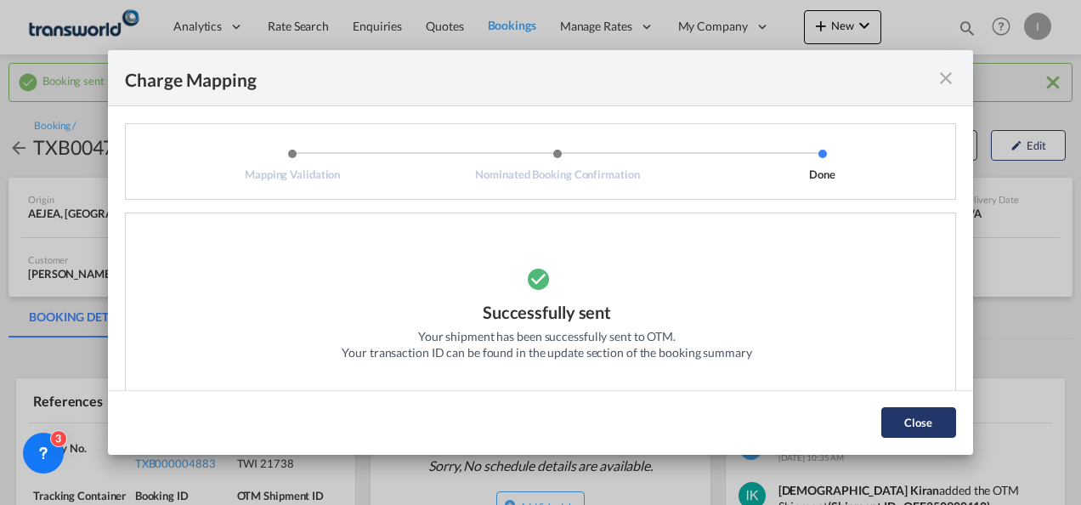
click at [882, 412] on button "Close" at bounding box center [918, 422] width 75 height 31
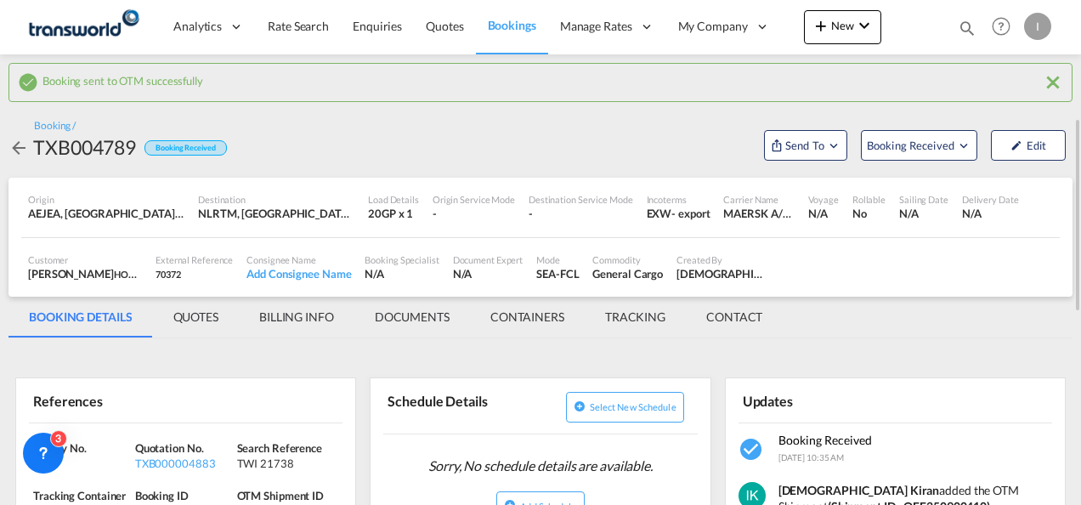
scroll to position [85, 0]
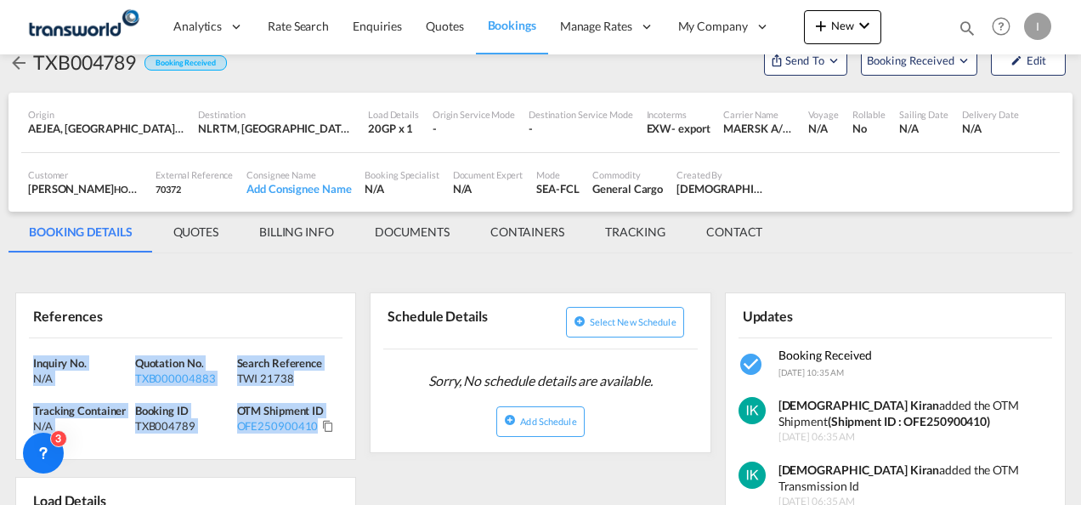
drag, startPoint x: 357, startPoint y: 428, endPoint x: -3, endPoint y: 344, distance: 370.0
click at [0, 344] on html "Analytics Reports Dashboard Rate Search Enquiries Quotes" at bounding box center [540, 252] width 1081 height 505
copy div "Inquiry No. N/A Quotation No. TXB000004883 Search Reference TWI 21738 Tracking …"
click at [852, 21] on span "New" at bounding box center [843, 26] width 64 height 14
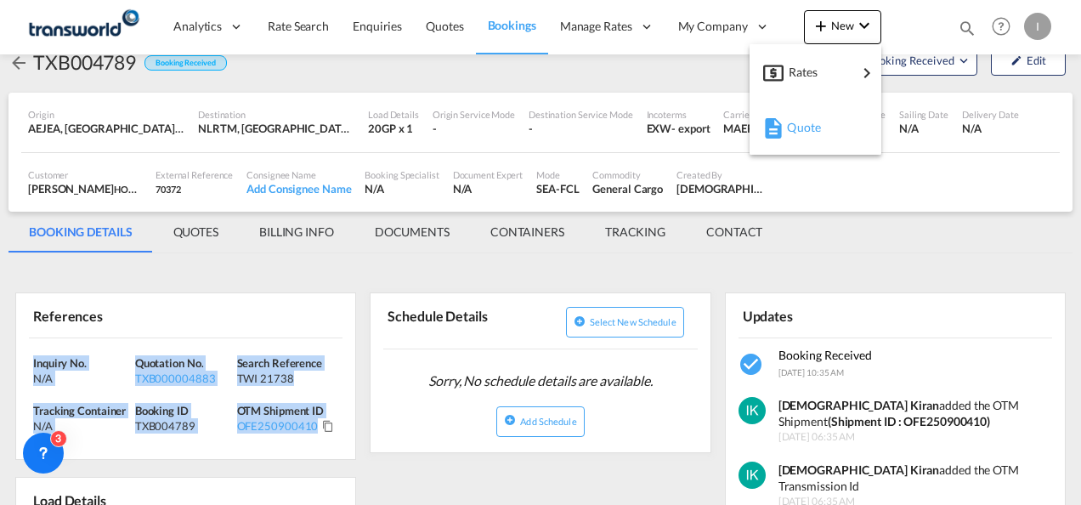
click at [804, 133] on span "Quote" at bounding box center [796, 127] width 19 height 34
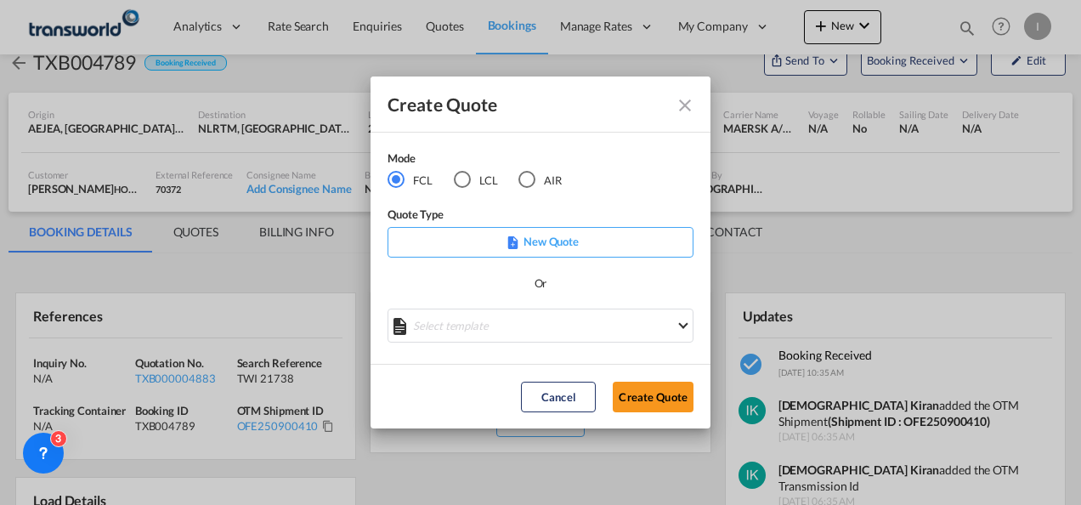
click at [552, 182] on md-radio-button "AIR" at bounding box center [539, 180] width 43 height 19
click at [644, 394] on button "Create Quote" at bounding box center [653, 397] width 81 height 31
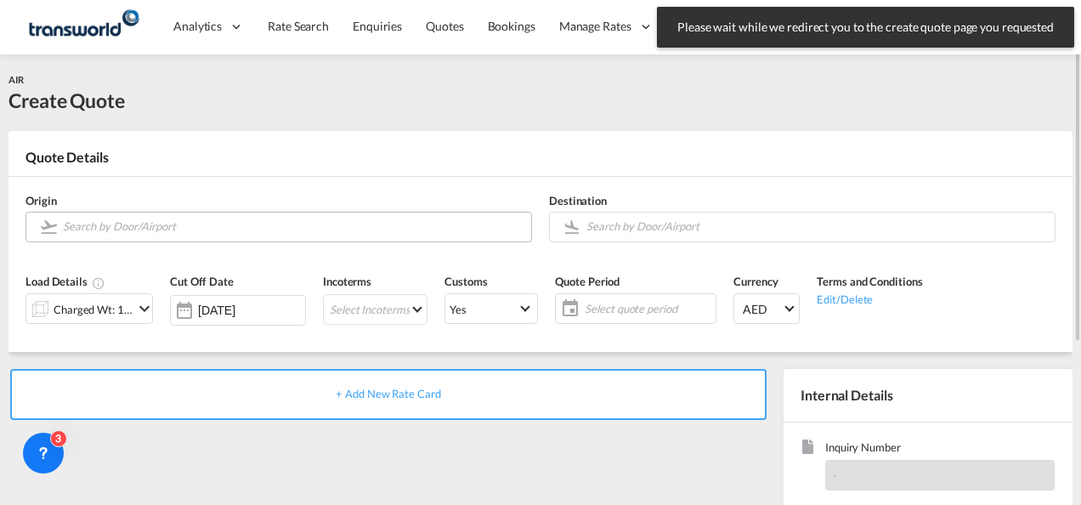
click at [92, 224] on input "Search by Door/Airport" at bounding box center [293, 227] width 460 height 30
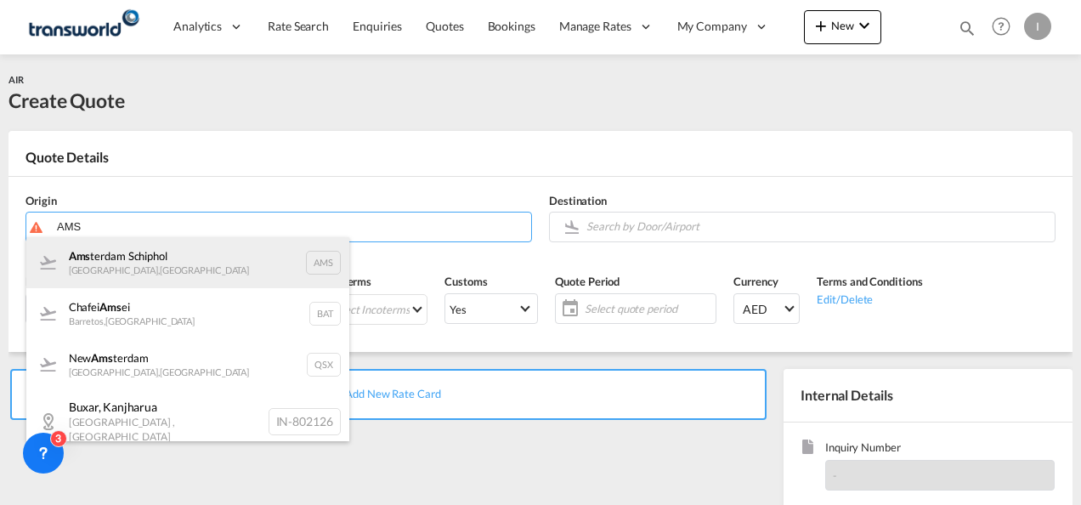
drag, startPoint x: 90, startPoint y: 260, endPoint x: 257, endPoint y: 262, distance: 166.6
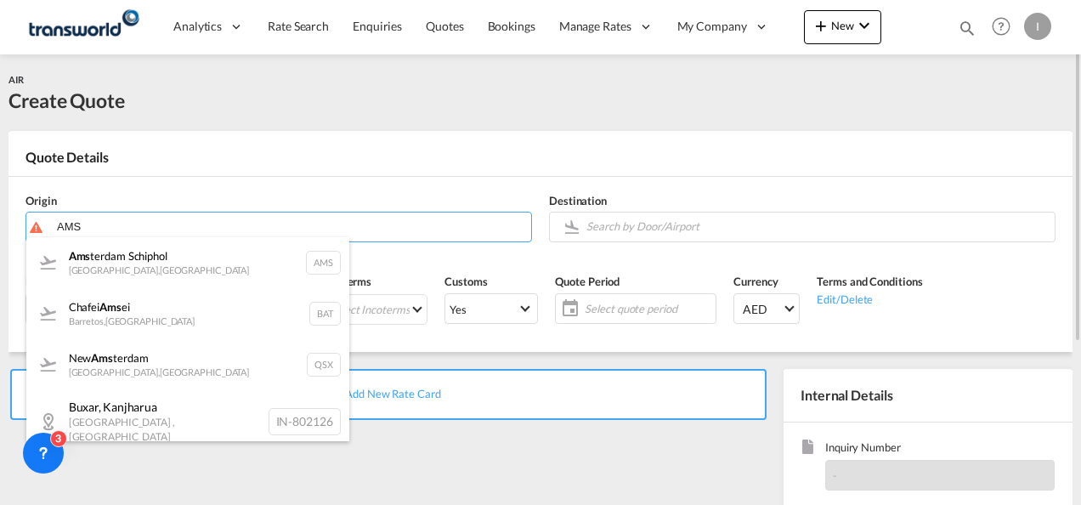
click at [90, 260] on div "Ams terdam Schiphol [GEOGRAPHIC_DATA] , [GEOGRAPHIC_DATA] AMS" at bounding box center [187, 262] width 323 height 51
type input "Amsterdam Schiphol, [GEOGRAPHIC_DATA], AMS"
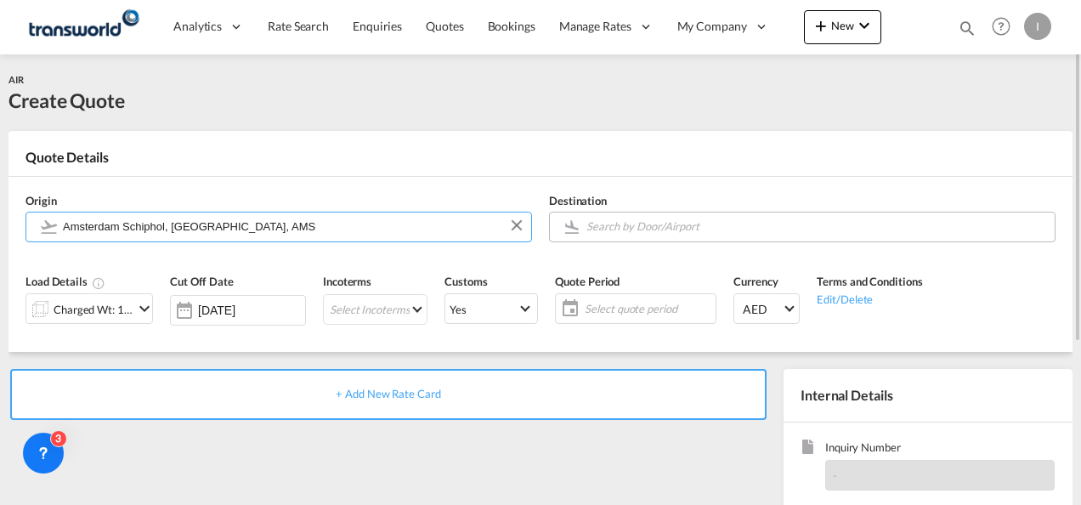
click at [631, 226] on input "Search by Door/Airport" at bounding box center [816, 227] width 460 height 30
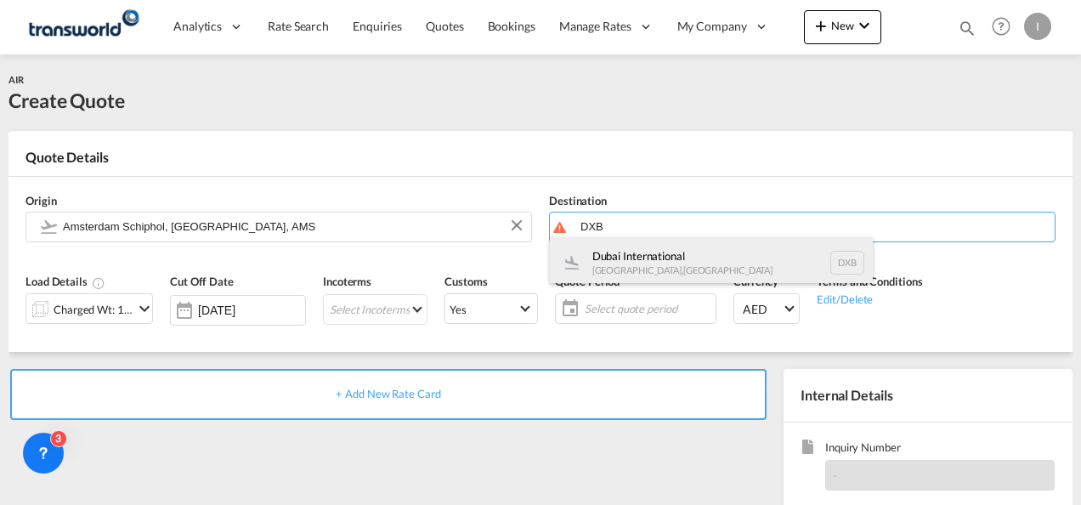
click at [622, 264] on div "Dubai International [GEOGRAPHIC_DATA] , [GEOGRAPHIC_DATA] DXB" at bounding box center [711, 262] width 323 height 51
type input "Dubai International, [GEOGRAPHIC_DATA], DXB"
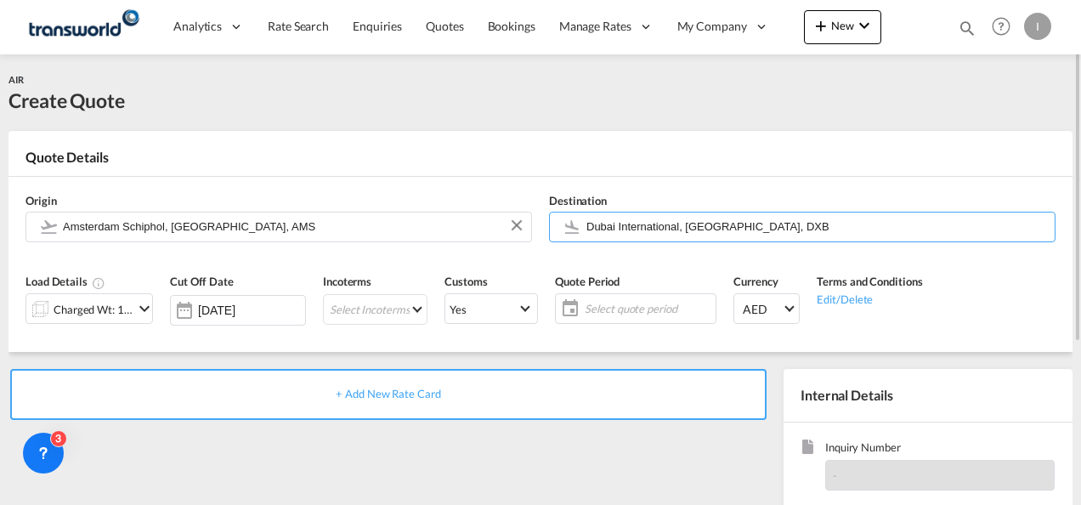
click at [117, 303] on div "Charged Wt: 1.00 KG" at bounding box center [94, 309] width 80 height 24
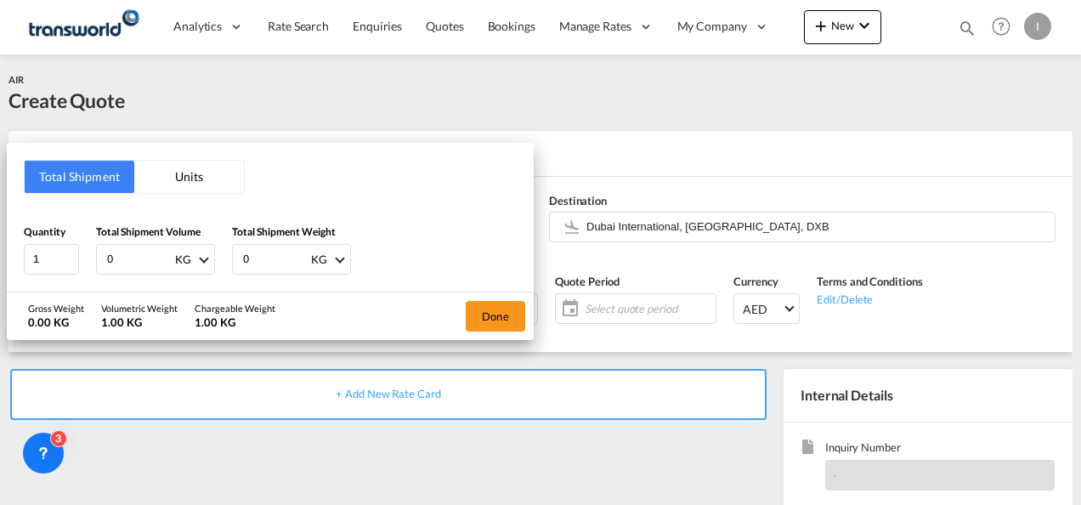
drag, startPoint x: 116, startPoint y: 258, endPoint x: 95, endPoint y: 258, distance: 21.2
click at [96, 258] on div "0 KG CBM CFT KG LB" at bounding box center [155, 259] width 119 height 31
type input "100"
drag, startPoint x: 246, startPoint y: 252, endPoint x: 198, endPoint y: 251, distance: 48.5
click at [199, 252] on div "Quantity 1 Total Shipment Volume 100 KG CBM CFT KG LB Total Shipment Weight 0 K…" at bounding box center [270, 249] width 493 height 51
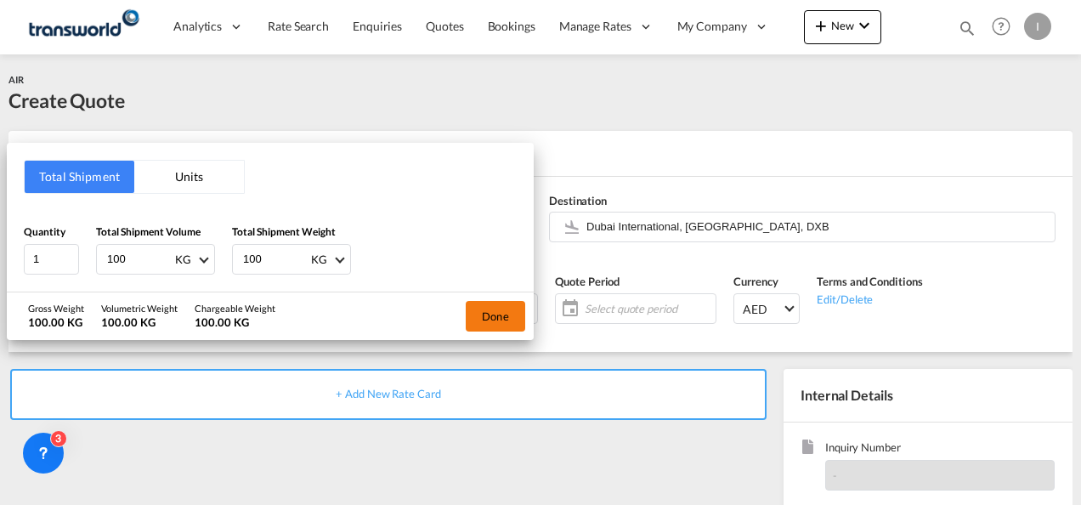
type input "100"
click at [489, 313] on button "Done" at bounding box center [495, 316] width 59 height 31
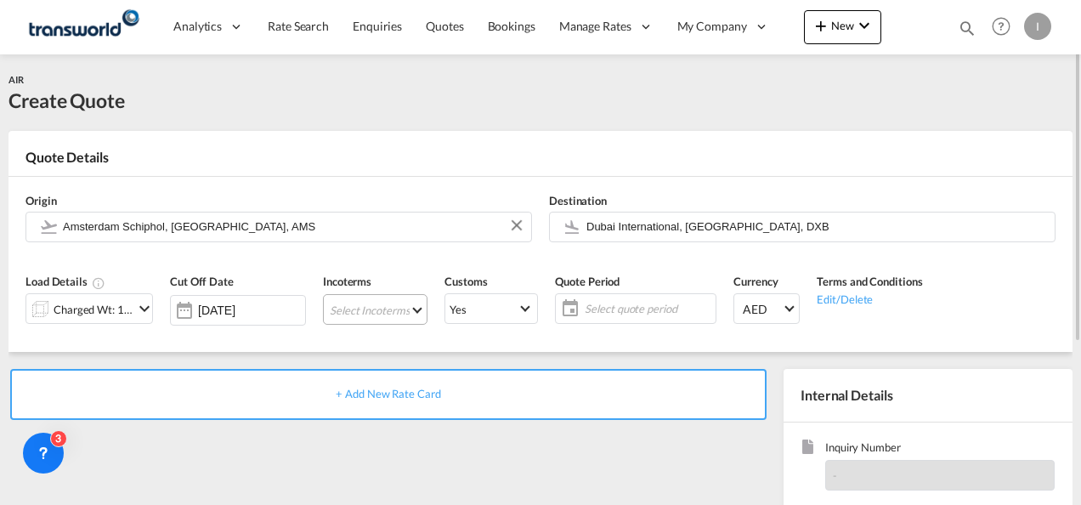
click at [354, 311] on md-select "Select Incoterms DAP - import Delivered at Place DDP - export Delivery Duty Pai…" at bounding box center [375, 309] width 105 height 31
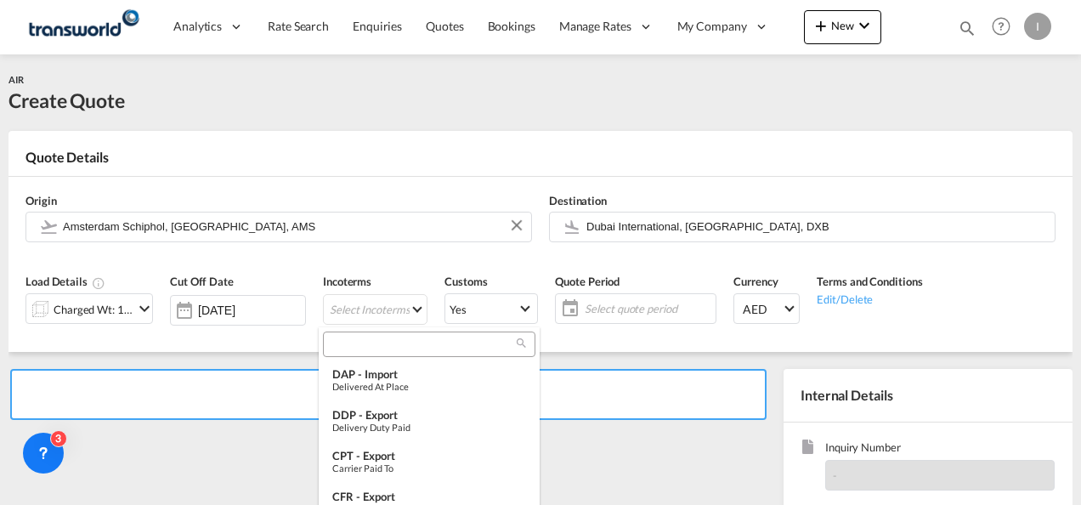
click at [350, 342] on input "search" at bounding box center [422, 344] width 189 height 15
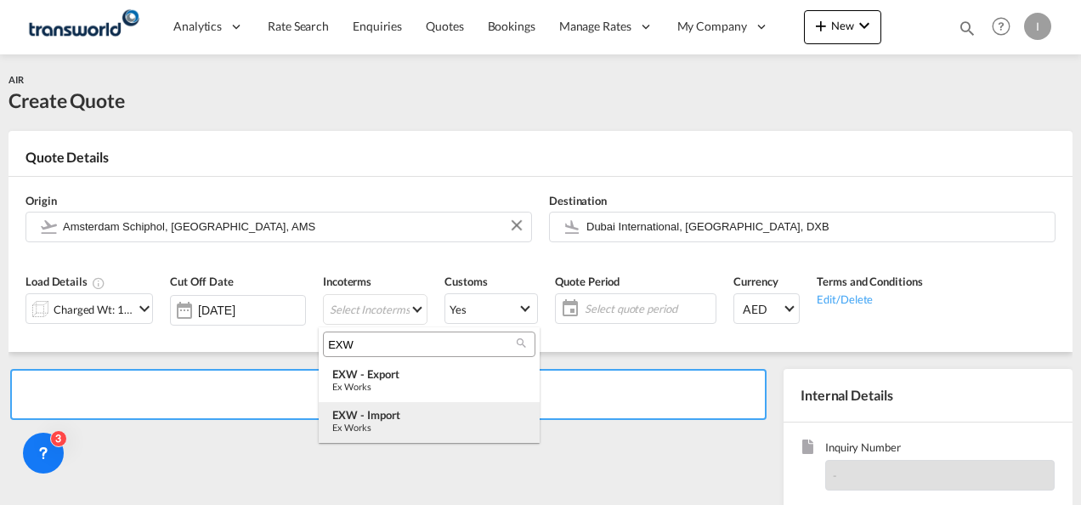
type input "EXW"
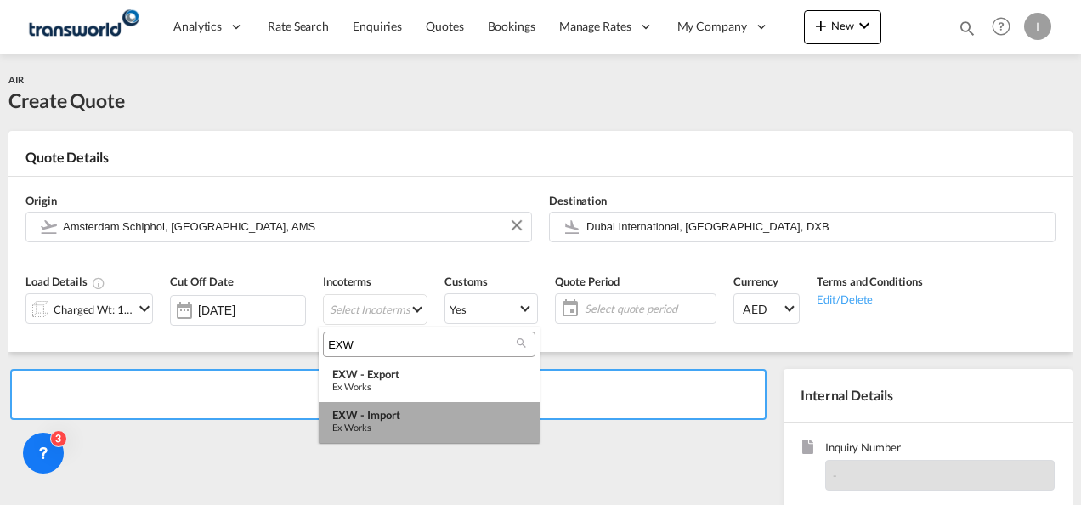
click at [375, 418] on div "EXW - import" at bounding box center [429, 415] width 194 height 14
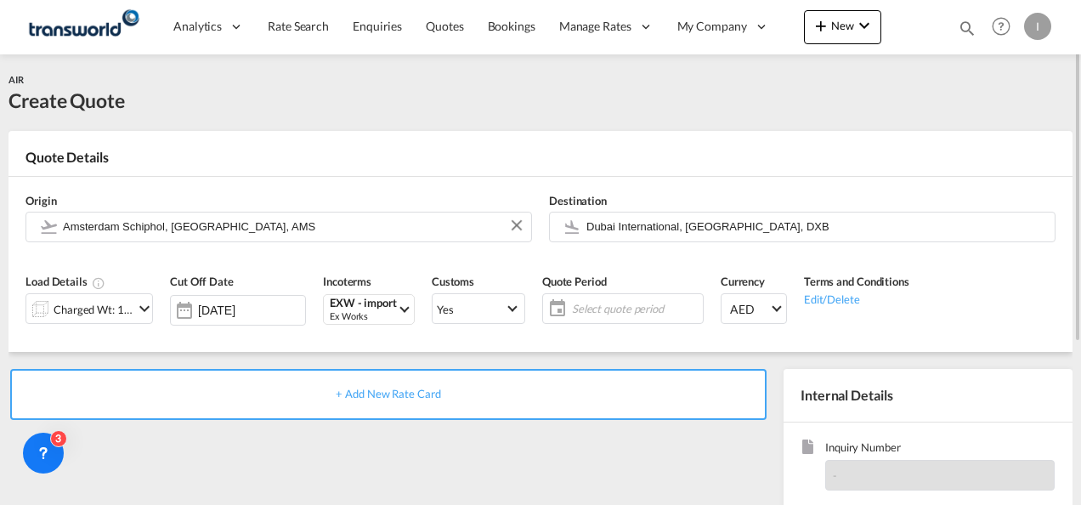
click at [572, 314] on span "Select quote period" at bounding box center [635, 308] width 127 height 15
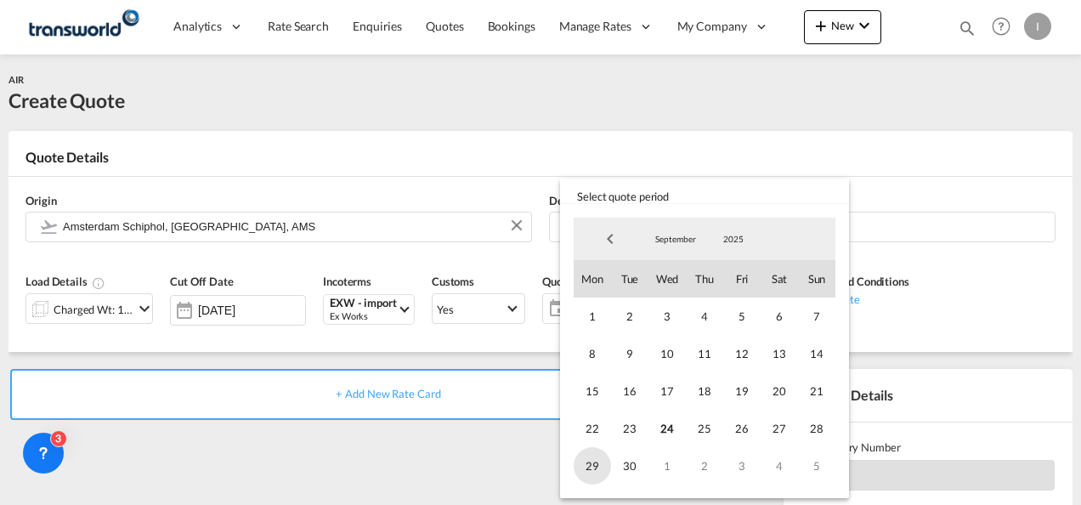
click at [597, 467] on span "29" at bounding box center [592, 465] width 37 height 37
click at [513, 450] on md-backdrop at bounding box center [540, 252] width 1081 height 505
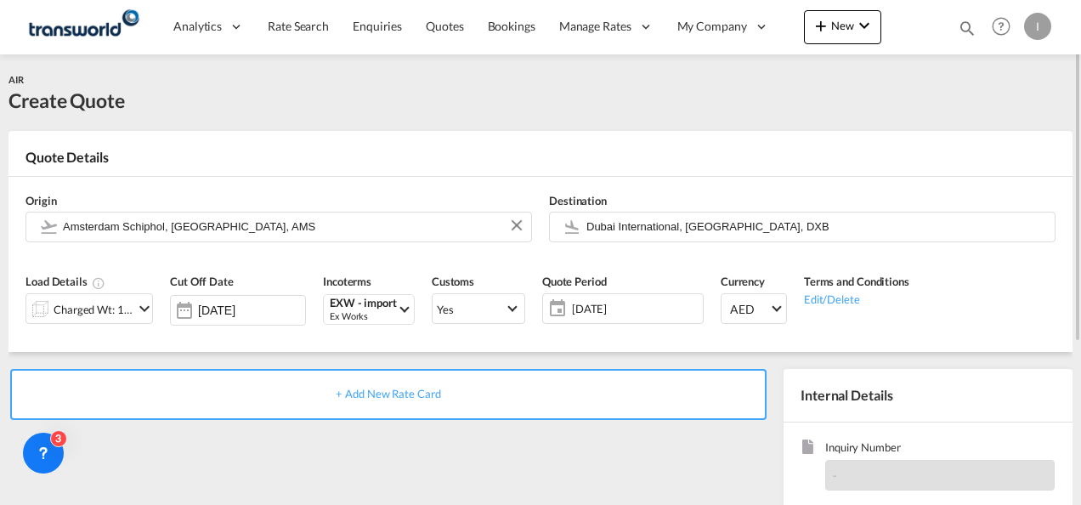
scroll to position [170, 0]
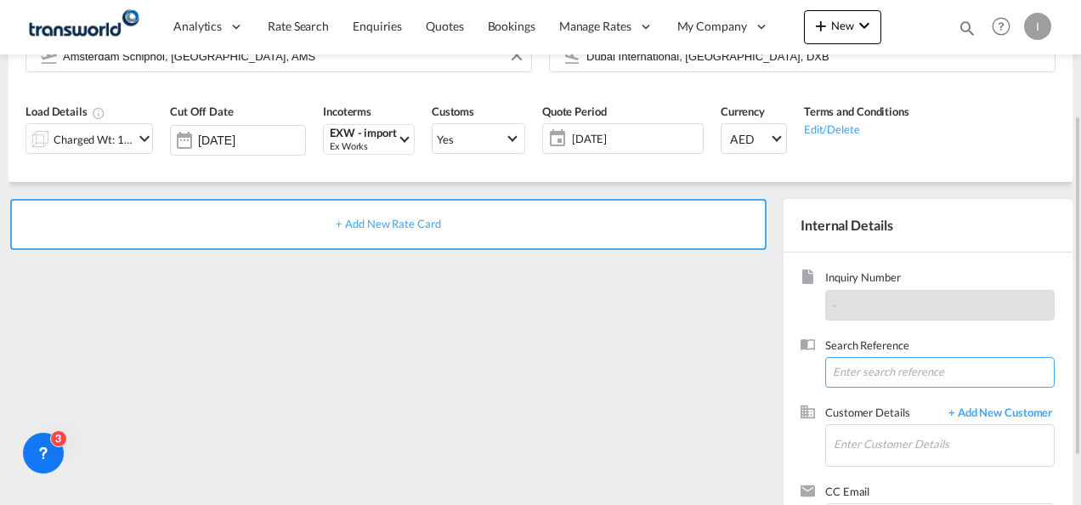
click at [845, 382] on input at bounding box center [939, 372] width 229 height 31
paste input "TWI 21869"
type input "TWI 21869"
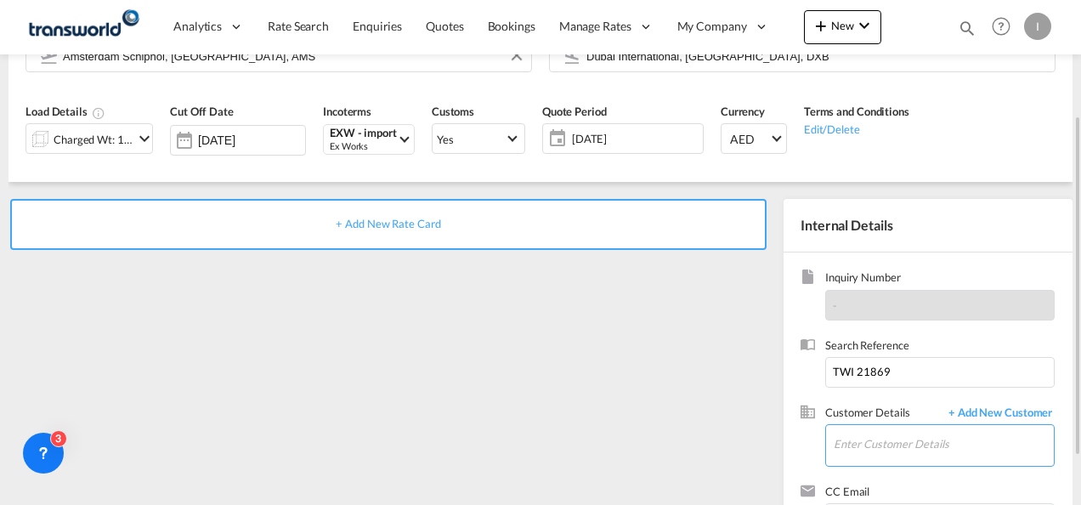
click at [855, 439] on input "Enter Customer Details" at bounding box center [944, 444] width 220 height 38
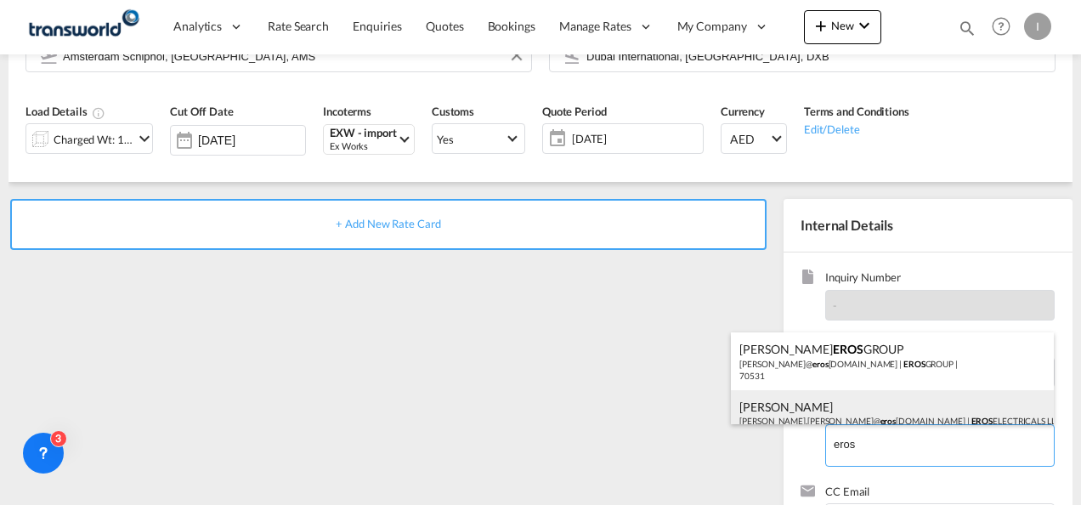
click at [875, 414] on div "[PERSON_NAME] [PERSON_NAME].[PERSON_NAME]@ eros [DOMAIN_NAME] | EROS ELECTRICAL…" at bounding box center [892, 419] width 323 height 58
type input "EROS ELECTRICALS LLC, [PERSON_NAME], [PERSON_NAME][EMAIL_ADDRESS][PERSON_NAME][…"
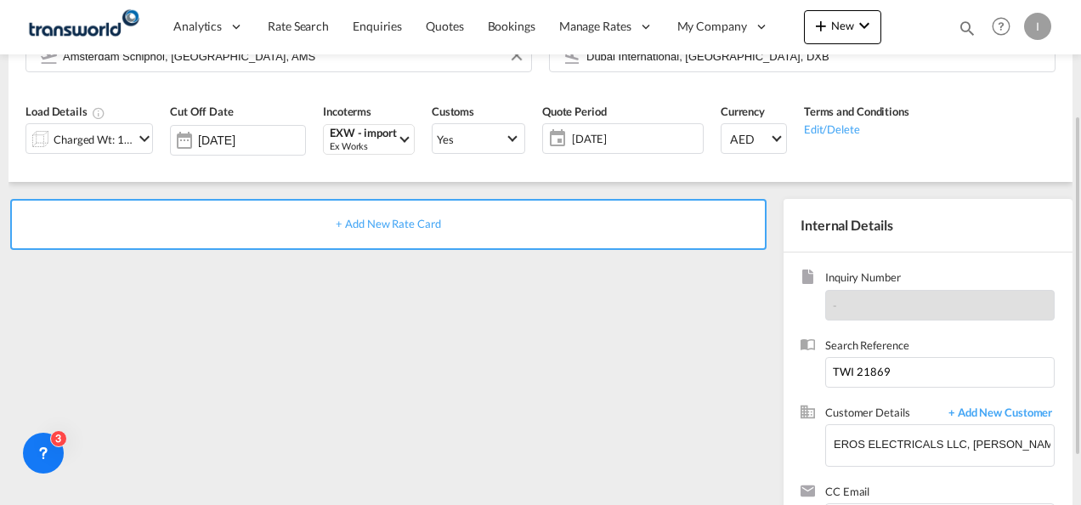
click at [395, 225] on span "+ Add New Rate Card" at bounding box center [388, 224] width 105 height 14
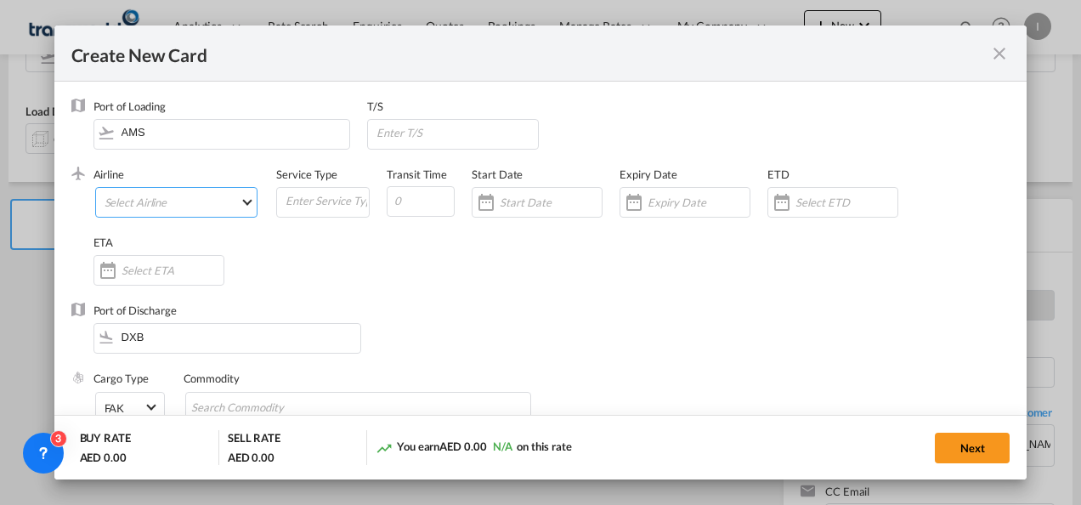
click at [195, 194] on md-select "Select Airline AIR EXPRESS S.A. (1166- / -) CMA CGM Air Cargo (1140-2C / -) DDW…" at bounding box center [176, 202] width 163 height 31
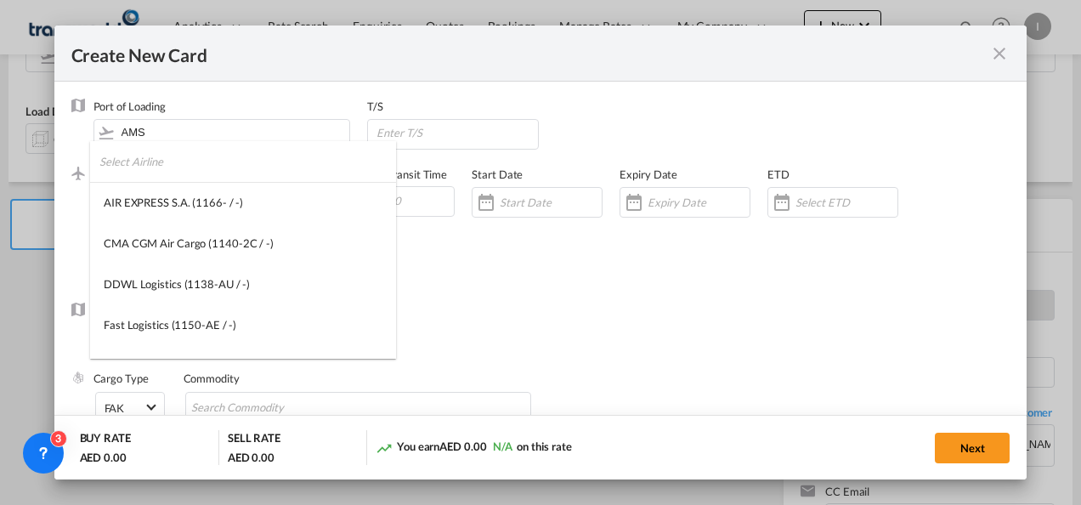
click at [143, 161] on input "search" at bounding box center [247, 161] width 297 height 41
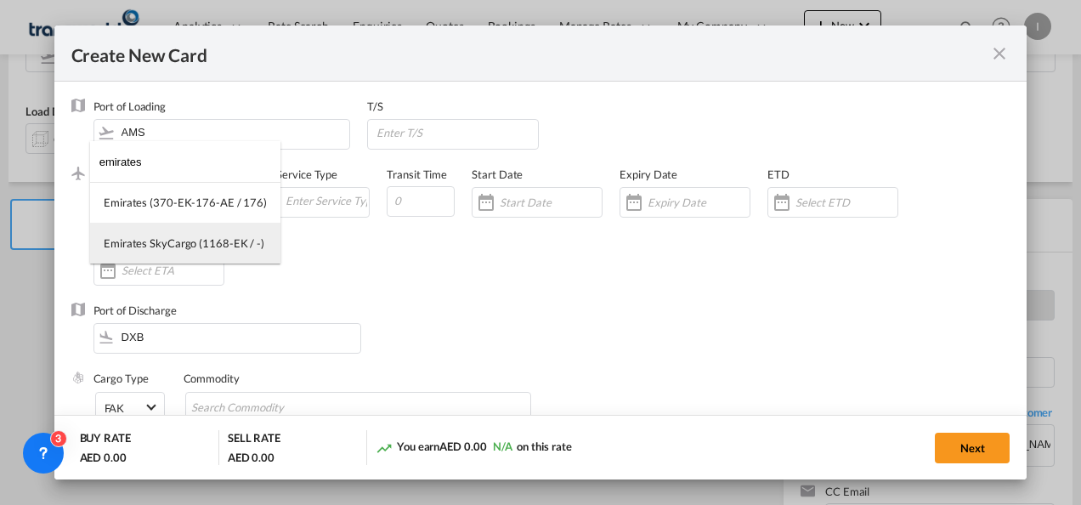
type input "emirates"
click at [168, 238] on div "Emirates SkyCargo (1168-EK / -)" at bounding box center [184, 242] width 161 height 15
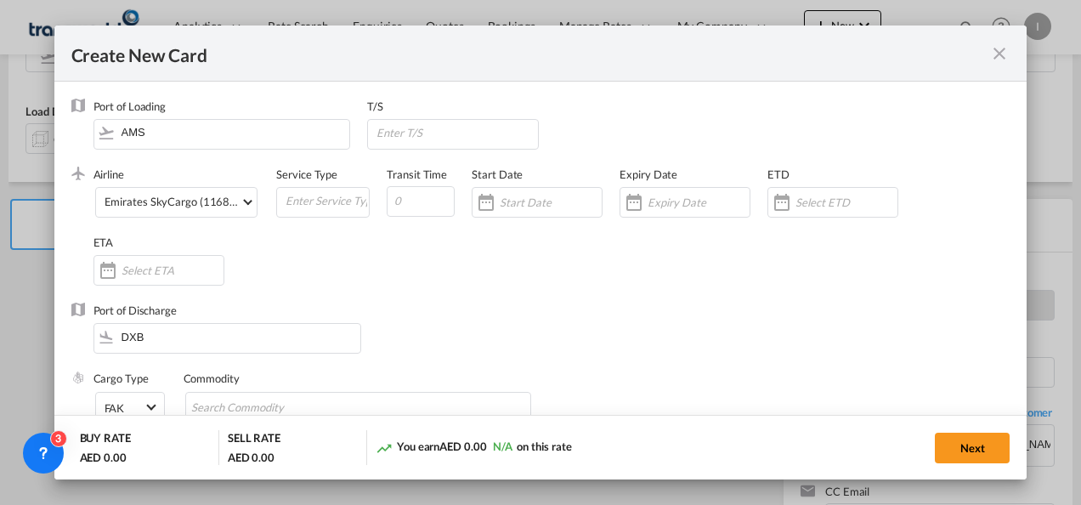
click at [230, 388] on div "Commodity" at bounding box center [367, 405] width 367 height 68
click at [229, 397] on input "Search Commodity" at bounding box center [269, 407] width 156 height 27
type input "General Cago"
drag, startPoint x: 855, startPoint y: 206, endPoint x: 825, endPoint y: 212, distance: 30.3
click at [855, 206] on input "Create New Card ..." at bounding box center [846, 202] width 102 height 14
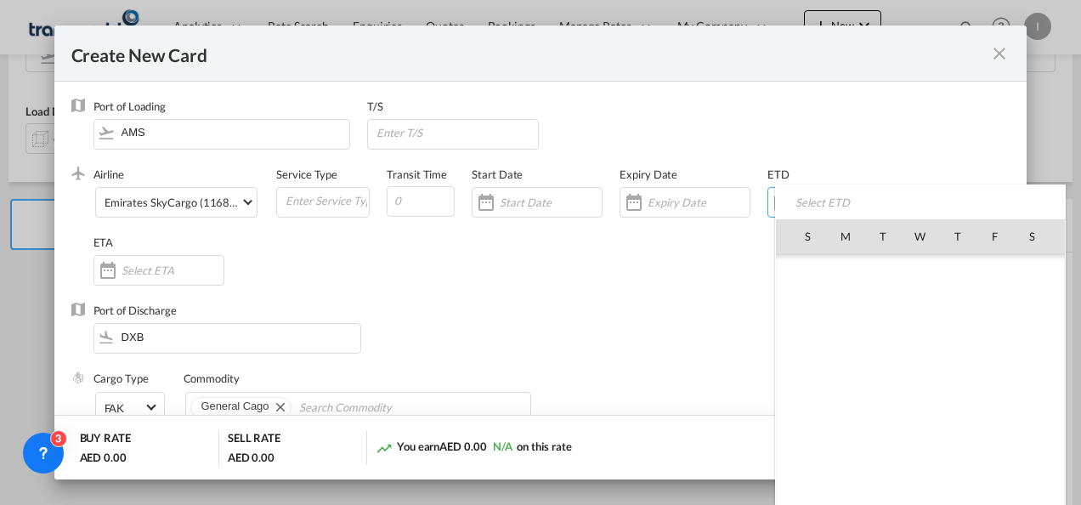
scroll to position [393679, 0]
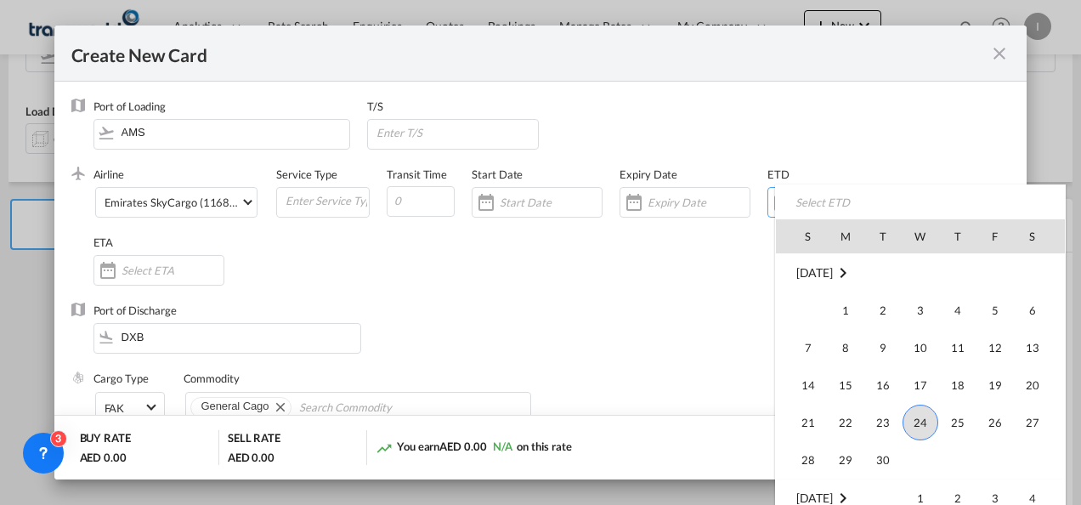
click at [622, 278] on div at bounding box center [540, 252] width 1081 height 505
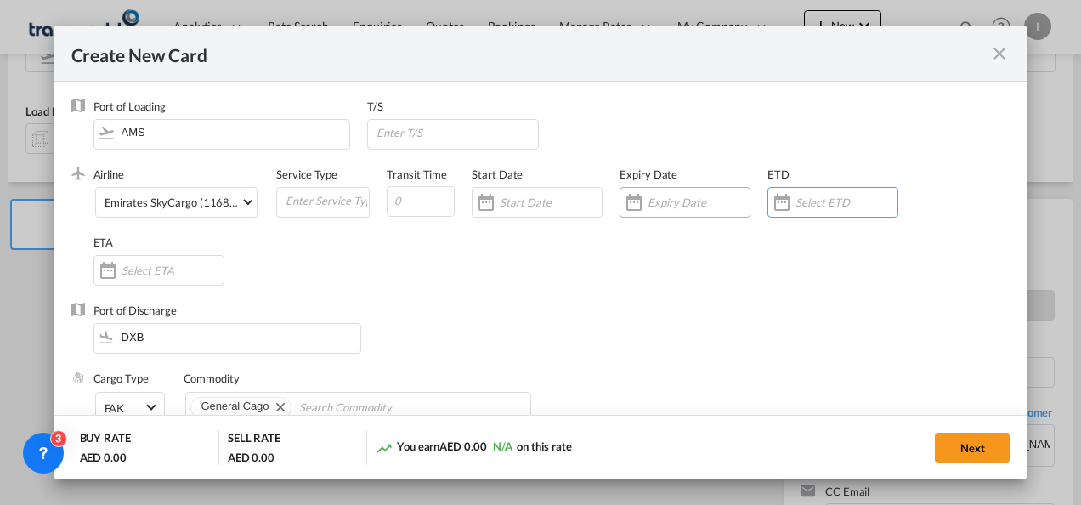
click at [663, 216] on div "Create New Card ..." at bounding box center [685, 202] width 131 height 31
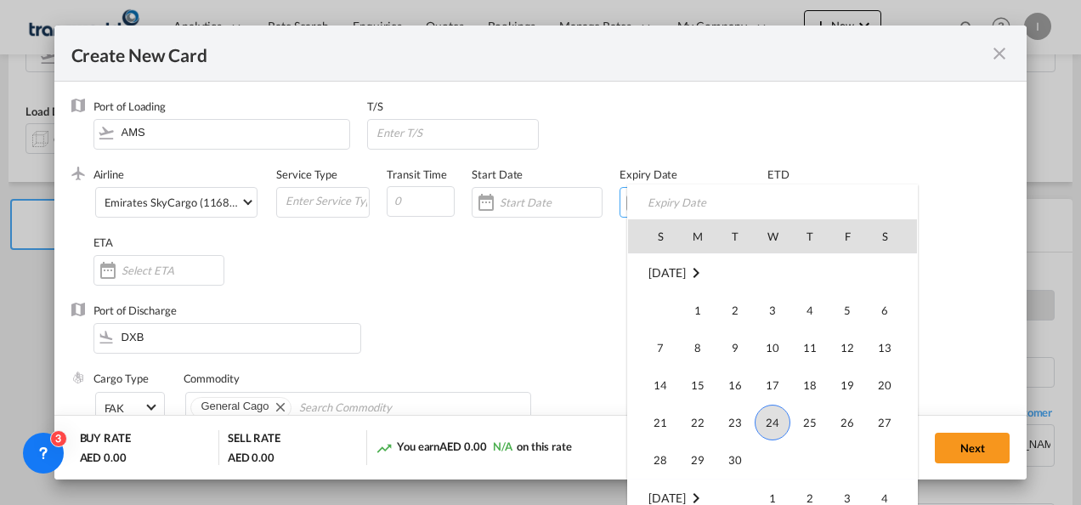
click at [736, 463] on span "30" at bounding box center [735, 460] width 34 height 34
type input "[DATE]"
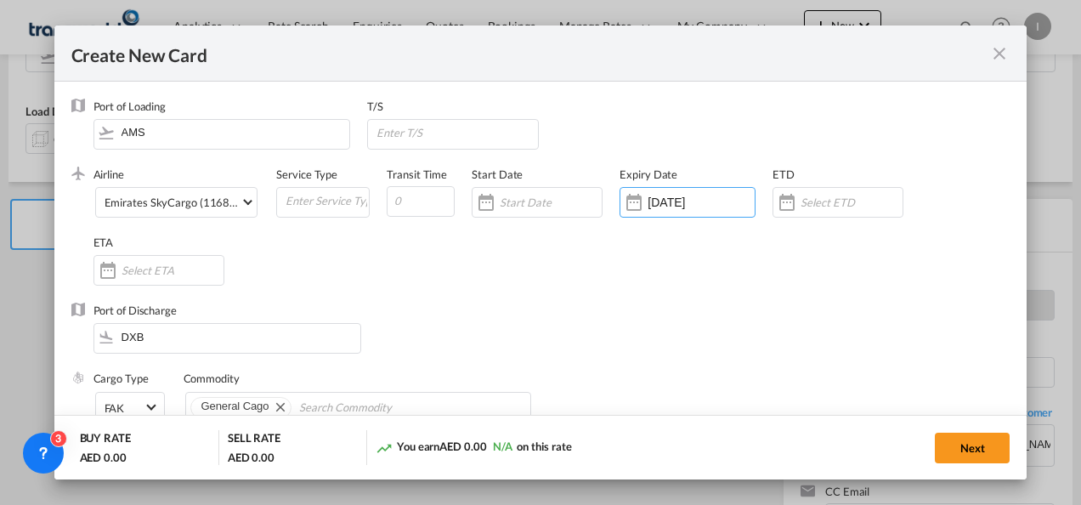
click at [519, 325] on div "Port of Discharge DXB" at bounding box center [540, 337] width 939 height 68
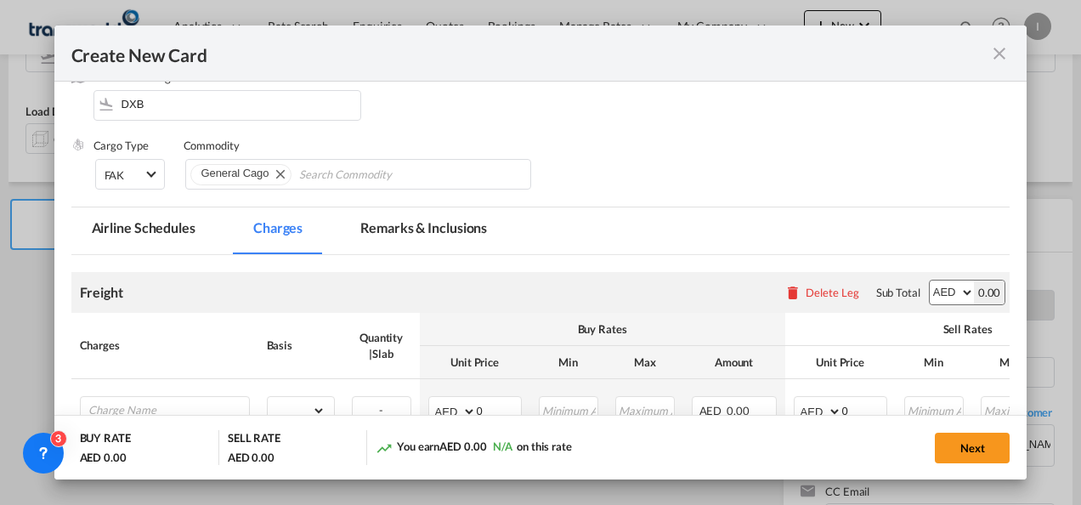
scroll to position [340, 0]
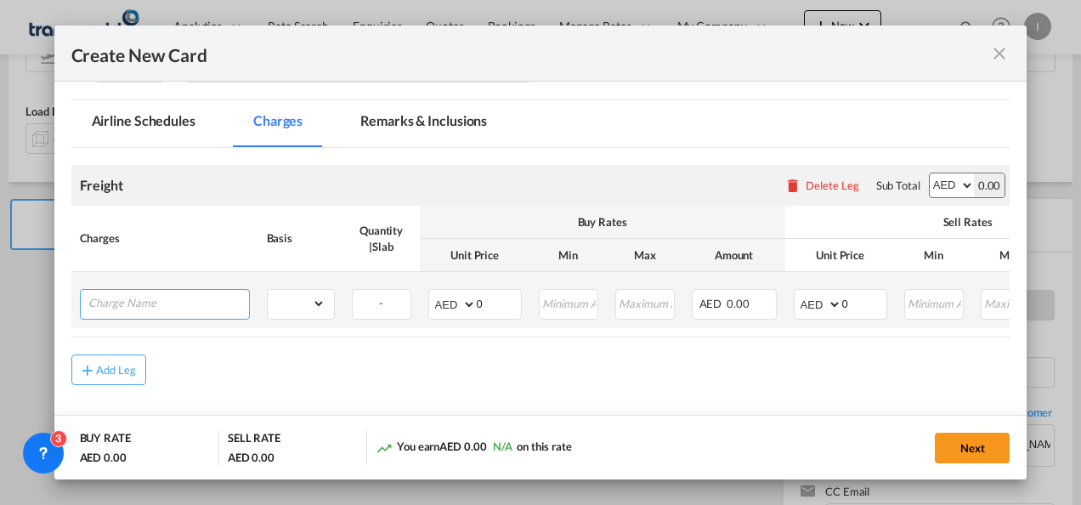
click at [212, 306] on input "Charge Name" at bounding box center [168, 302] width 161 height 25
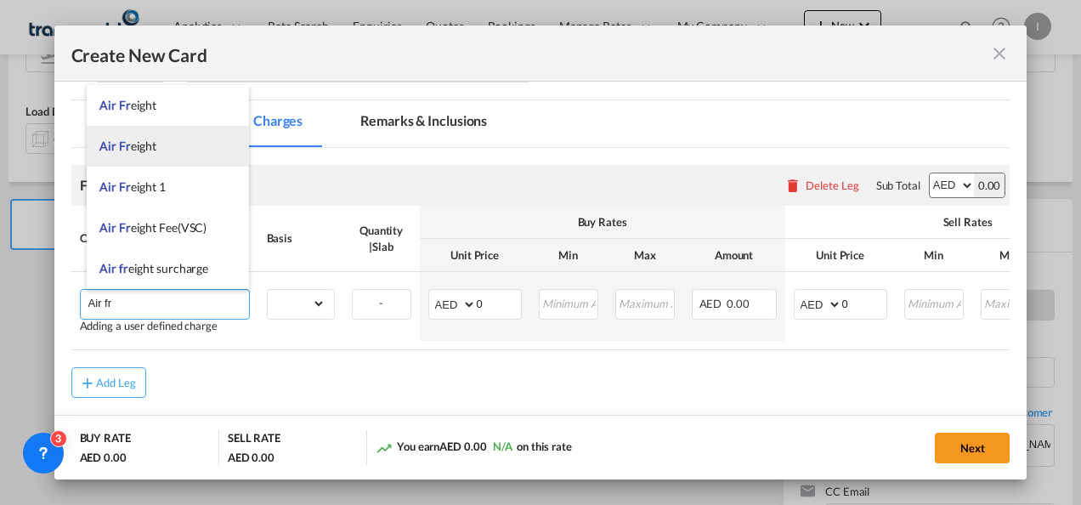
click at [146, 137] on li "Air Fr eight" at bounding box center [168, 146] width 162 height 41
type input "Air Freight"
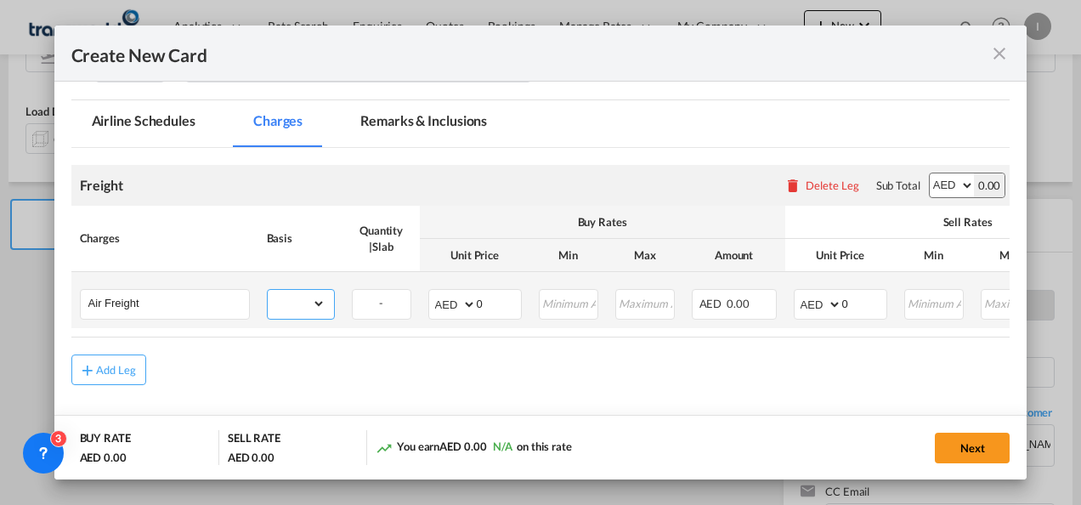
click at [314, 310] on select "gross_weight volumetric_weight per_shipment per_bl per_km % on air freight per_…" at bounding box center [297, 303] width 58 height 27
select select "per_shipment"
click at [268, 290] on select "gross_weight volumetric_weight per_shipment per_bl per_km % on air freight per_…" at bounding box center [297, 303] width 58 height 27
drag, startPoint x: 479, startPoint y: 300, endPoint x: 467, endPoint y: 303, distance: 12.2
click at [467, 303] on md-input-container "AED AFN ALL AMD ANG AOA ARS AUD AWG AZN BAM BBD BDT BGN BHD BIF BMD BND [PERSON…" at bounding box center [474, 304] width 93 height 31
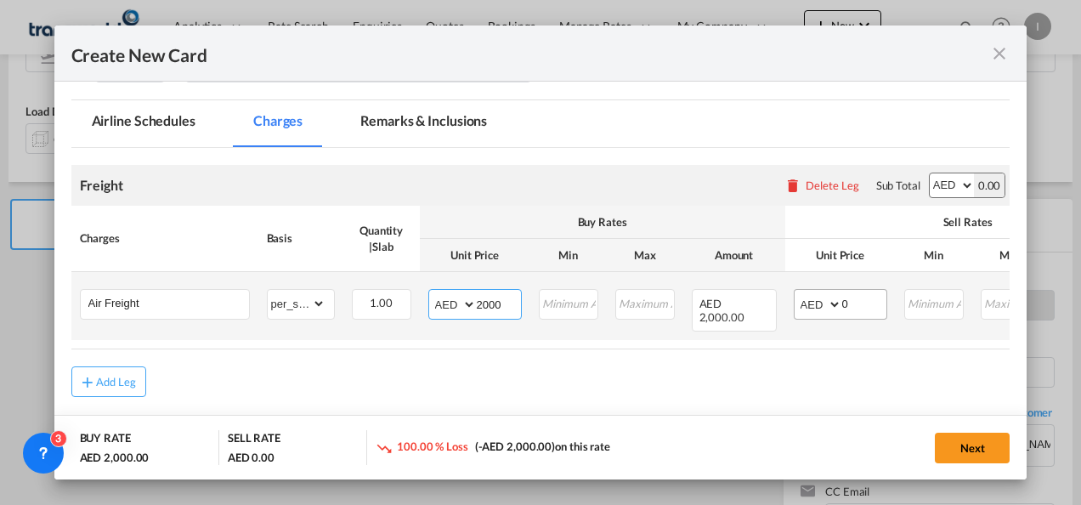
type input "2000"
drag, startPoint x: 860, startPoint y: 306, endPoint x: 767, endPoint y: 308, distance: 93.5
click at [767, 308] on tr "Air Freight Please Enter Already Exists gross_weight volumetric_weight per_ship…" at bounding box center [673, 306] width 1204 height 68
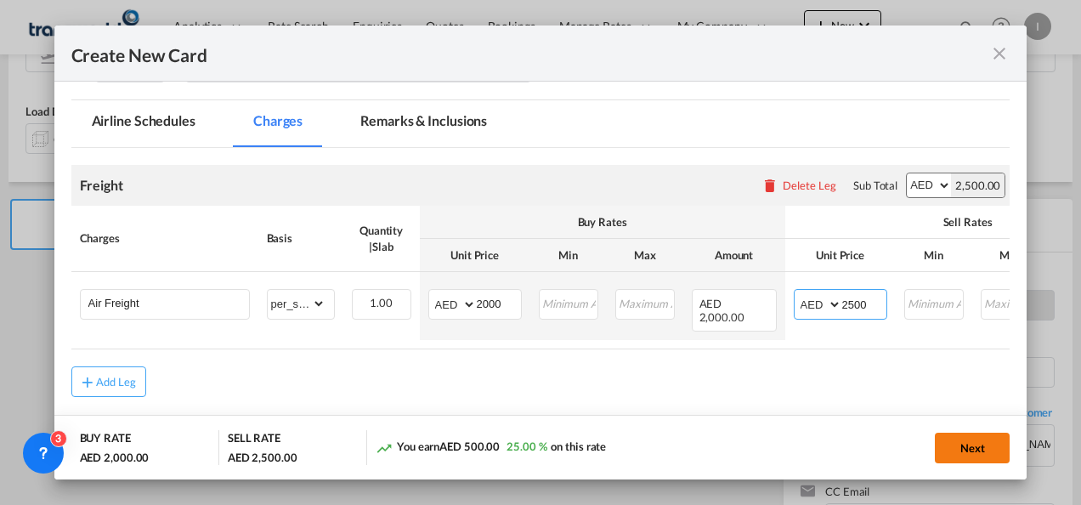
type input "2500"
click at [961, 451] on button "Next" at bounding box center [972, 448] width 75 height 31
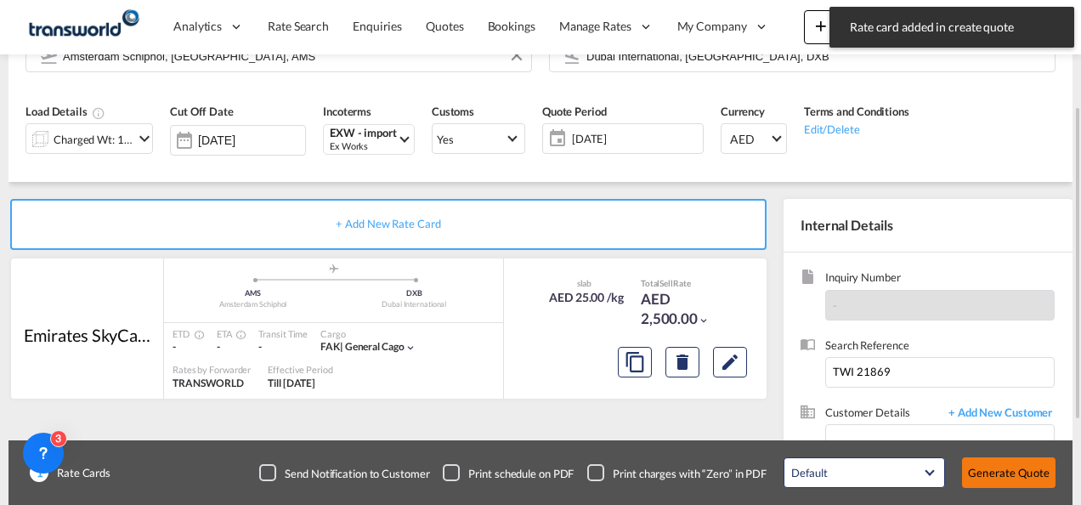
click at [992, 475] on button "Generate Quote" at bounding box center [1008, 472] width 93 height 31
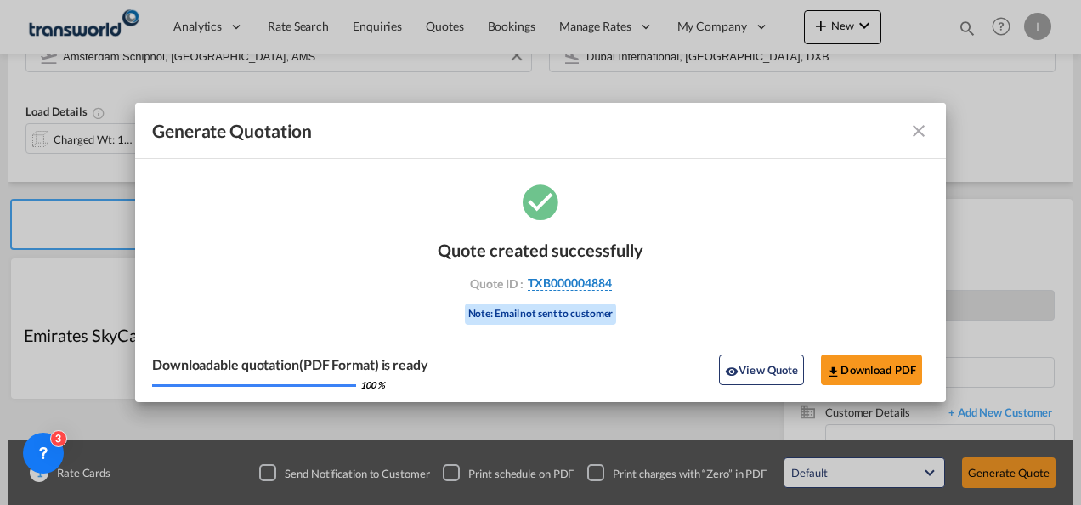
click at [575, 287] on span "TXB000004884" at bounding box center [570, 282] width 84 height 15
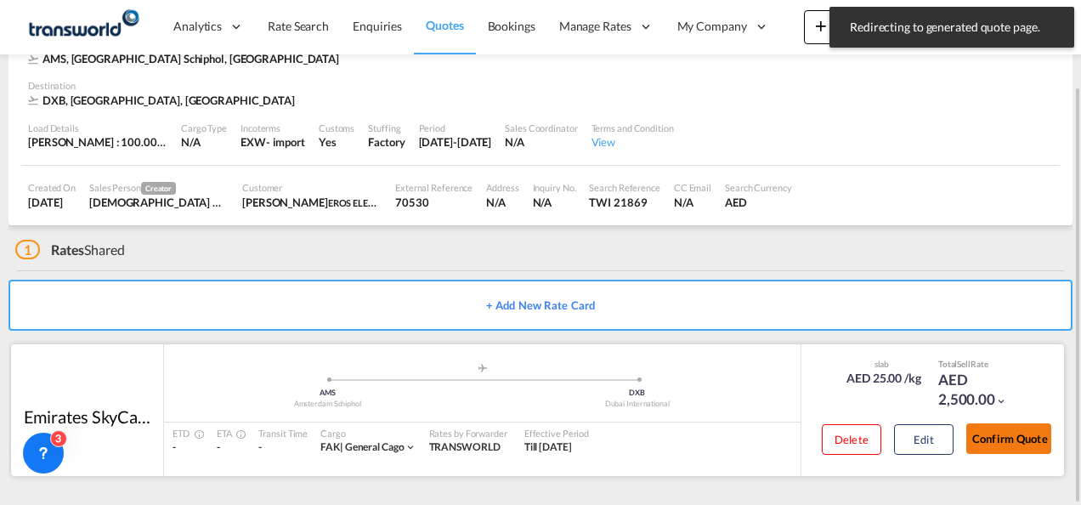
click at [1027, 444] on button "Confirm Quote" at bounding box center [1008, 438] width 85 height 31
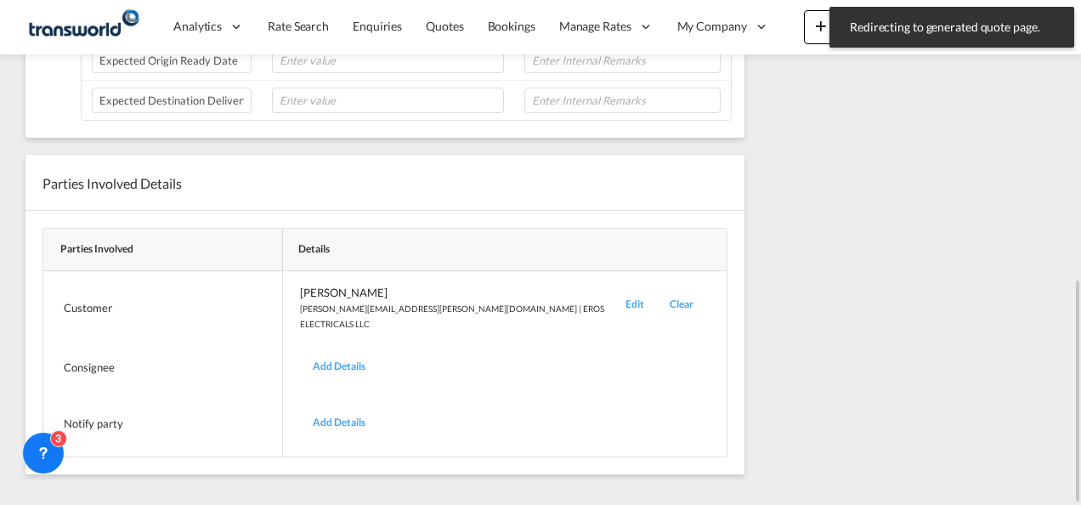
scroll to position [206, 0]
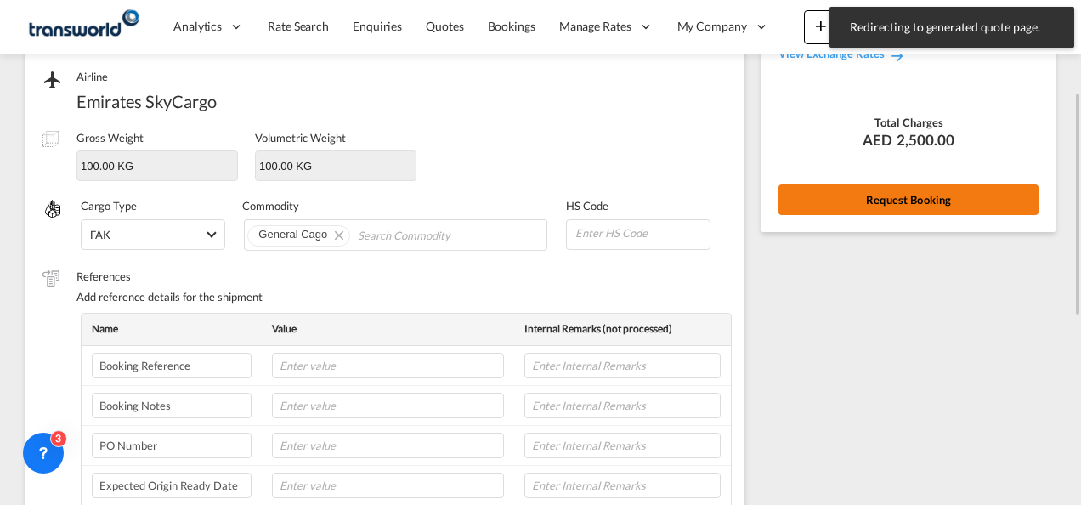
click at [786, 209] on button "Request Booking" at bounding box center [908, 199] width 260 height 31
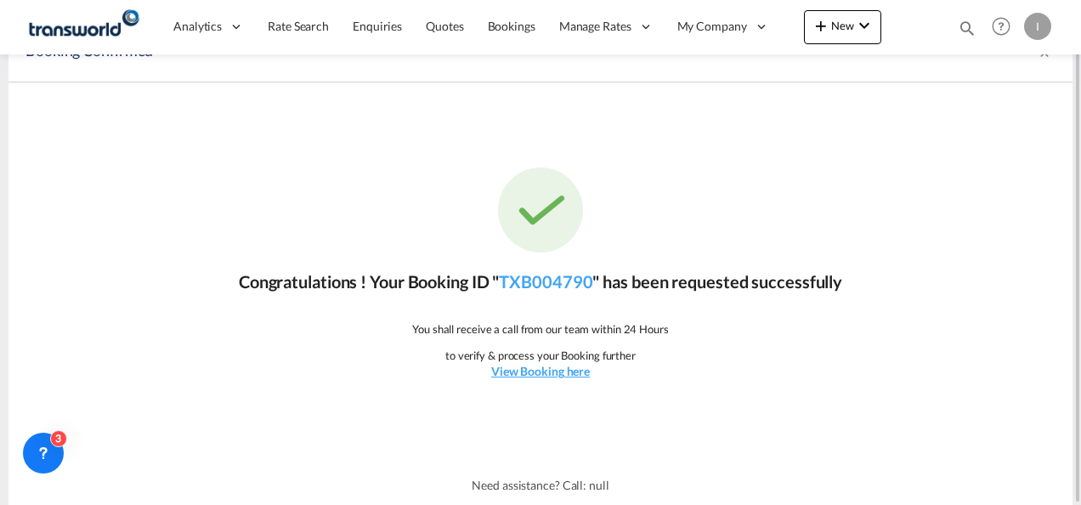
scroll to position [0, 0]
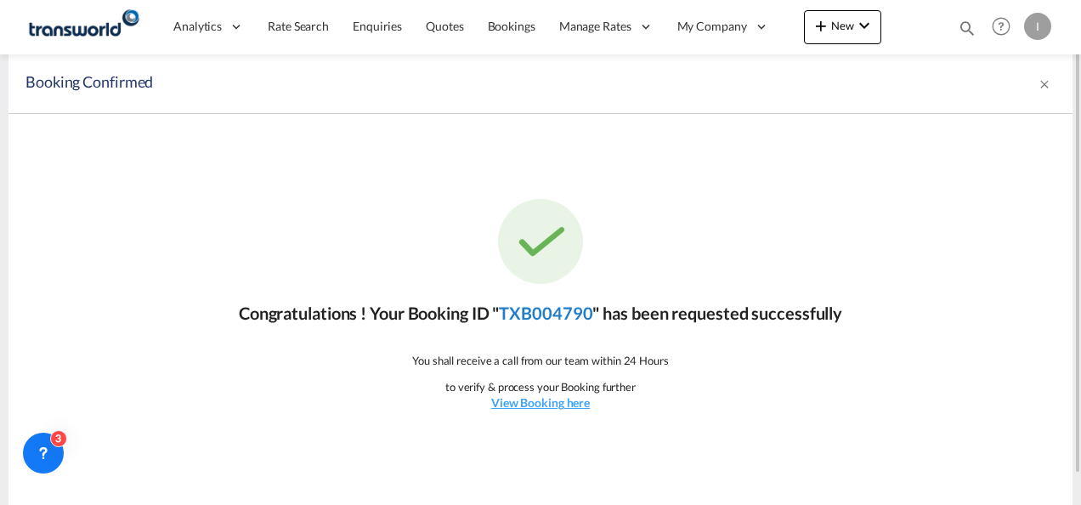
click at [545, 317] on link "TXB004790" at bounding box center [545, 313] width 93 height 20
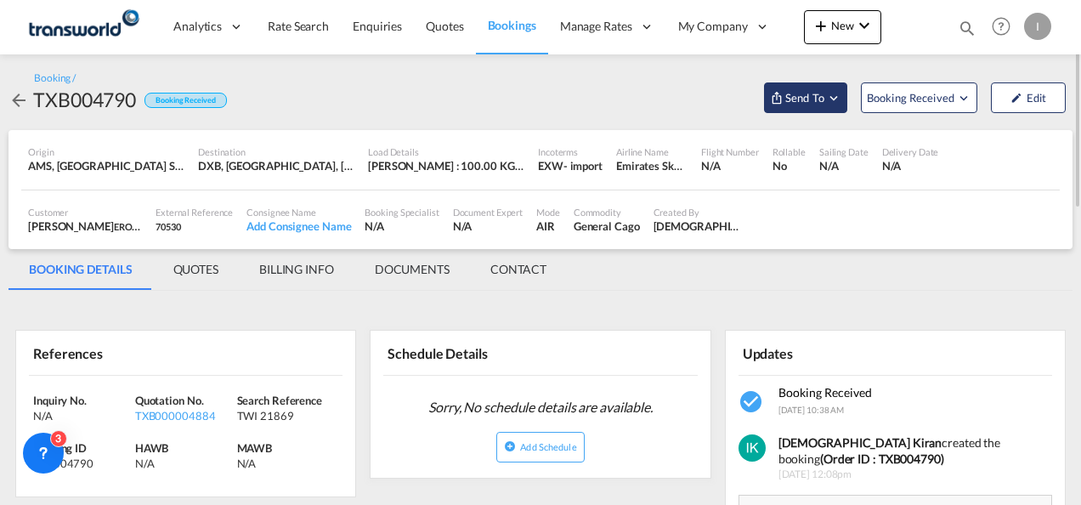
click at [812, 93] on span "Send To" at bounding box center [805, 97] width 42 height 17
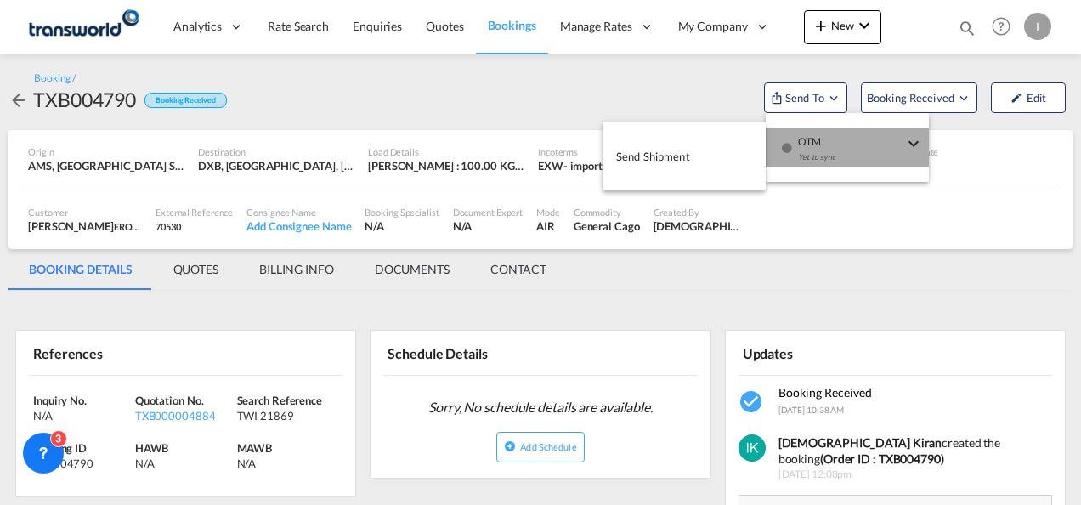
click at [818, 157] on div "Yet to sync" at bounding box center [850, 162] width 105 height 36
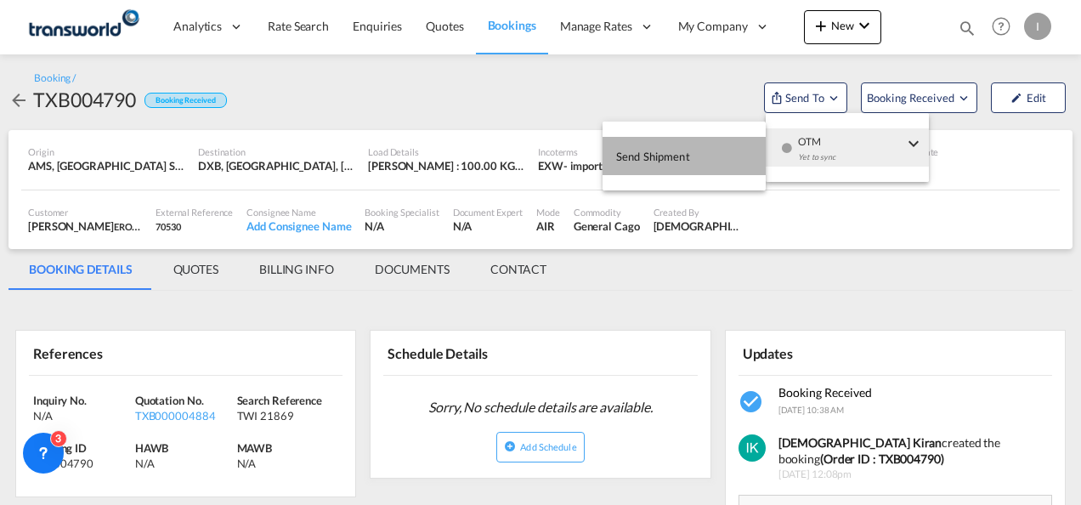
click at [678, 157] on span "Send Shipment" at bounding box center [653, 156] width 74 height 27
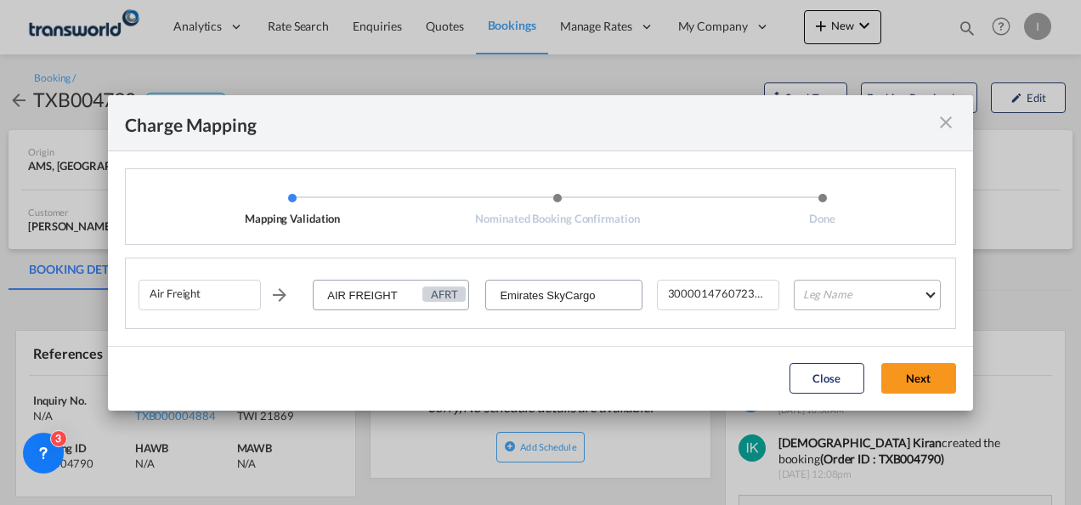
click at [836, 295] on md-select "Leg Name HANDLING ORIGIN HANDLING DESTINATION OTHERS TL PICK UP CUSTOMS ORIGIN …" at bounding box center [867, 295] width 147 height 31
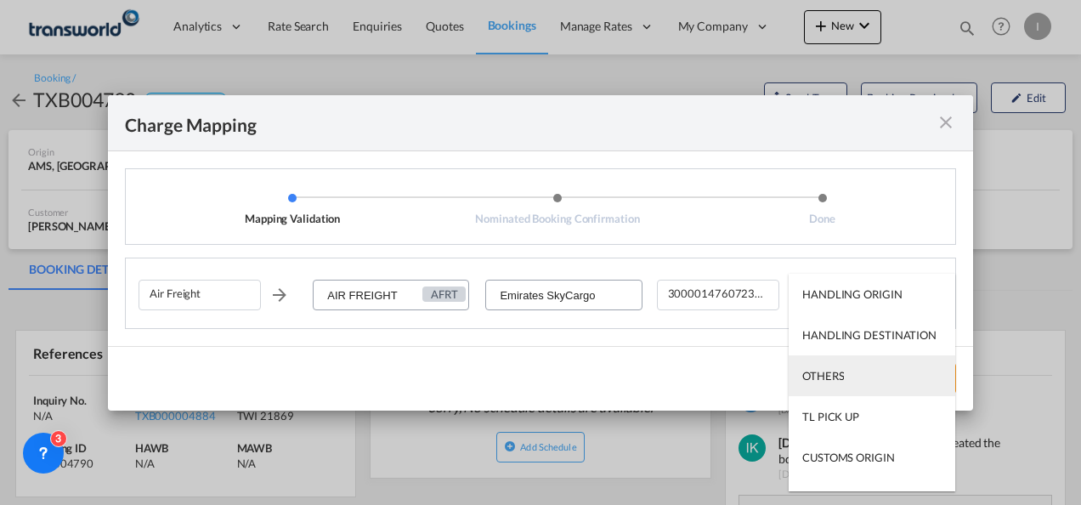
scroll to position [109, 0]
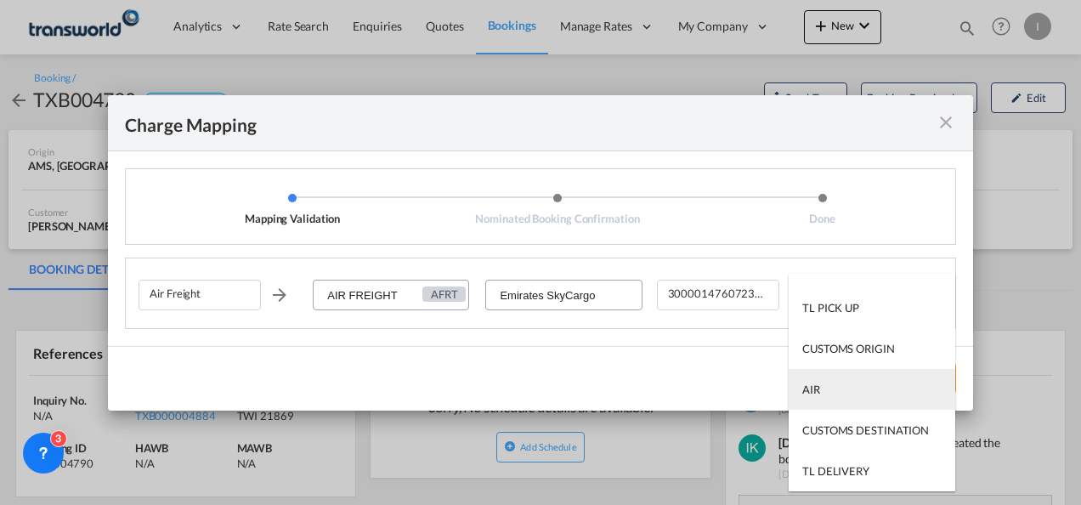
click at [829, 393] on md-option "AIR" at bounding box center [872, 389] width 167 height 41
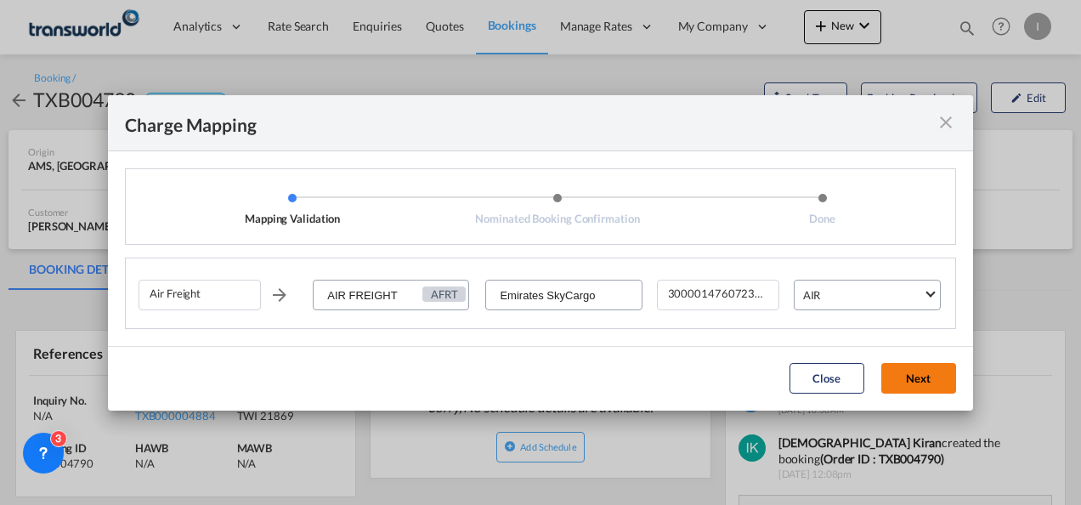
click at [925, 377] on button "Next" at bounding box center [918, 378] width 75 height 31
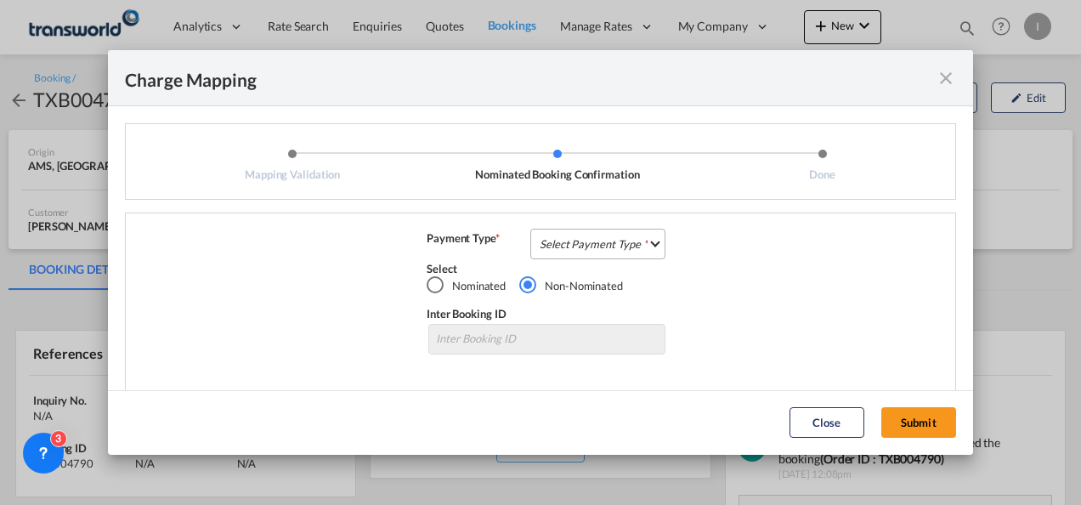
click at [596, 243] on md-select "Select Payment Type COLLECT PREPAID" at bounding box center [597, 244] width 135 height 31
click at [0, 0] on md-option "COLLECT" at bounding box center [0, 0] width 0 height 0
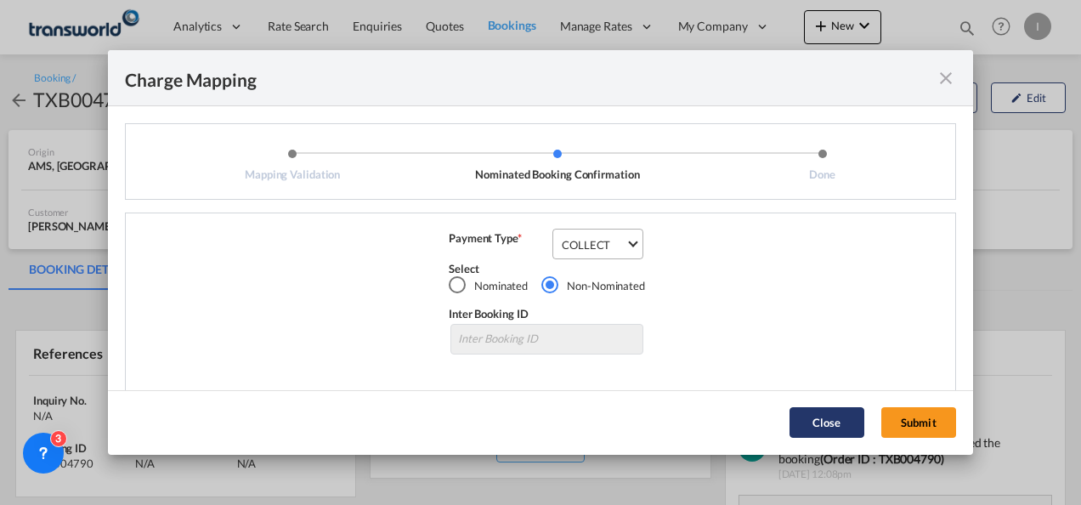
click at [930, 408] on button "Submit" at bounding box center [918, 422] width 75 height 31
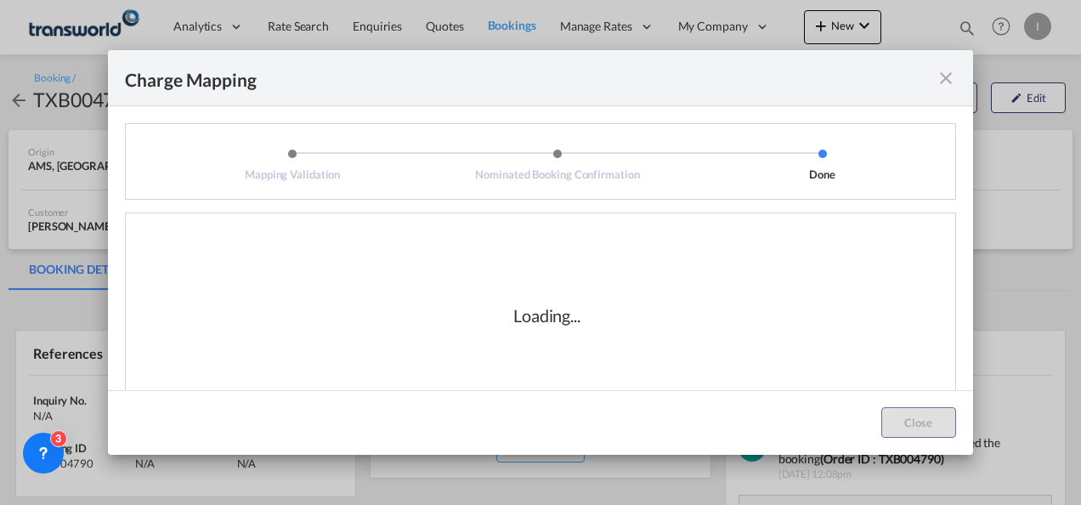
click at [669, 296] on div "Loading..." at bounding box center [547, 315] width 817 height 170
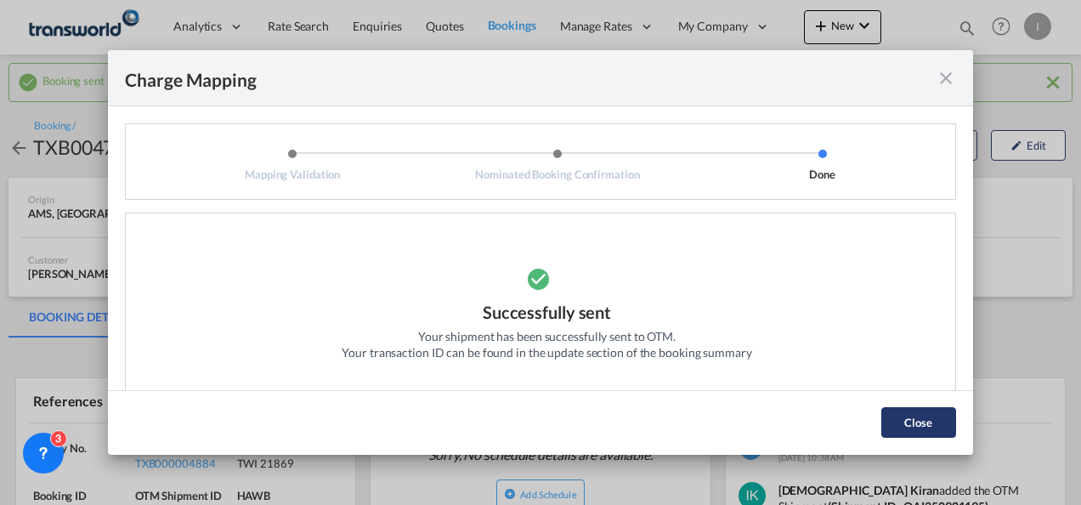
click at [909, 420] on button "Close" at bounding box center [918, 422] width 75 height 31
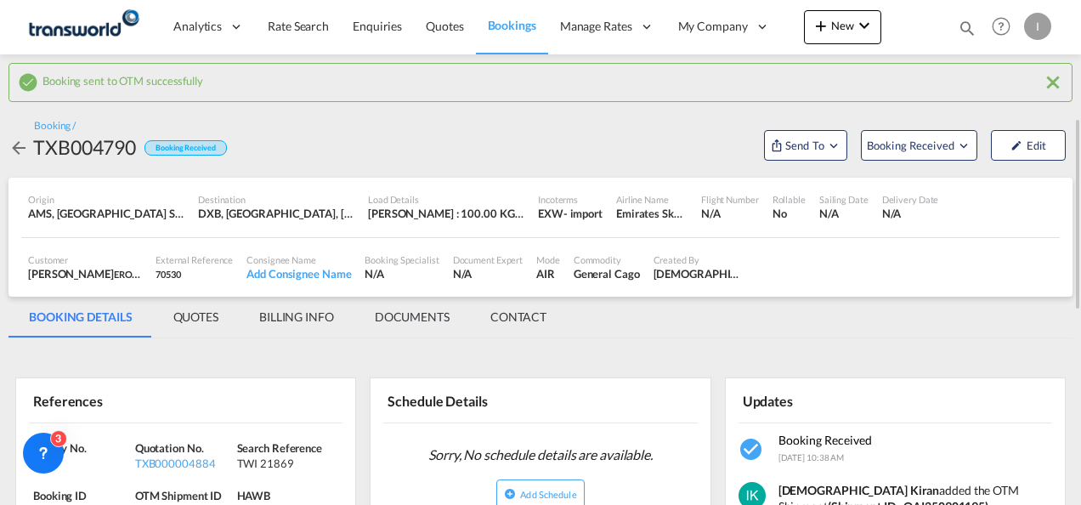
scroll to position [85, 0]
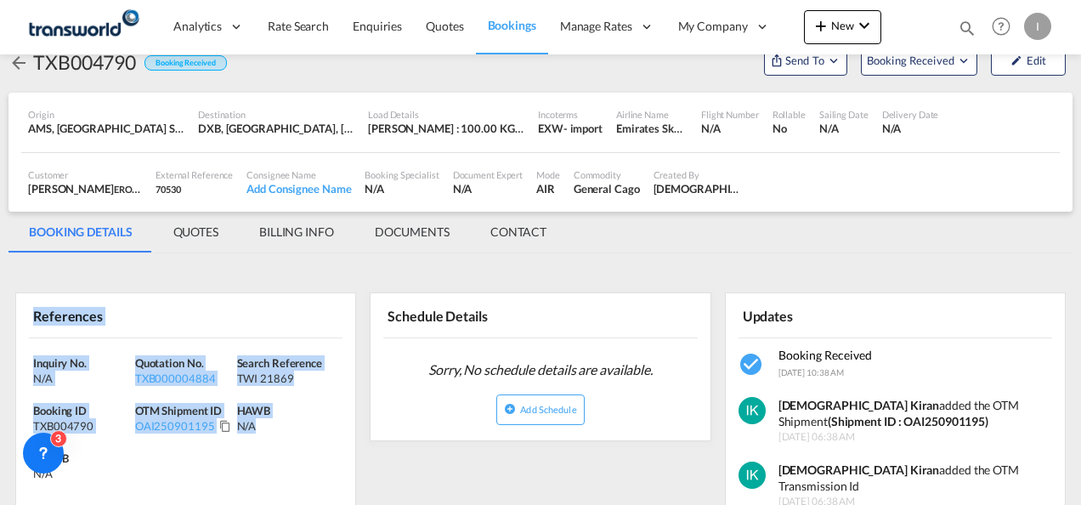
drag, startPoint x: 185, startPoint y: 410, endPoint x: -3, endPoint y: 334, distance: 203.6
click at [0, 334] on html "Analytics Reports Dashboard Rate Search Enquiries Quotes" at bounding box center [540, 252] width 1081 height 505
copy div "References Inquiry No. N/A Quotation No. TXB000004884 Search Reference TWI 2186…"
